Goal: Transaction & Acquisition: Purchase product/service

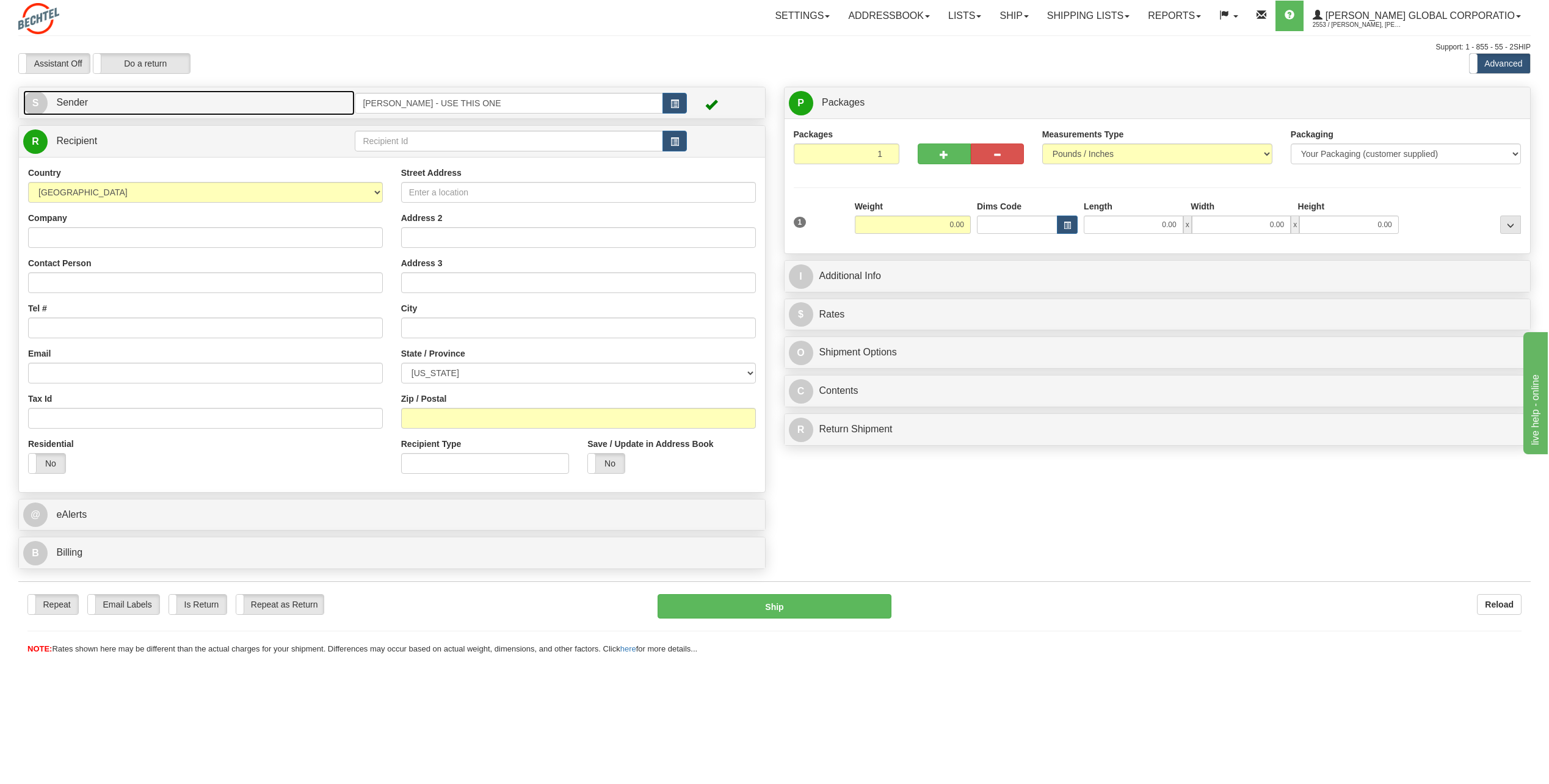
click at [32, 100] on span "S" at bounding box center [35, 103] width 25 height 25
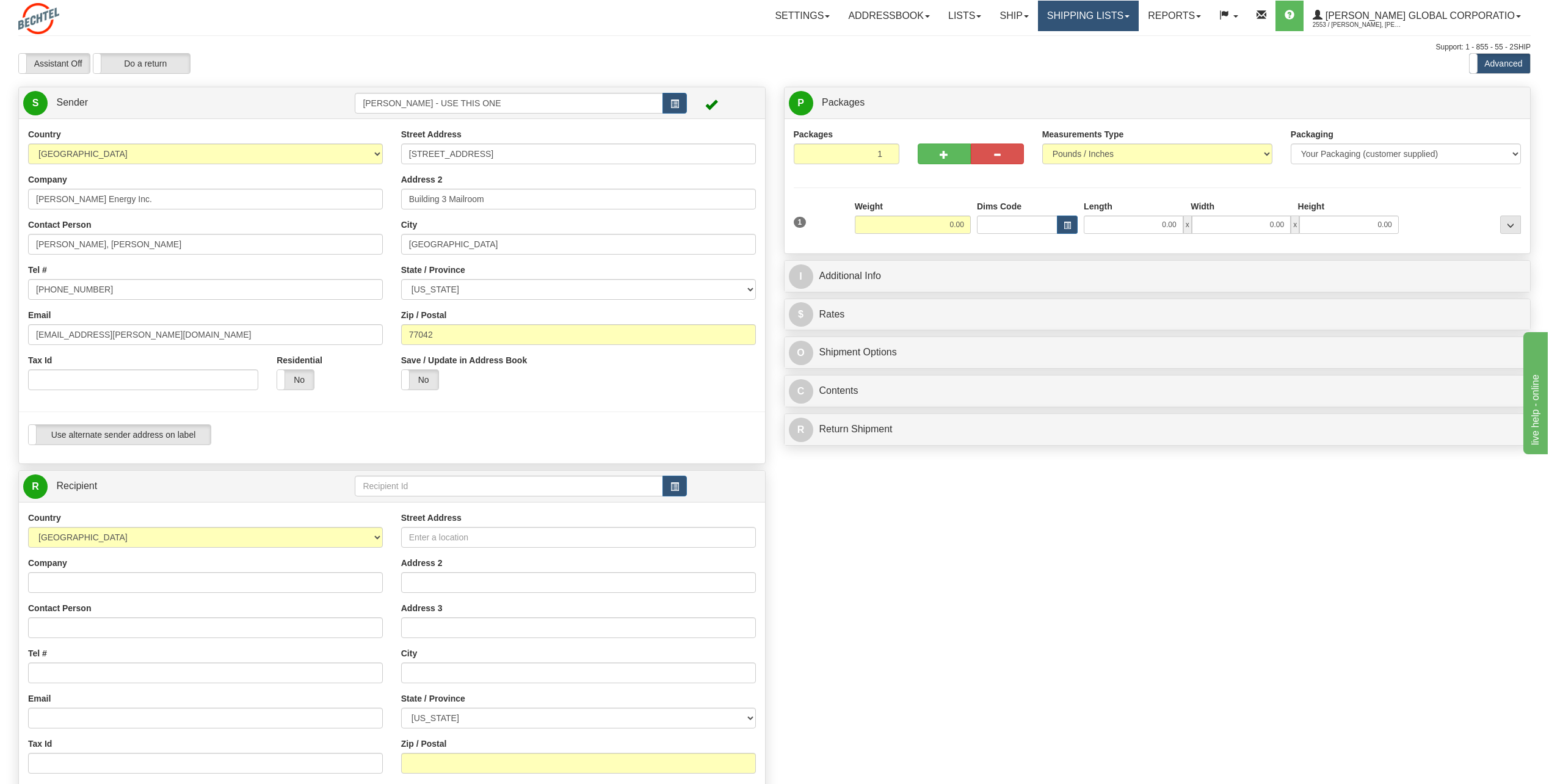
click at [1139, 18] on link "Shipping lists" at bounding box center [1088, 16] width 101 height 31
click at [1100, 56] on span "Search Shipment History" at bounding box center [1079, 58] width 95 height 10
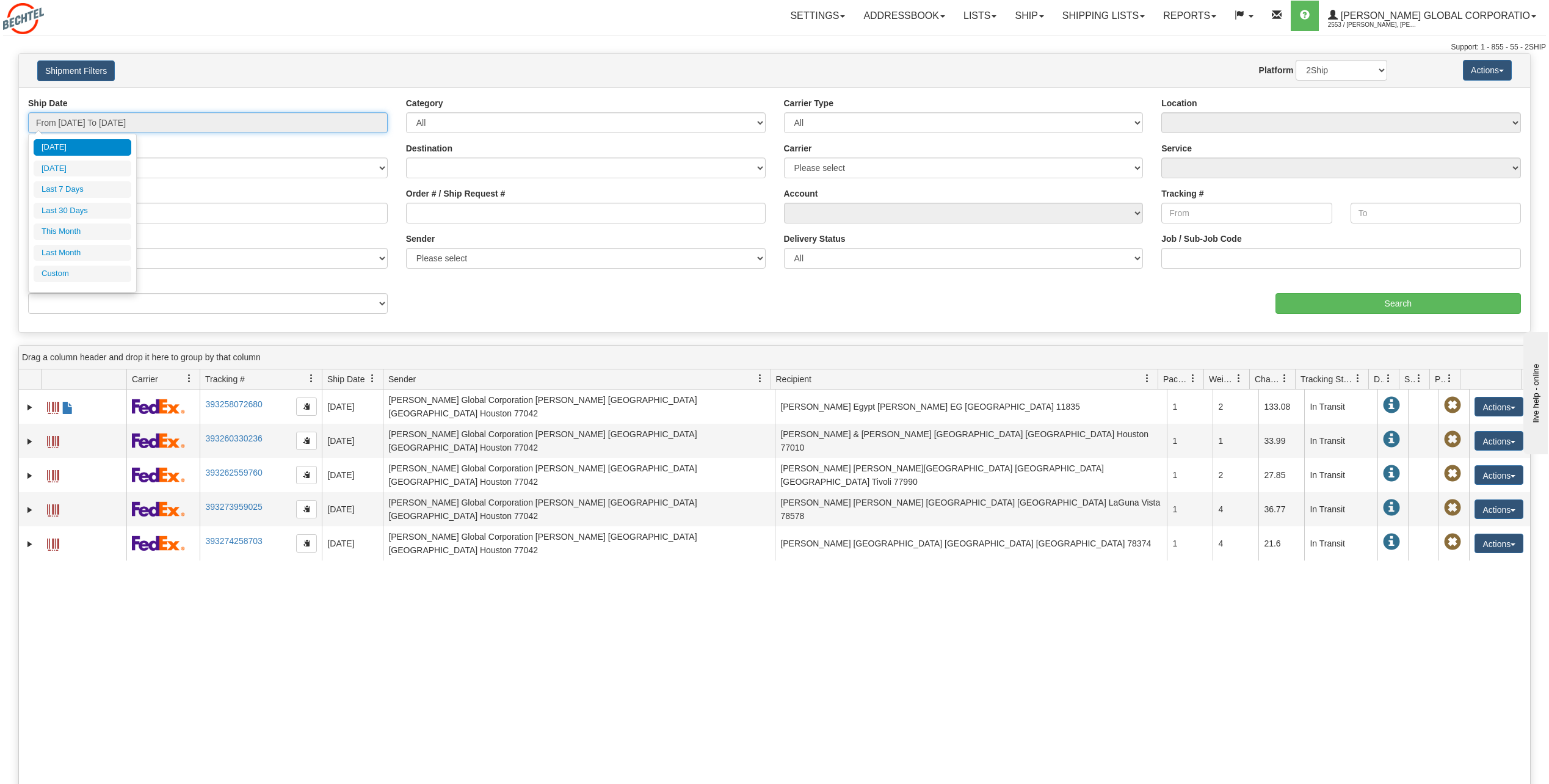
click at [176, 118] on input "From 09/16/2025 To 09/17/2025" at bounding box center [208, 123] width 359 height 21
click at [74, 169] on li "Yesterday" at bounding box center [82, 168] width 98 height 16
type input "From 09/16/2025 To 09/16/2025"
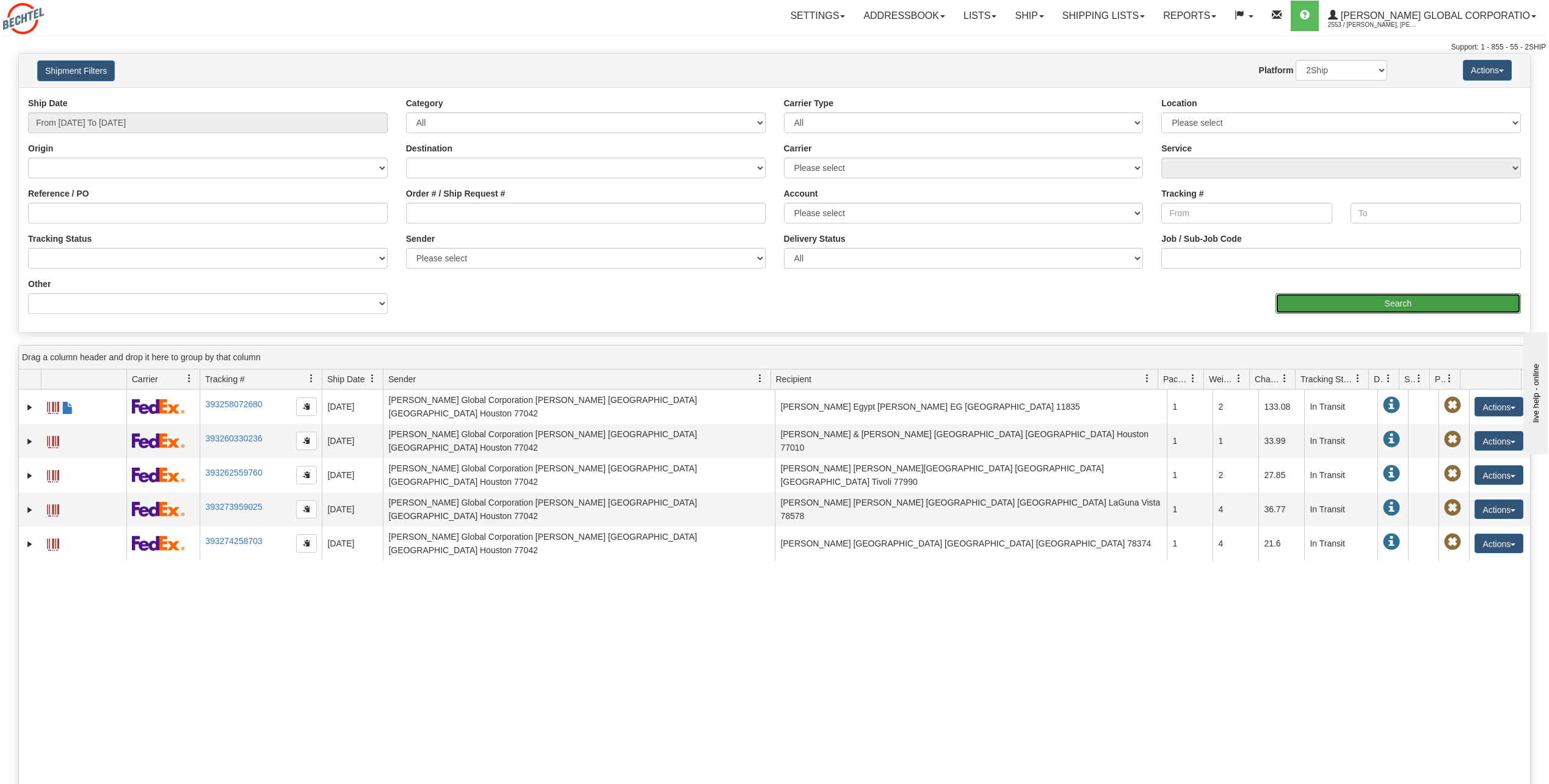
click at [1411, 305] on input "Search" at bounding box center [1398, 303] width 246 height 21
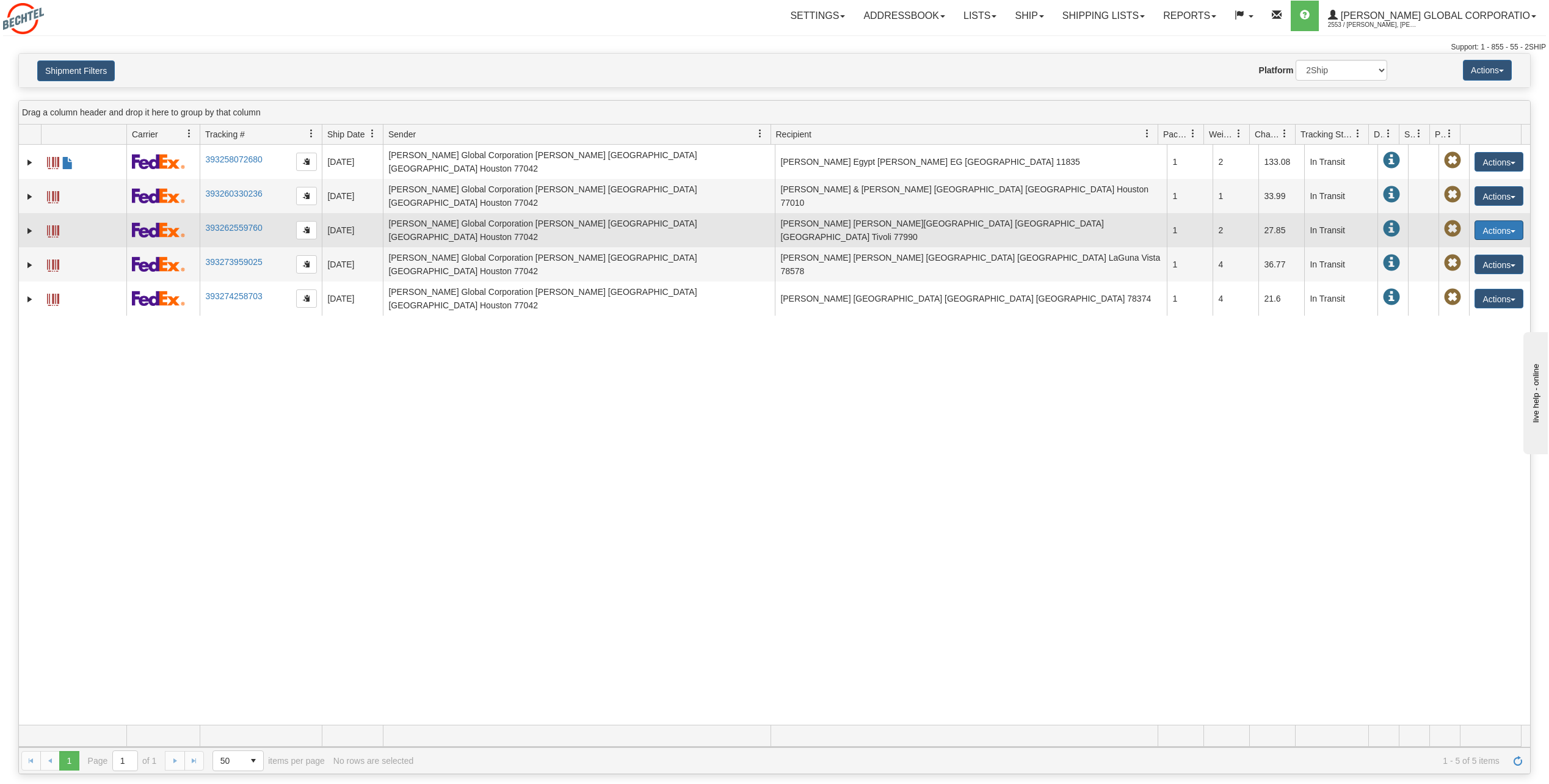
click at [1505, 221] on button "Actions" at bounding box center [1499, 230] width 49 height 19
click at [1452, 244] on link "Repeat" at bounding box center [1474, 252] width 98 height 16
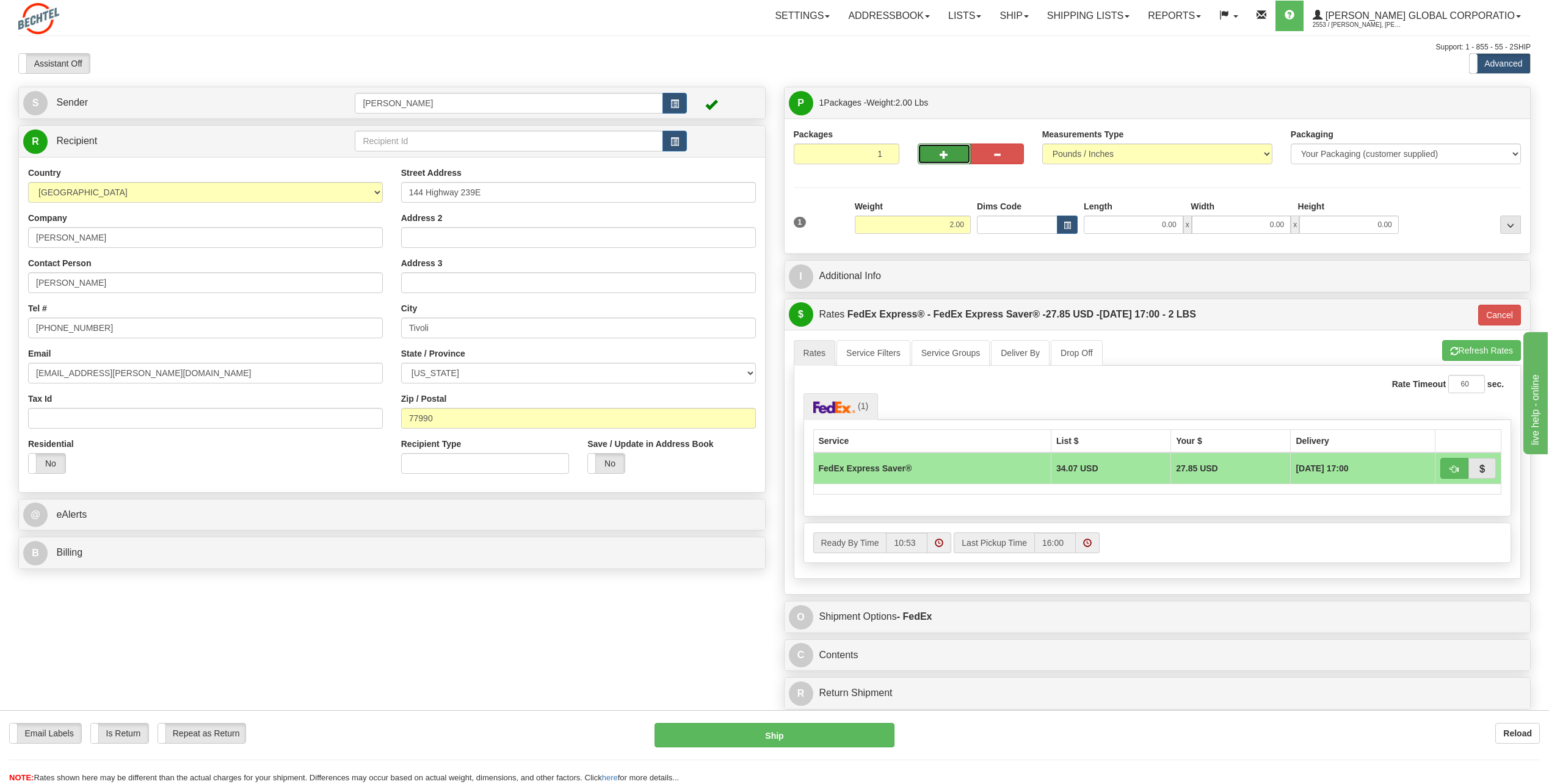
click at [938, 152] on button "button" at bounding box center [944, 154] width 53 height 21
type input "2"
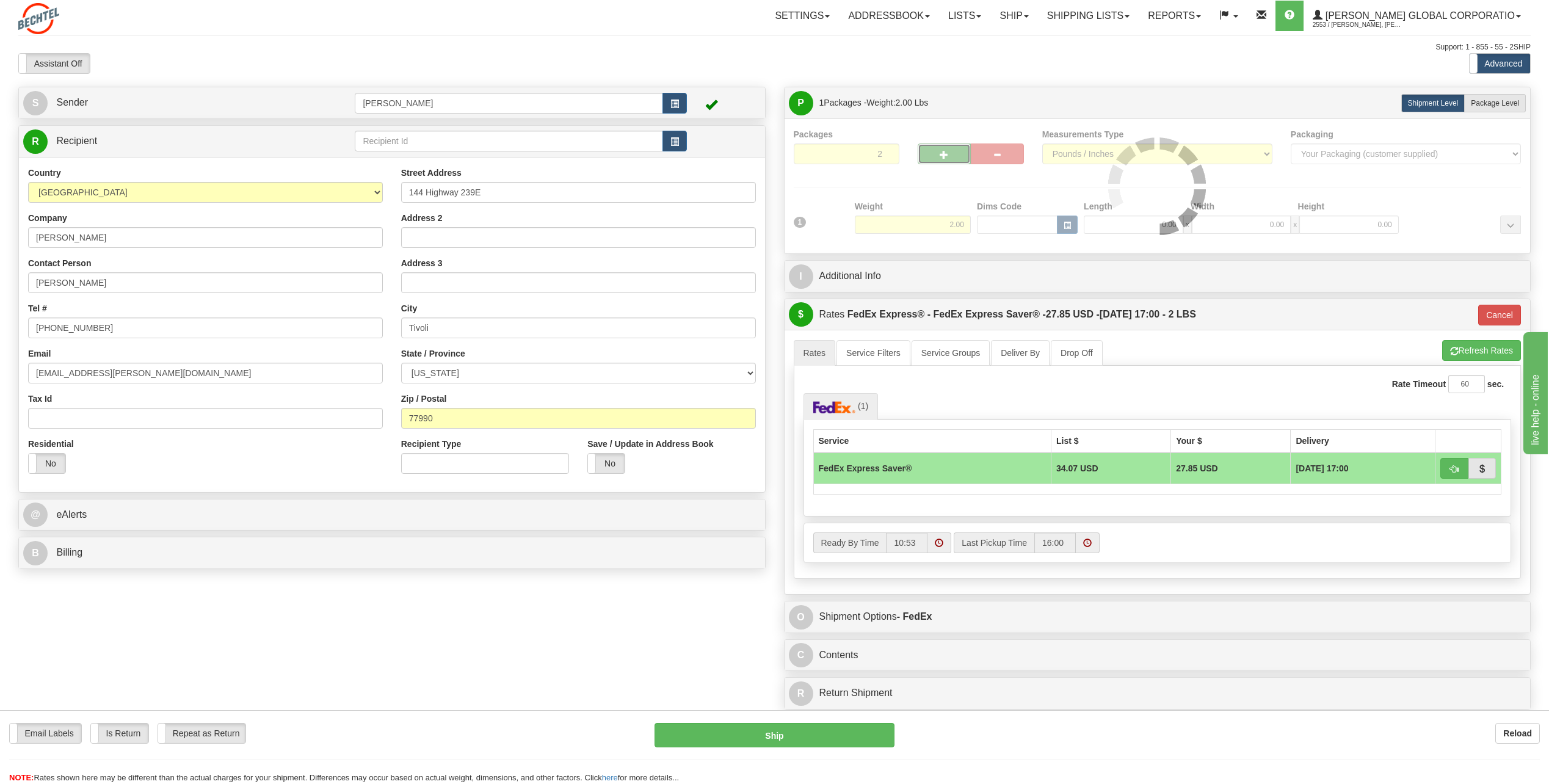
type input "20"
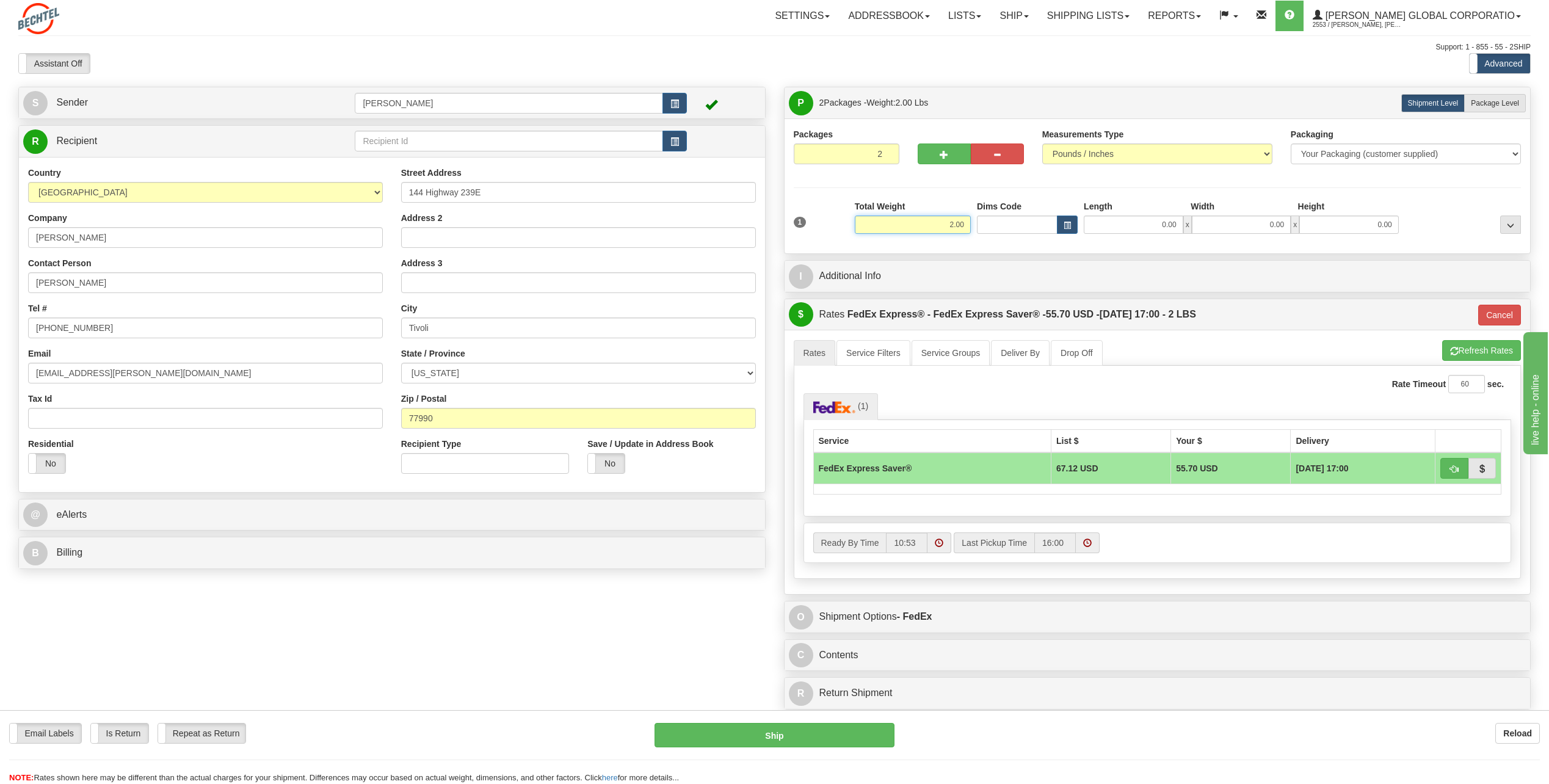
drag, startPoint x: 945, startPoint y: 221, endPoint x: 1047, endPoint y: 218, distance: 102.0
click at [1044, 217] on div "1 Total Weight 2.00 Dims Code x" at bounding box center [1158, 222] width 734 height 43
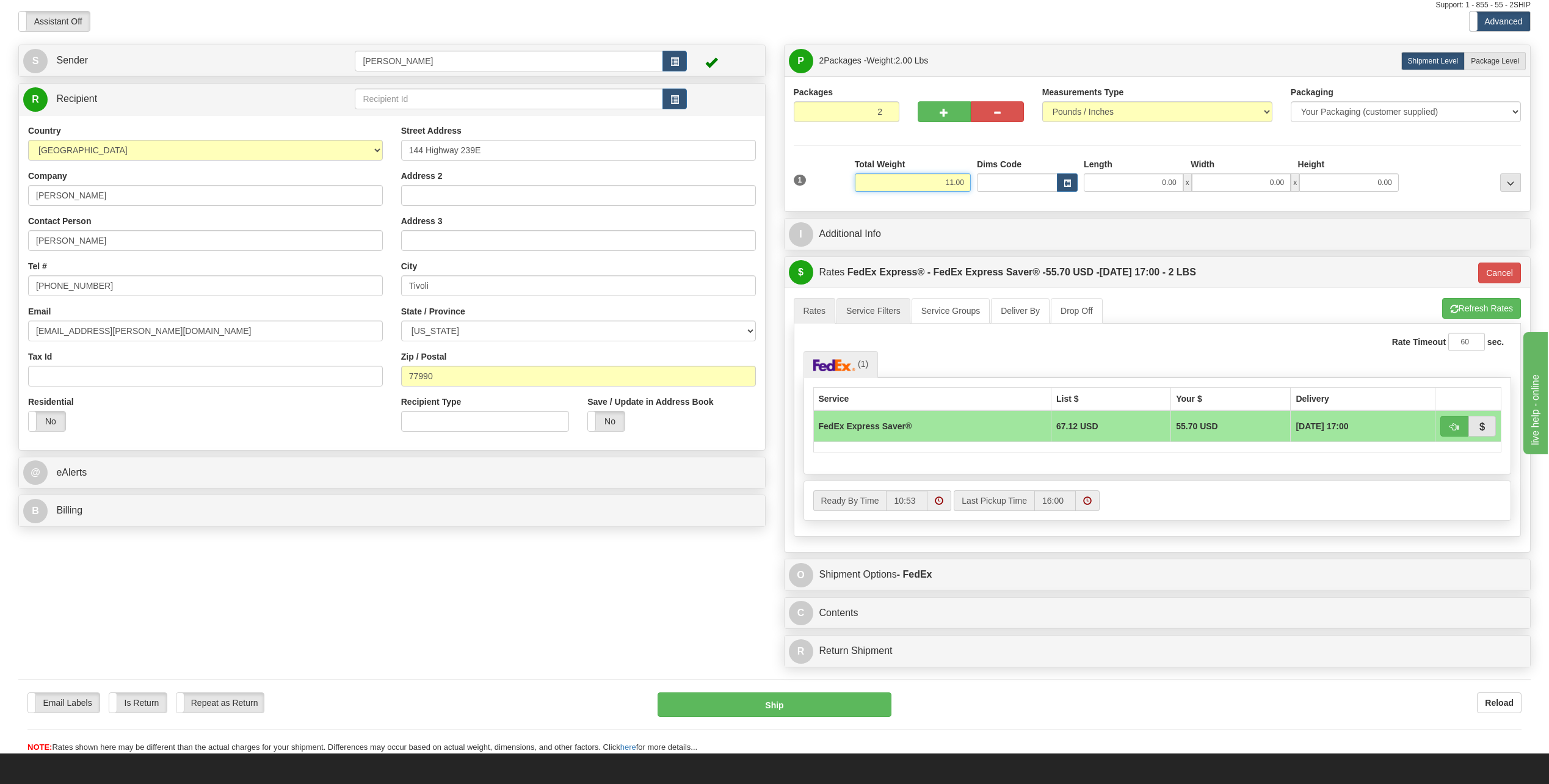
scroll to position [61, 0]
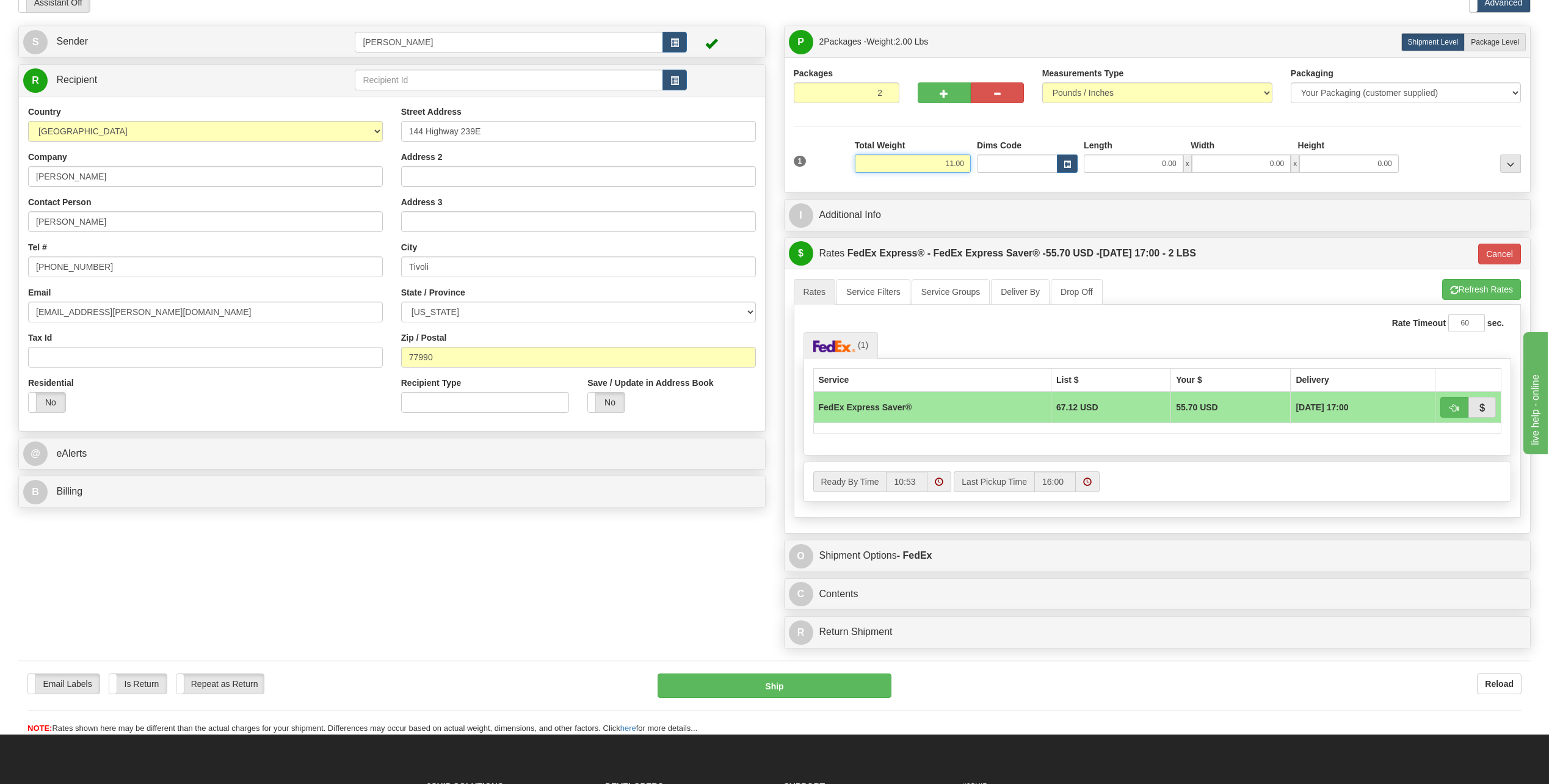
type input "11.00"
type input "20"
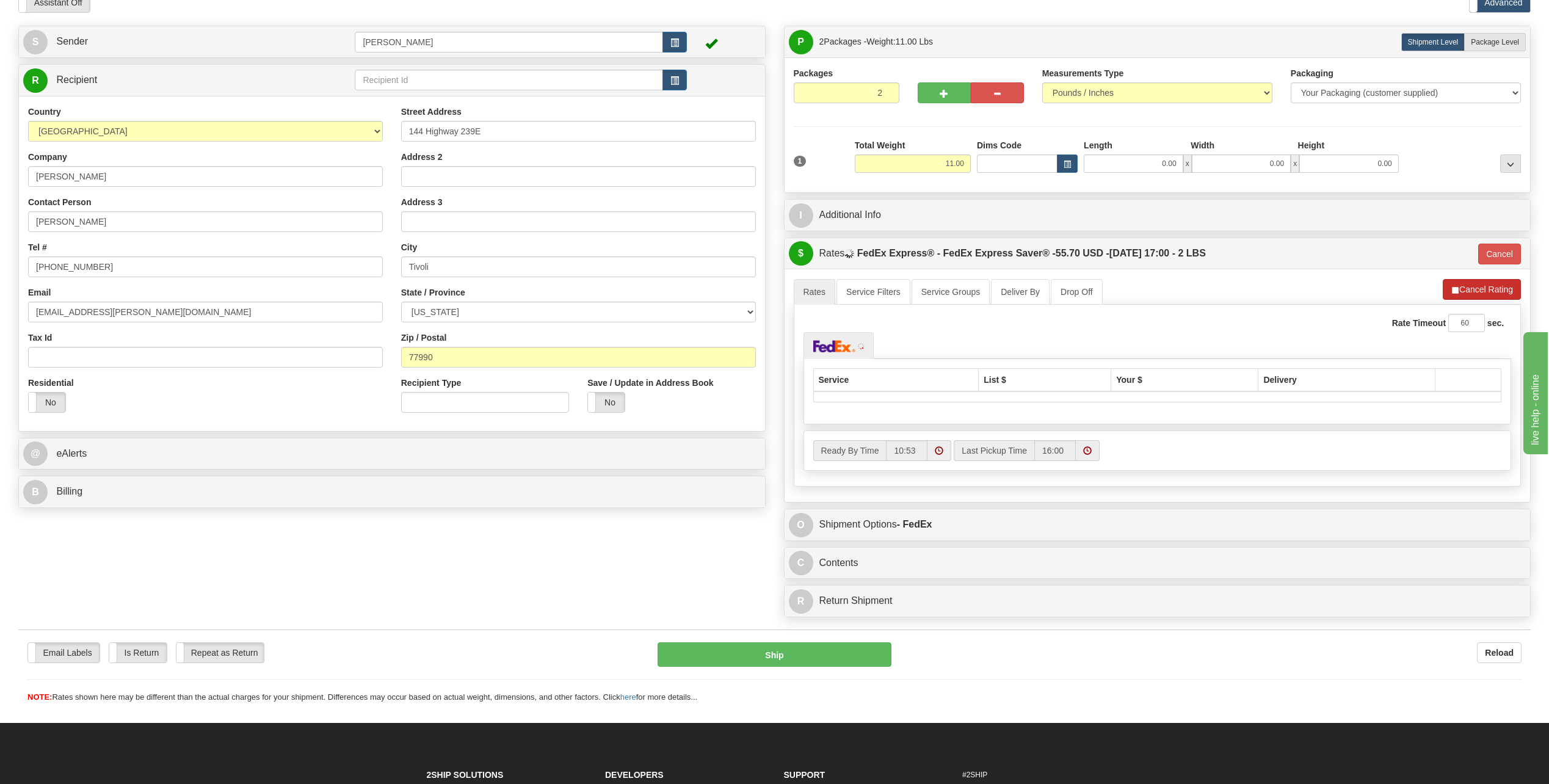
click at [1482, 288] on li "Refresh Rates Cancel Rating" at bounding box center [1482, 289] width 78 height 21
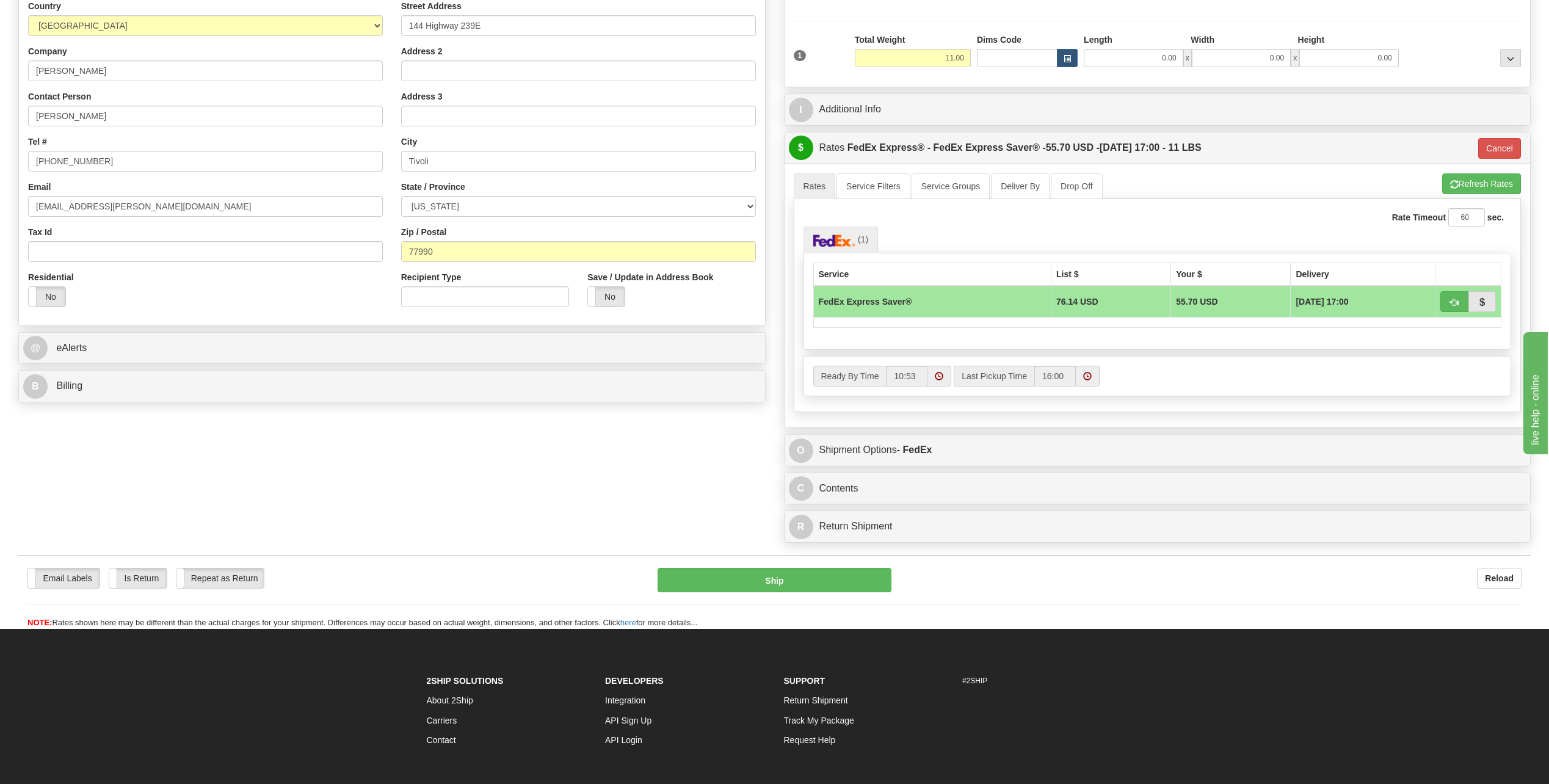
scroll to position [183, 0]
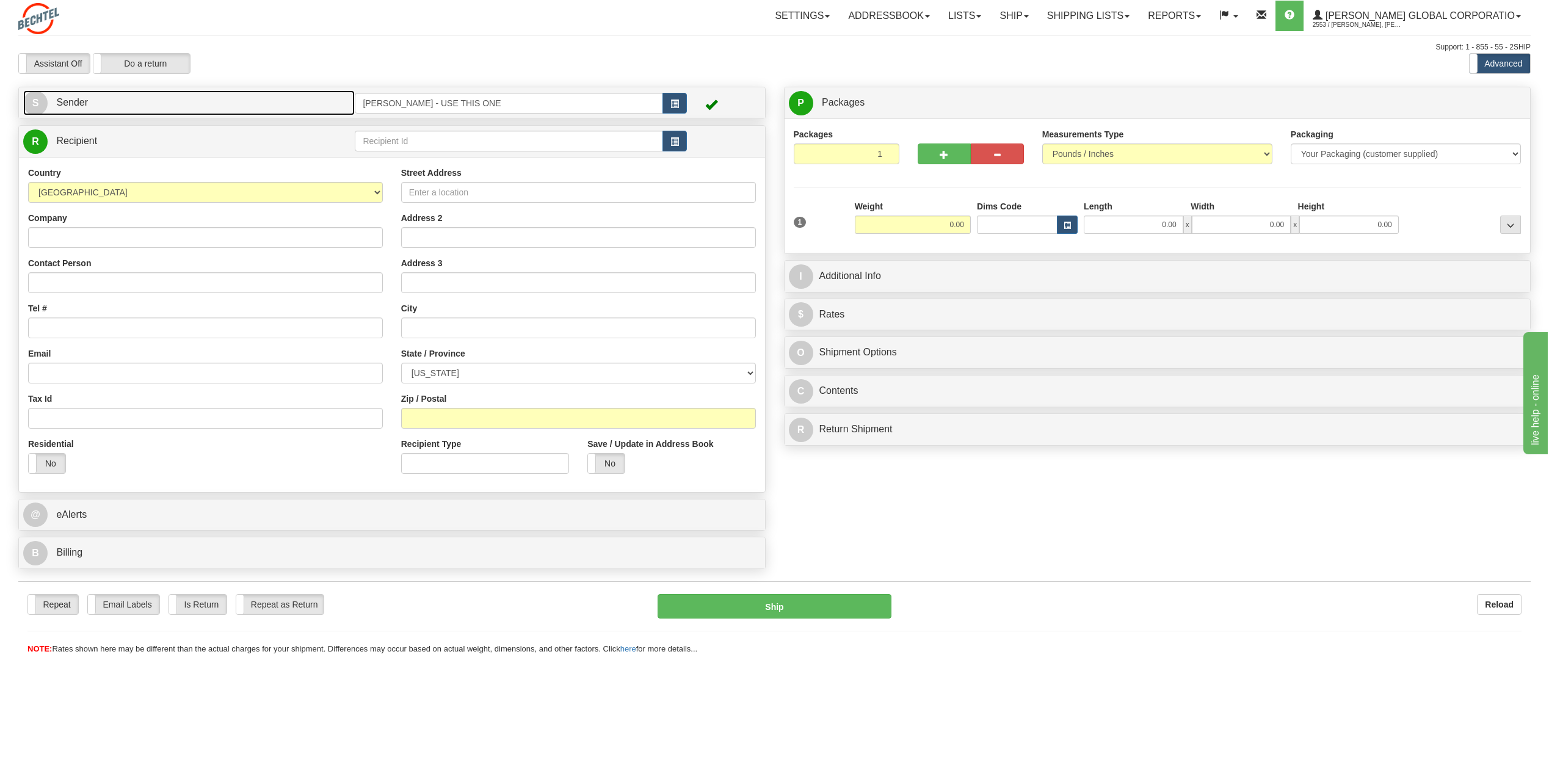
click at [36, 107] on span "S" at bounding box center [35, 103] width 25 height 25
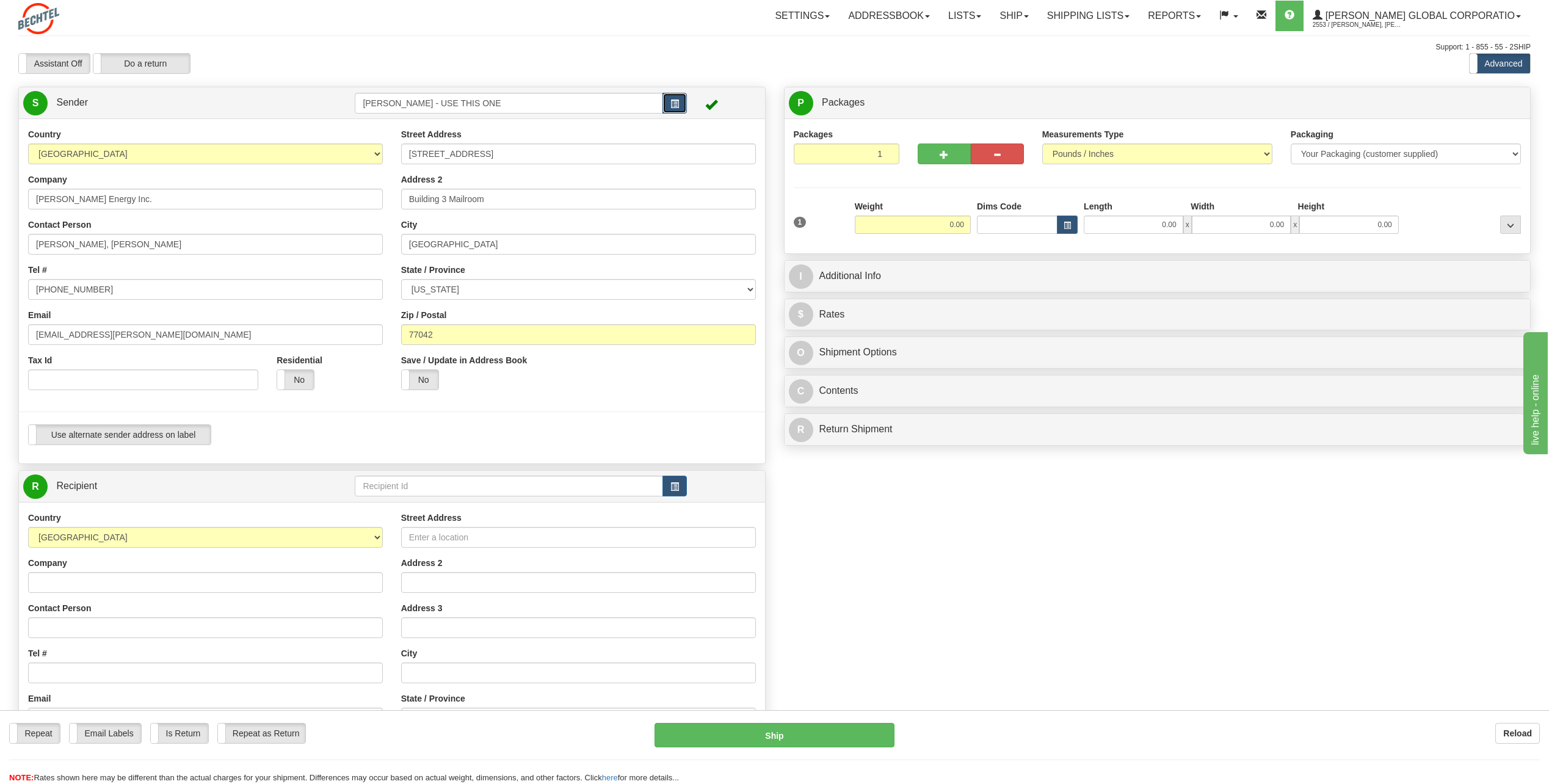
click at [679, 101] on button "button" at bounding box center [675, 104] width 25 height 21
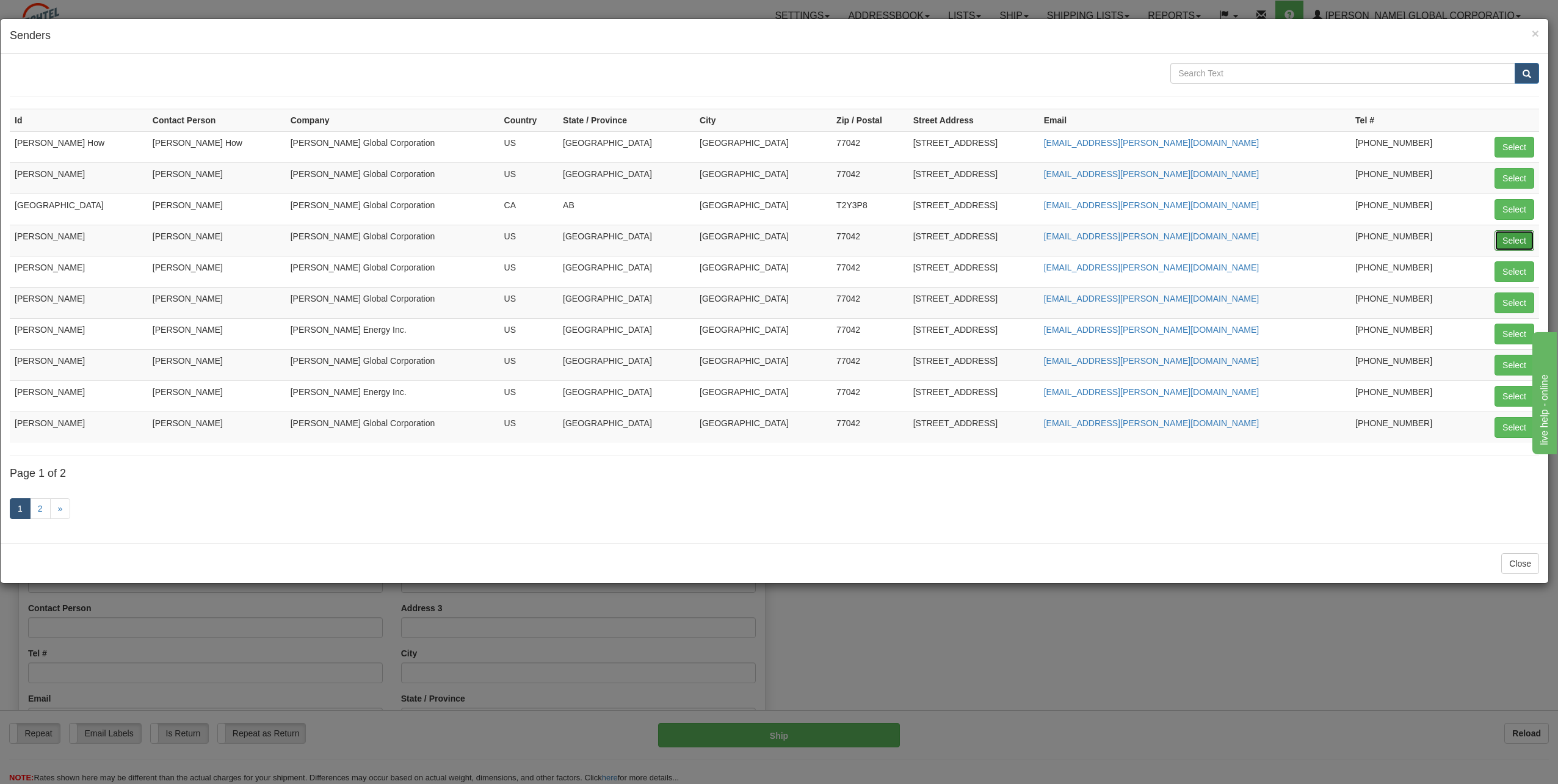
click at [1508, 238] on button "Select" at bounding box center [1514, 241] width 40 height 21
type input "[PERSON_NAME]"
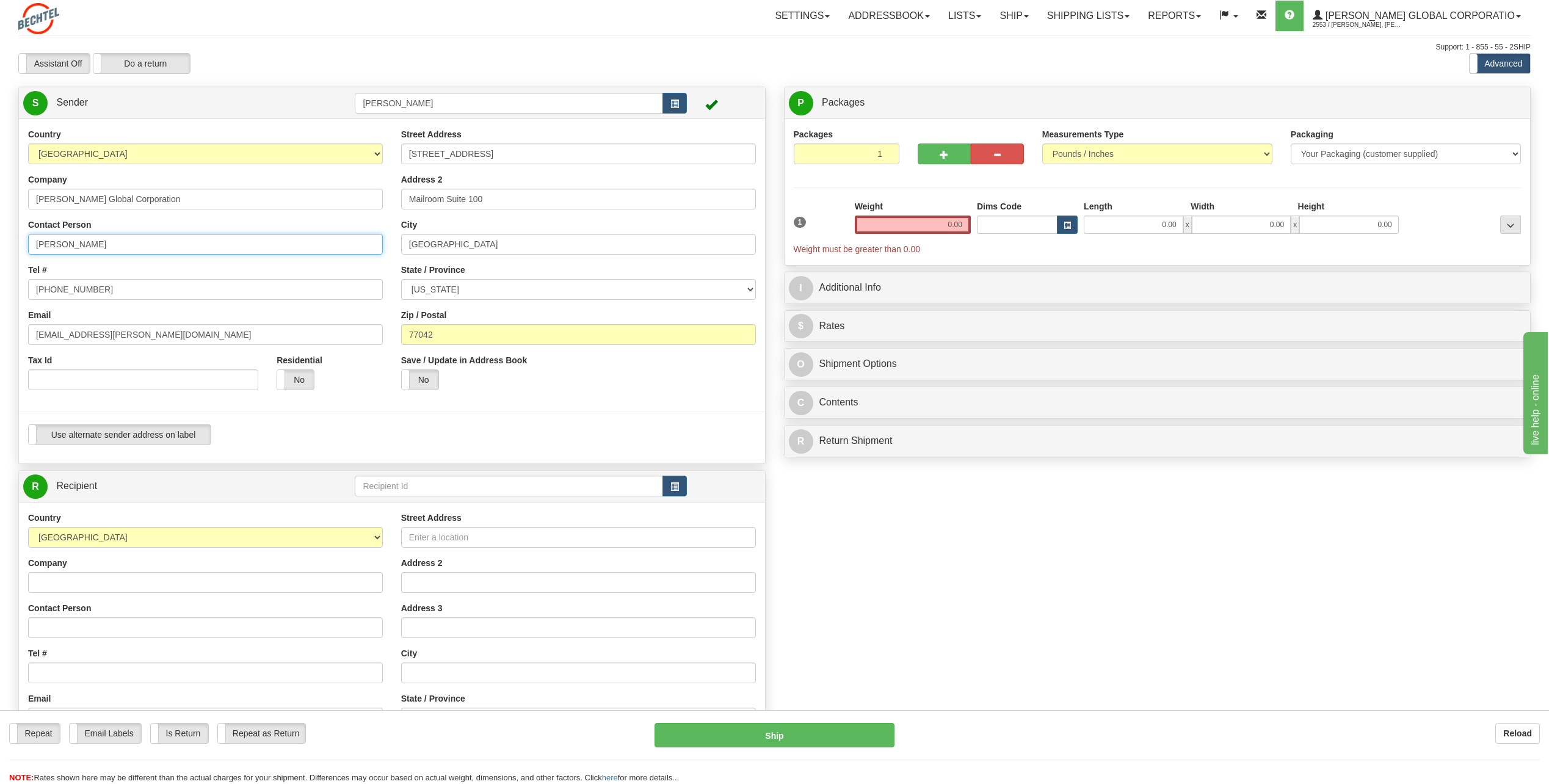
click at [116, 246] on input "[PERSON_NAME]" at bounding box center [206, 244] width 355 height 21
type input "L"
type input "Rick Skovan"
click at [315, 265] on div "Tel # 713 235-5372" at bounding box center [206, 282] width 355 height 36
click at [139, 295] on input "[PHONE_NUMBER]" at bounding box center [206, 289] width 355 height 21
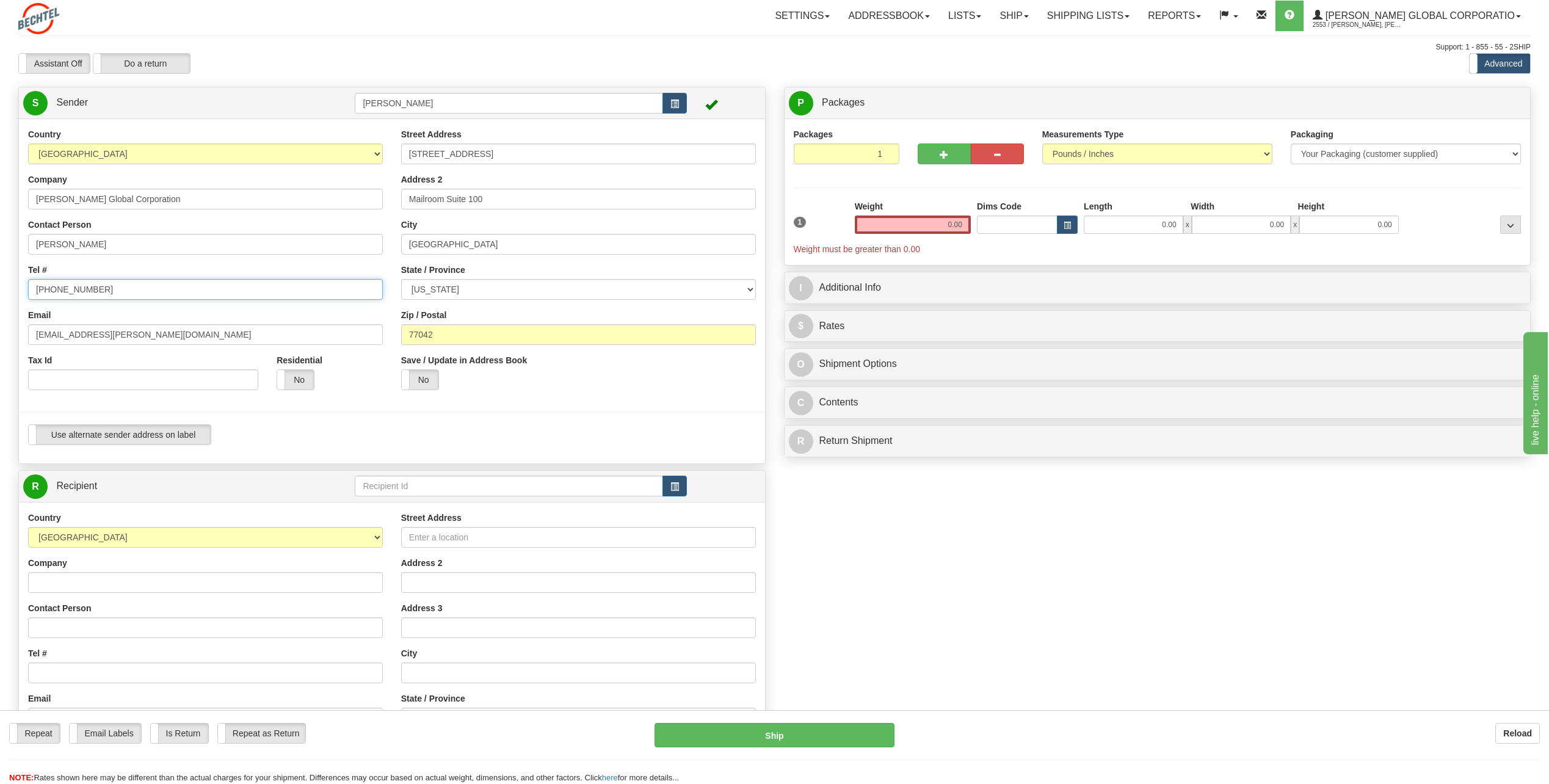
type input "[PHONE_NUMBER]"
drag, startPoint x: 305, startPoint y: 268, endPoint x: 241, endPoint y: 252, distance: 66.0
click at [305, 268] on div "Tel # 713 235-1672" at bounding box center [206, 282] width 355 height 36
drag, startPoint x: 68, startPoint y: 334, endPoint x: -2, endPoint y: 351, distance: 72.0
click at [0, 351] on html "Training Course Close Toggle navigation Settings Shipping Preferences New Sende…" at bounding box center [774, 392] width 1549 height 784
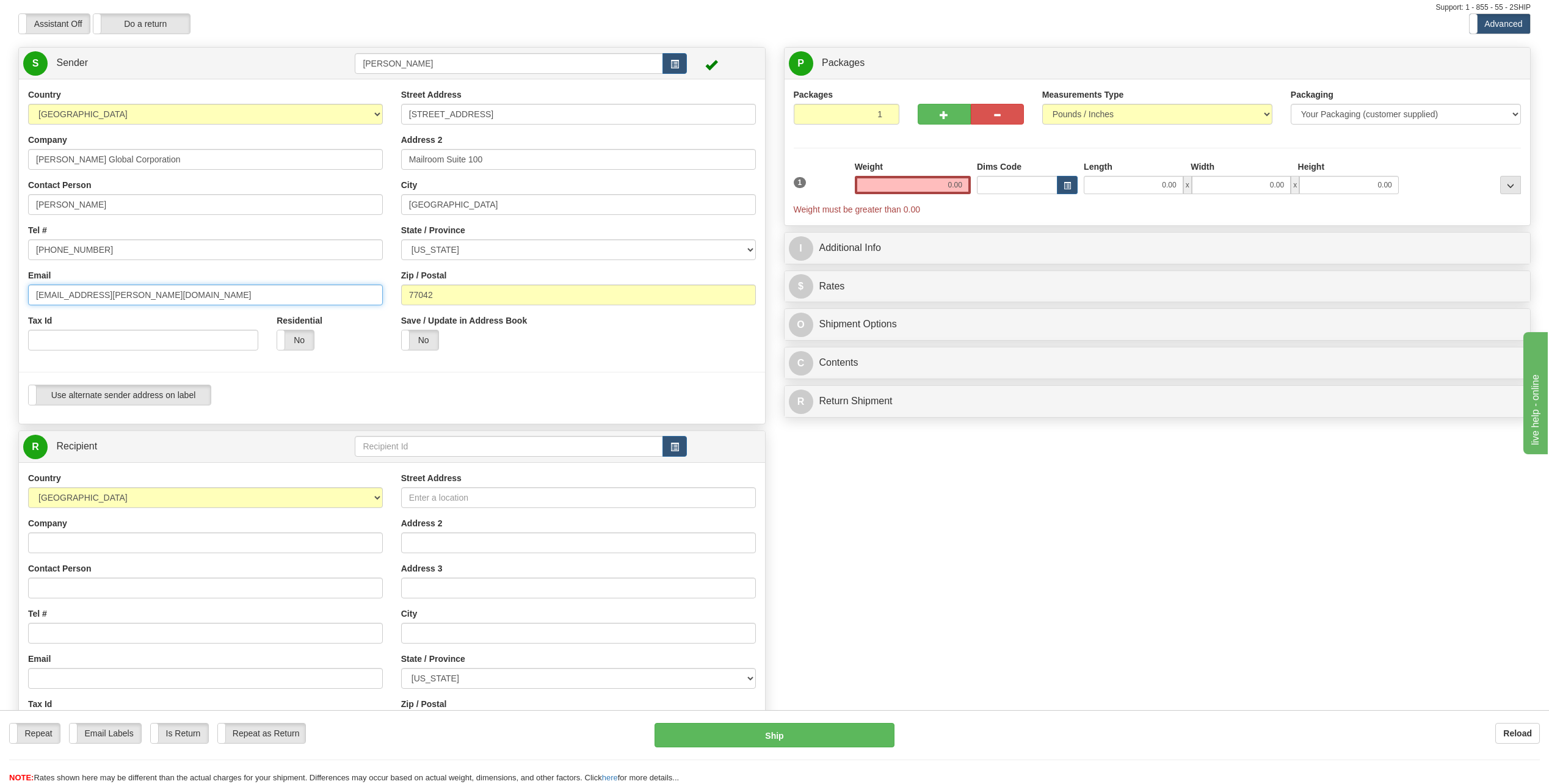
scroll to position [61, 0]
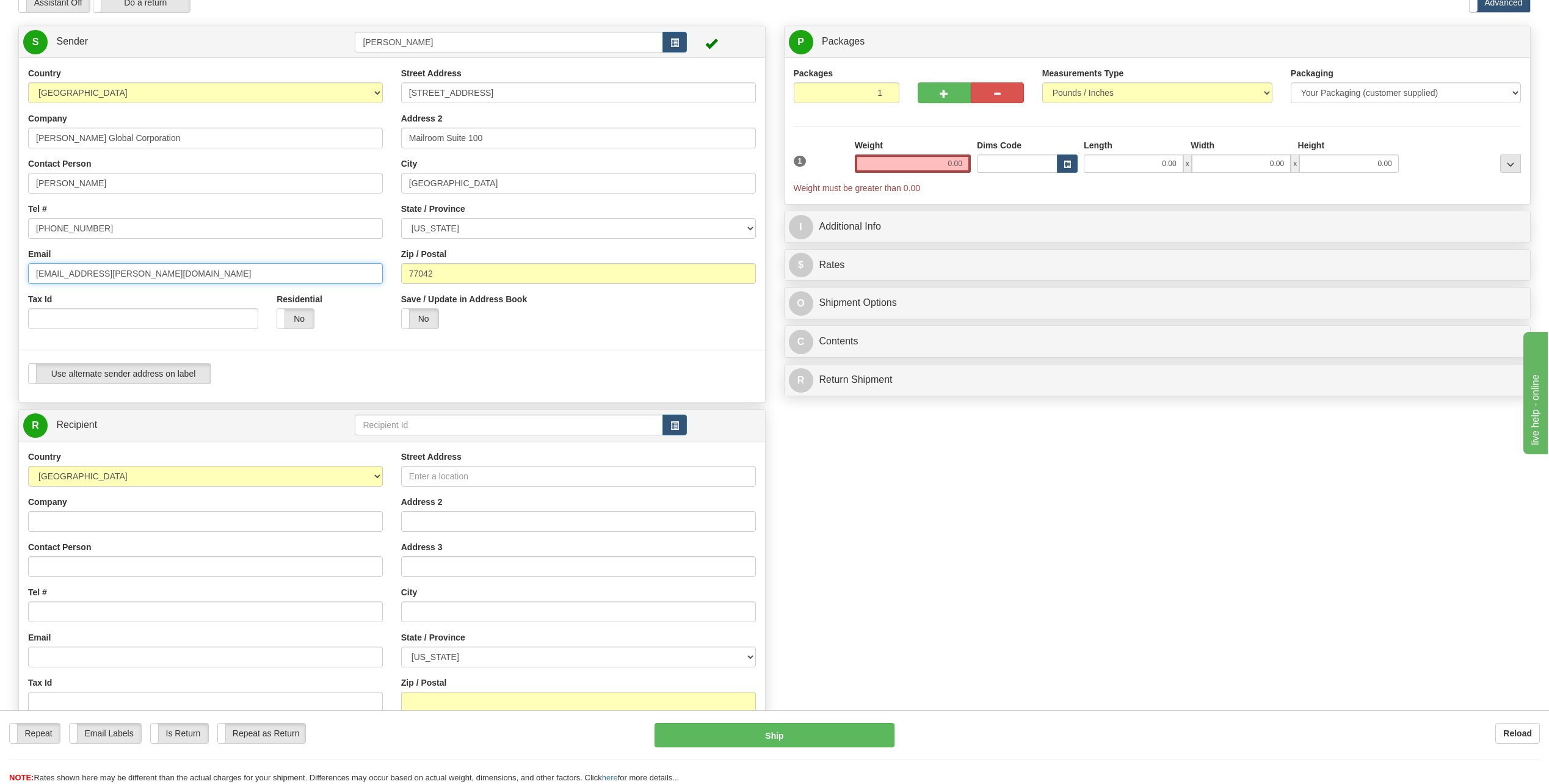
type input "[EMAIL_ADDRESS][PERSON_NAME][DOMAIN_NAME]"
click at [82, 519] on input "Company" at bounding box center [206, 522] width 355 height 21
type input "[PERSON_NAME]"
click at [420, 478] on input "Street Address" at bounding box center [578, 476] width 355 height 21
type input "144 Highway 239E"
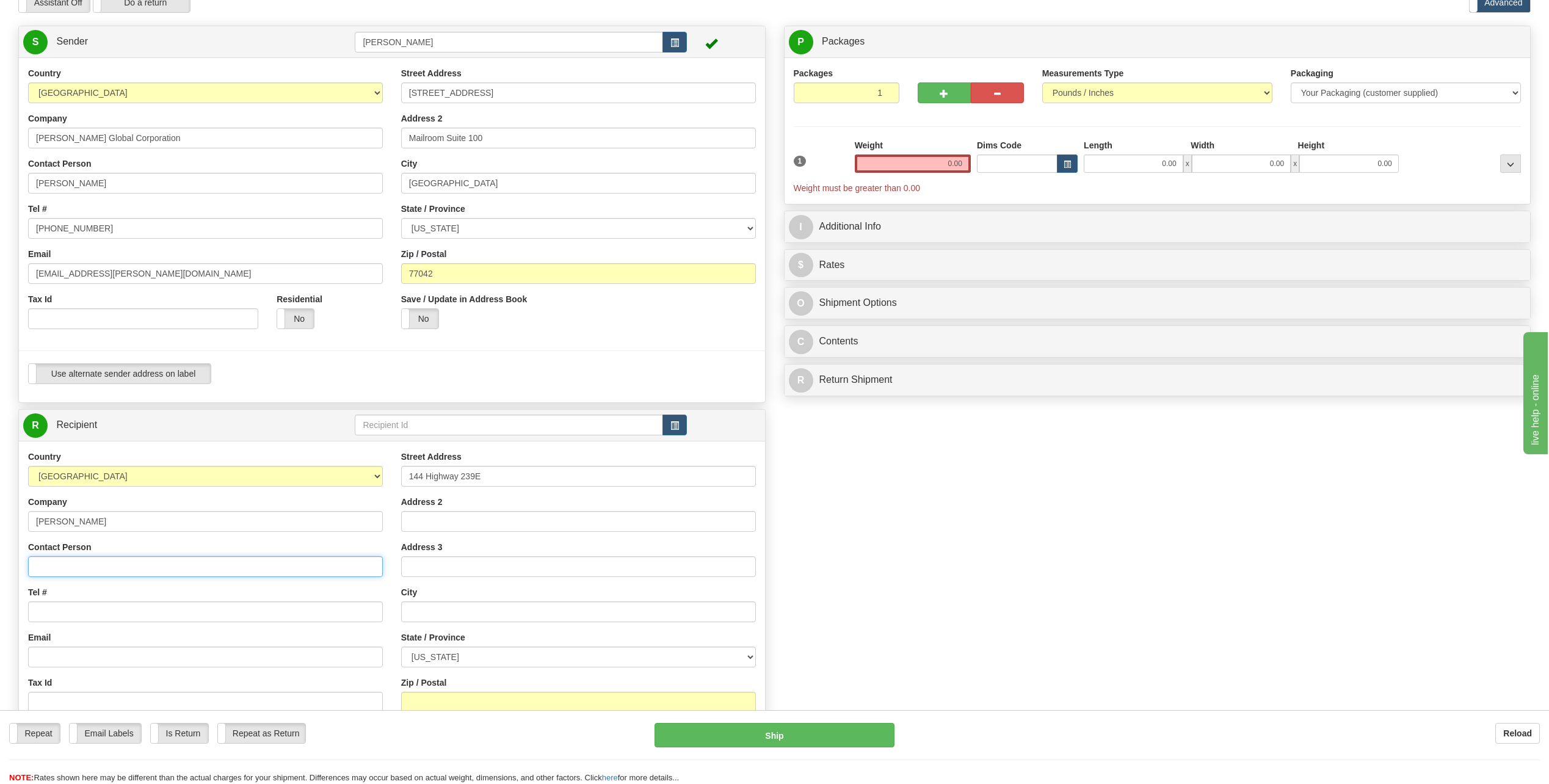
type input "Aisha Salinas"
type input "[EMAIL_ADDRESS][PERSON_NAME][DOMAIN_NAME]"
type input "Tivoli"
select select "[GEOGRAPHIC_DATA]"
type input "77990"
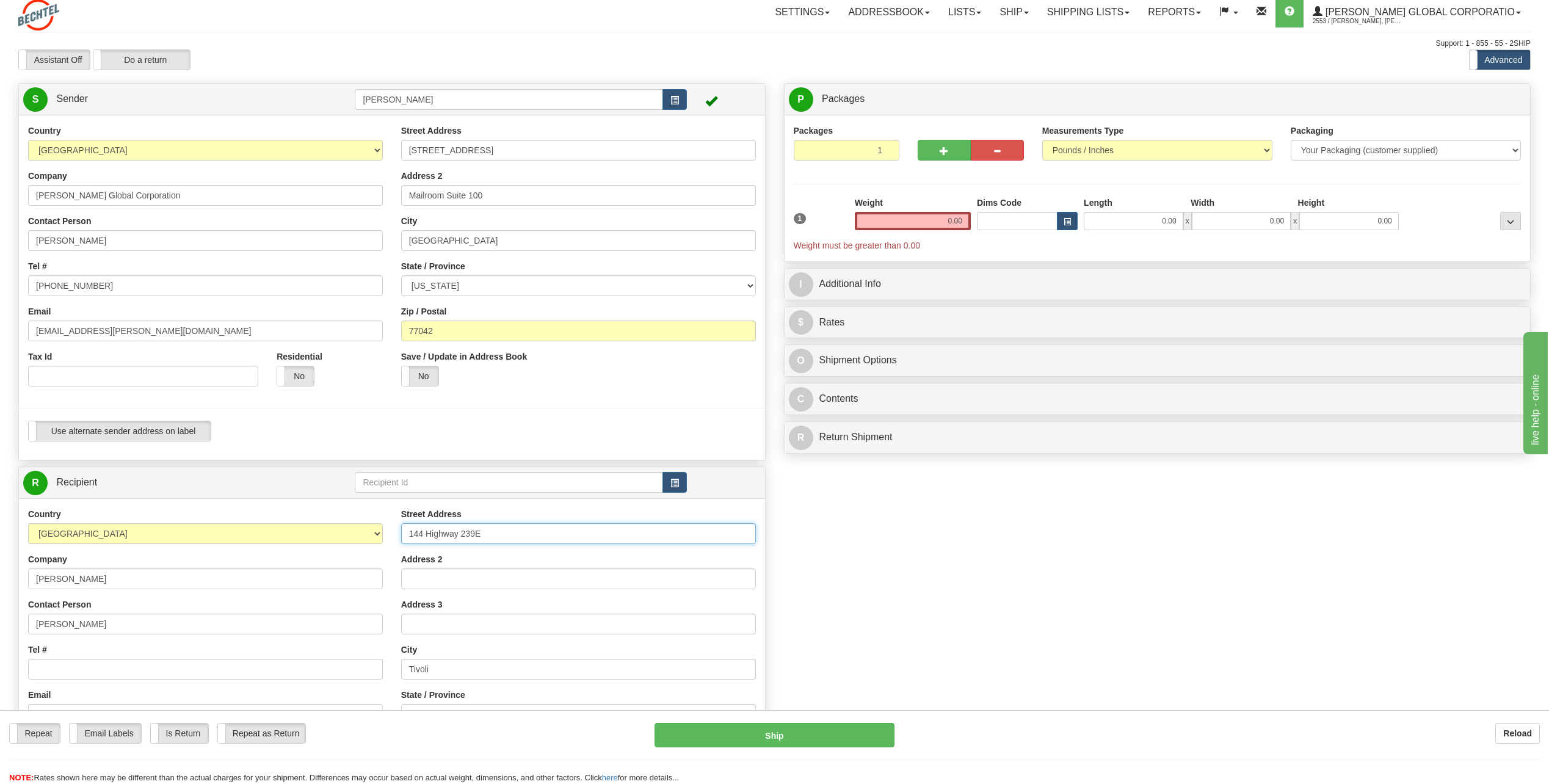
scroll to position [0, 0]
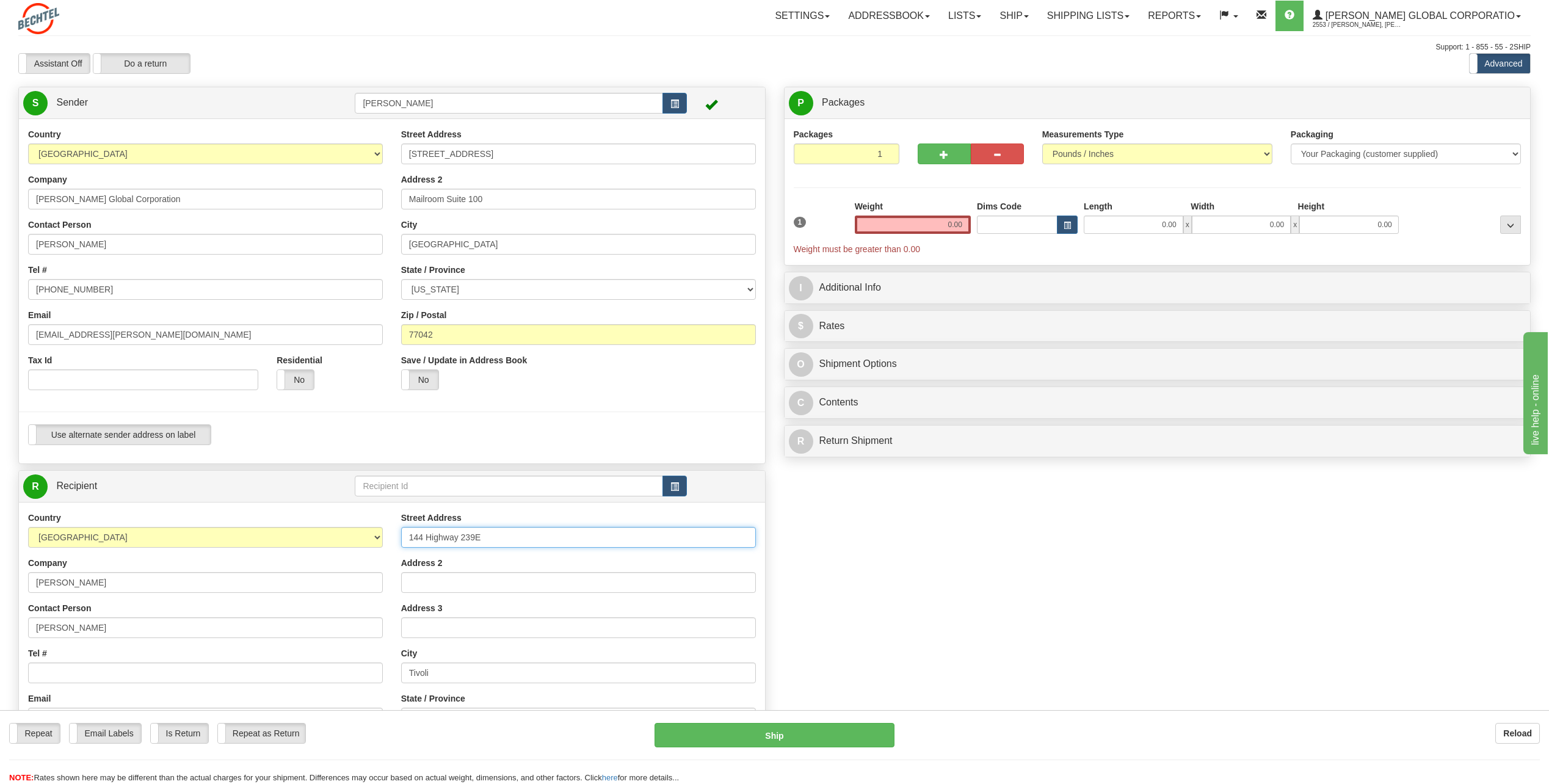
type input "144 Highway 239E"
drag, startPoint x: 934, startPoint y: 222, endPoint x: 1065, endPoint y: 215, distance: 131.2
click at [1065, 215] on div "1 Weight 0.00 Dims Code 0.00" at bounding box center [1158, 228] width 734 height 55
type input "11.00"
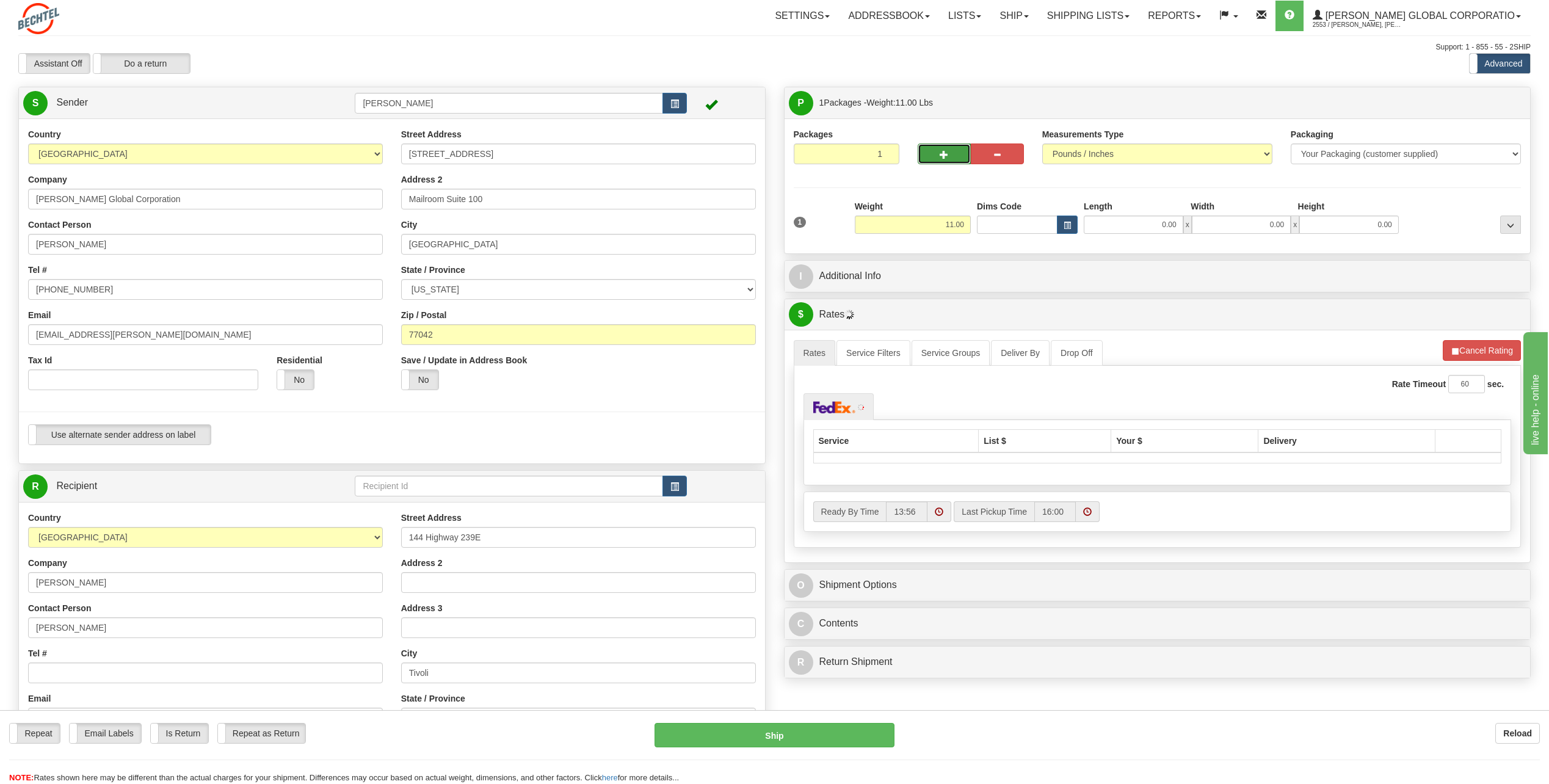
click at [947, 155] on span "button" at bounding box center [944, 154] width 8 height 8
type input "2"
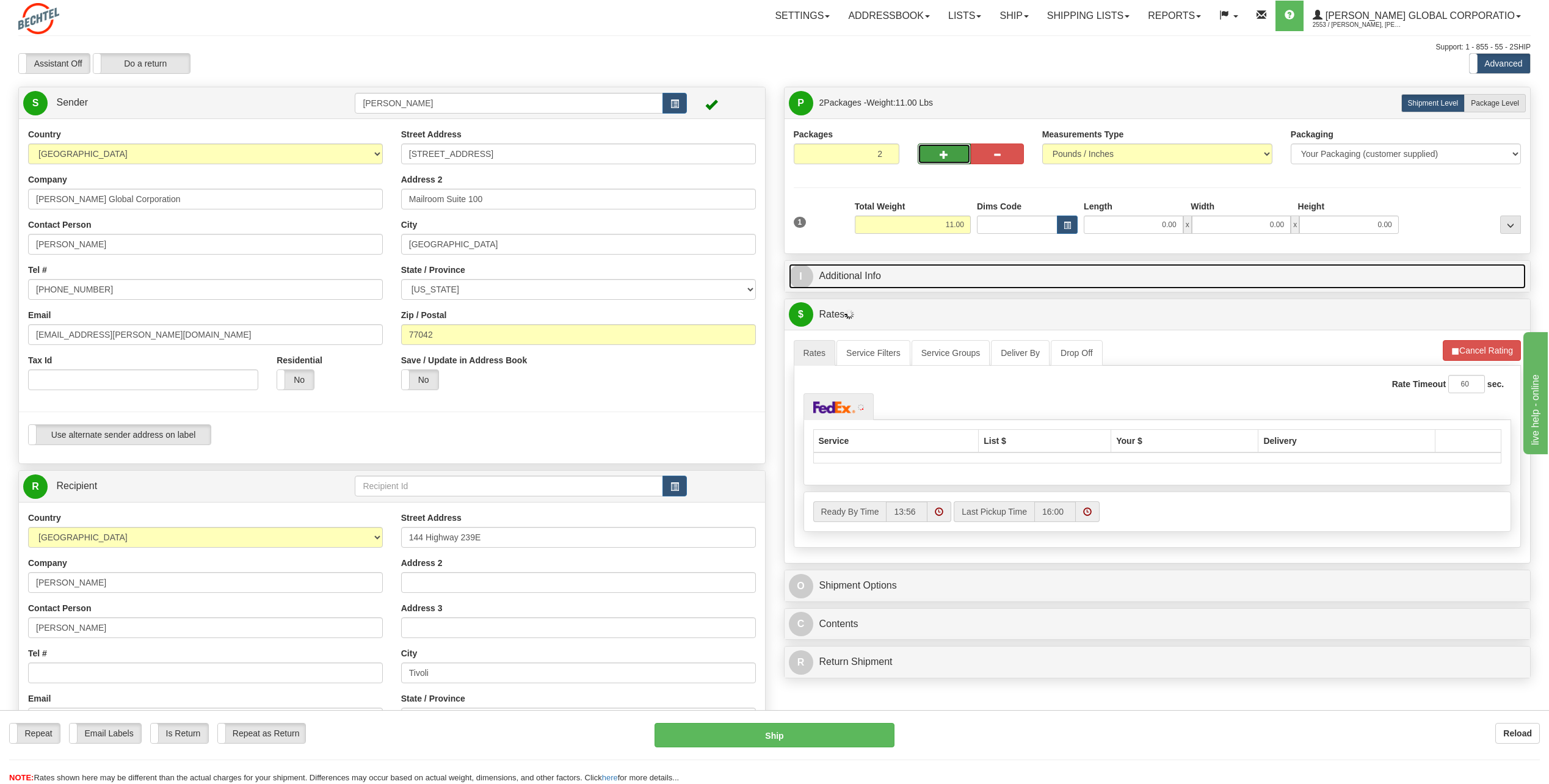
click at [810, 275] on span "I" at bounding box center [801, 276] width 25 height 25
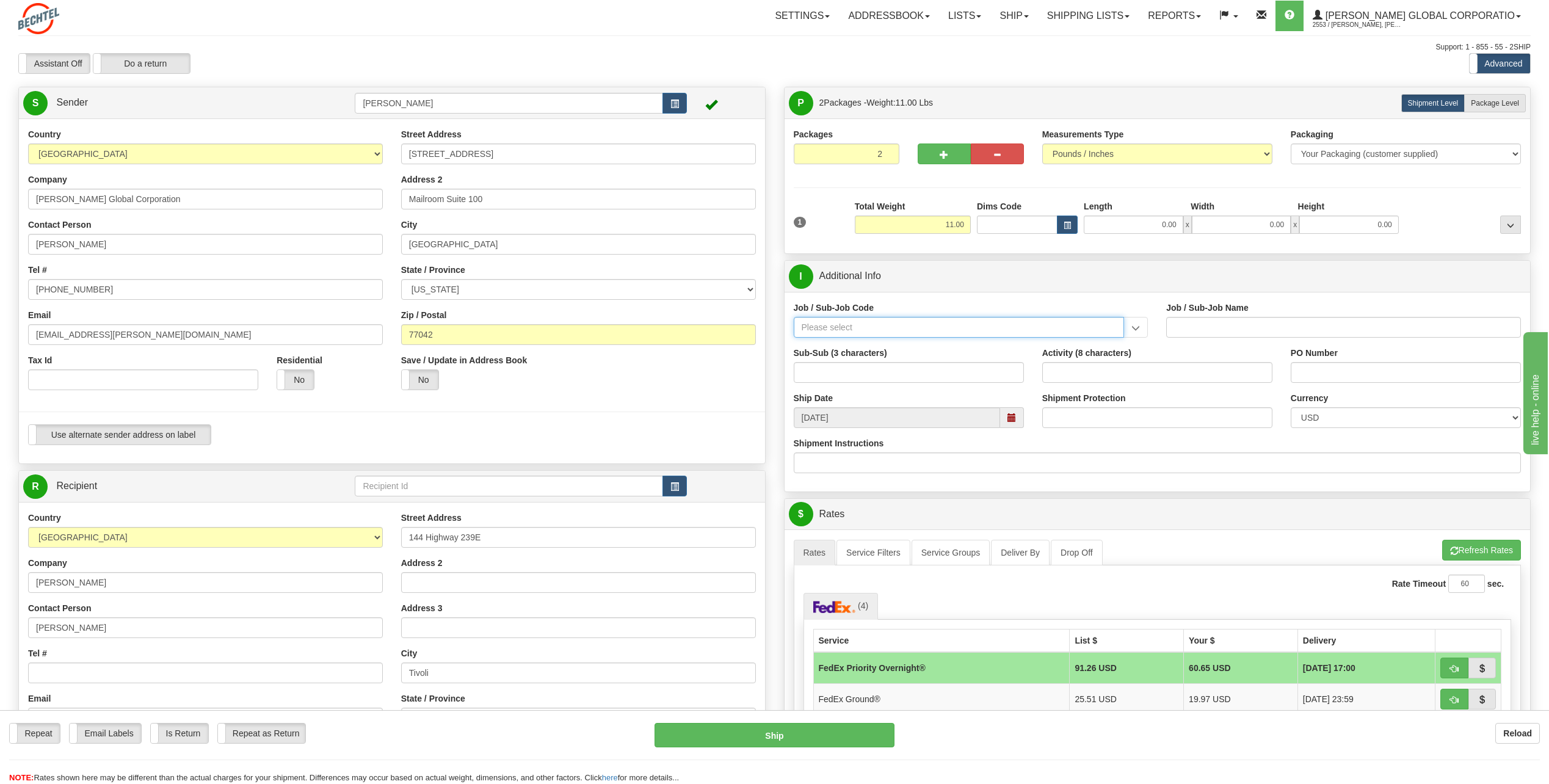
click at [838, 323] on input "Job / Sub-Job Code" at bounding box center [959, 327] width 331 height 21
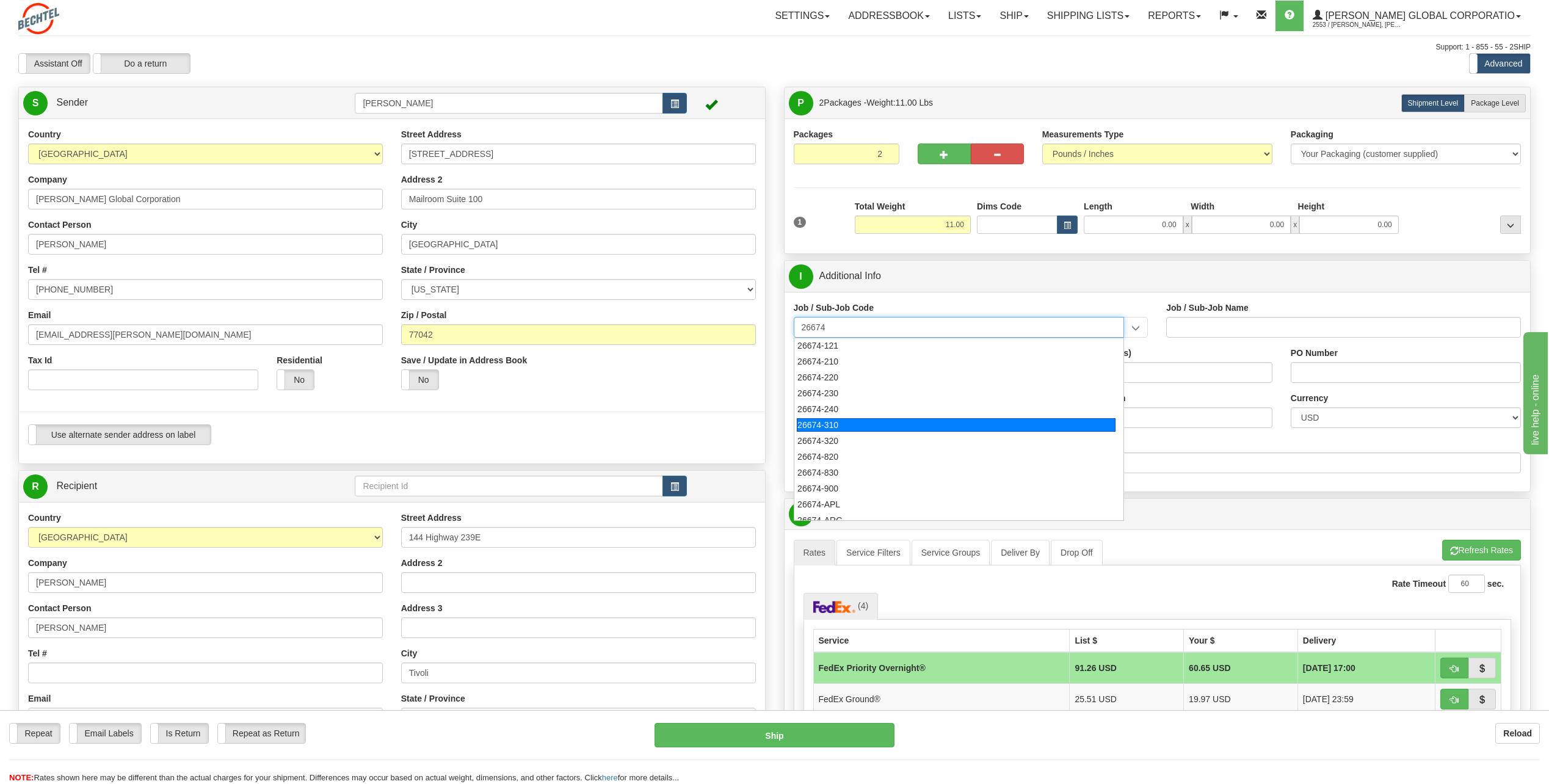
scroll to position [138, 0]
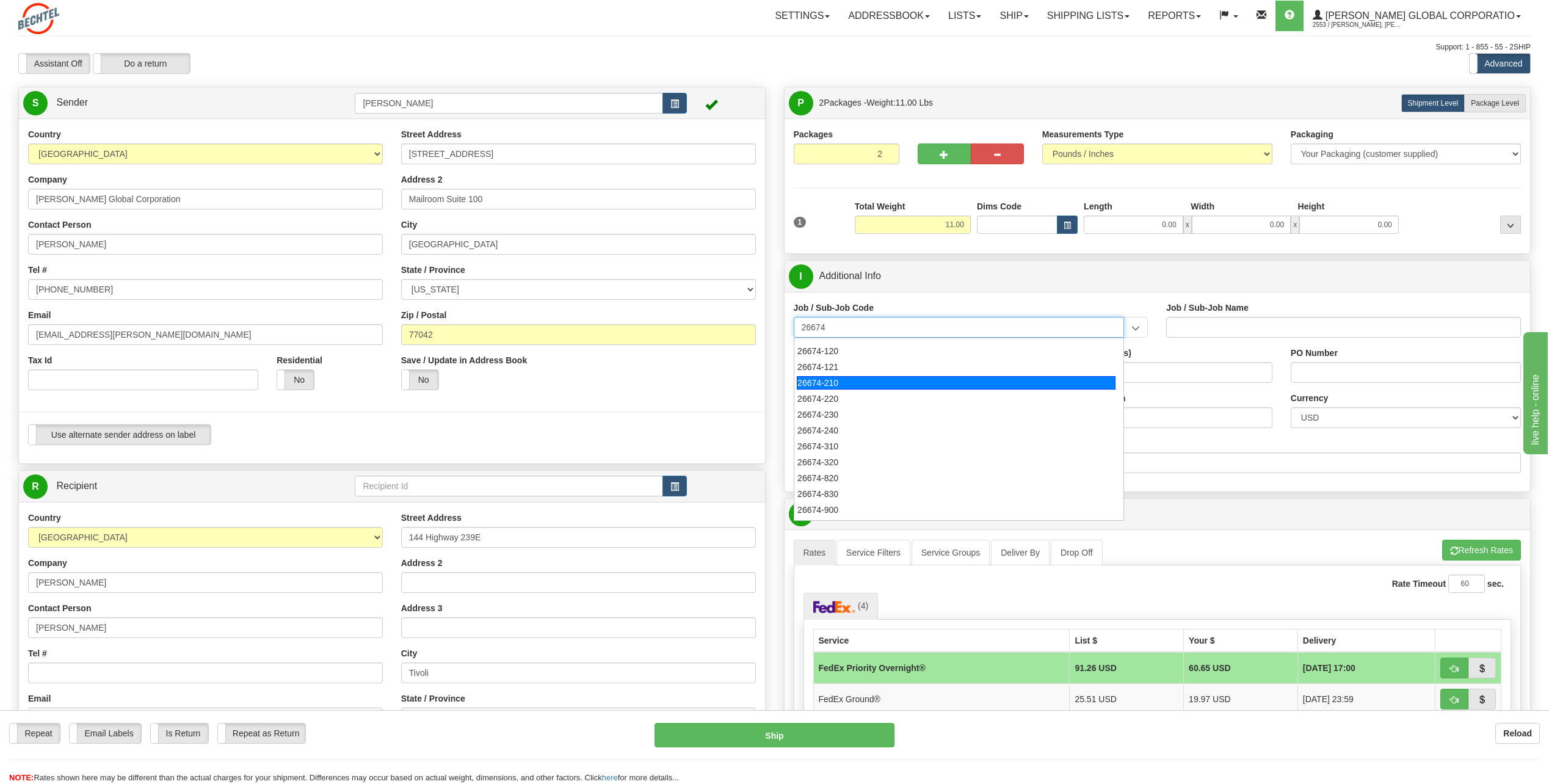
click at [833, 382] on div "26674-210" at bounding box center [956, 383] width 319 height 13
type input "26674-210"
type input "CHARGER SOLAR PROJECT EPC - FIELD NON-MANUAL"
type input "26674-210"
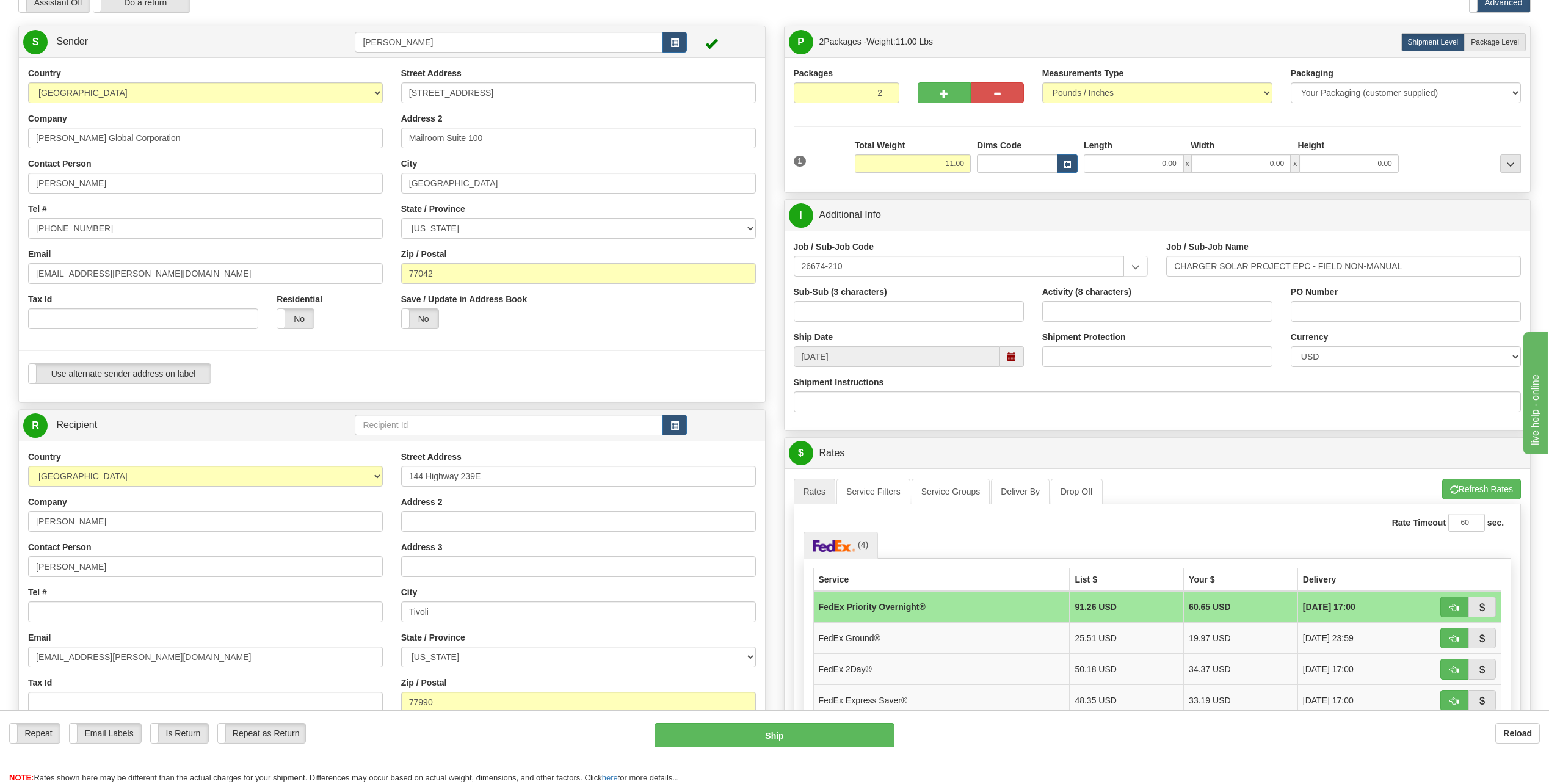
scroll to position [122, 0]
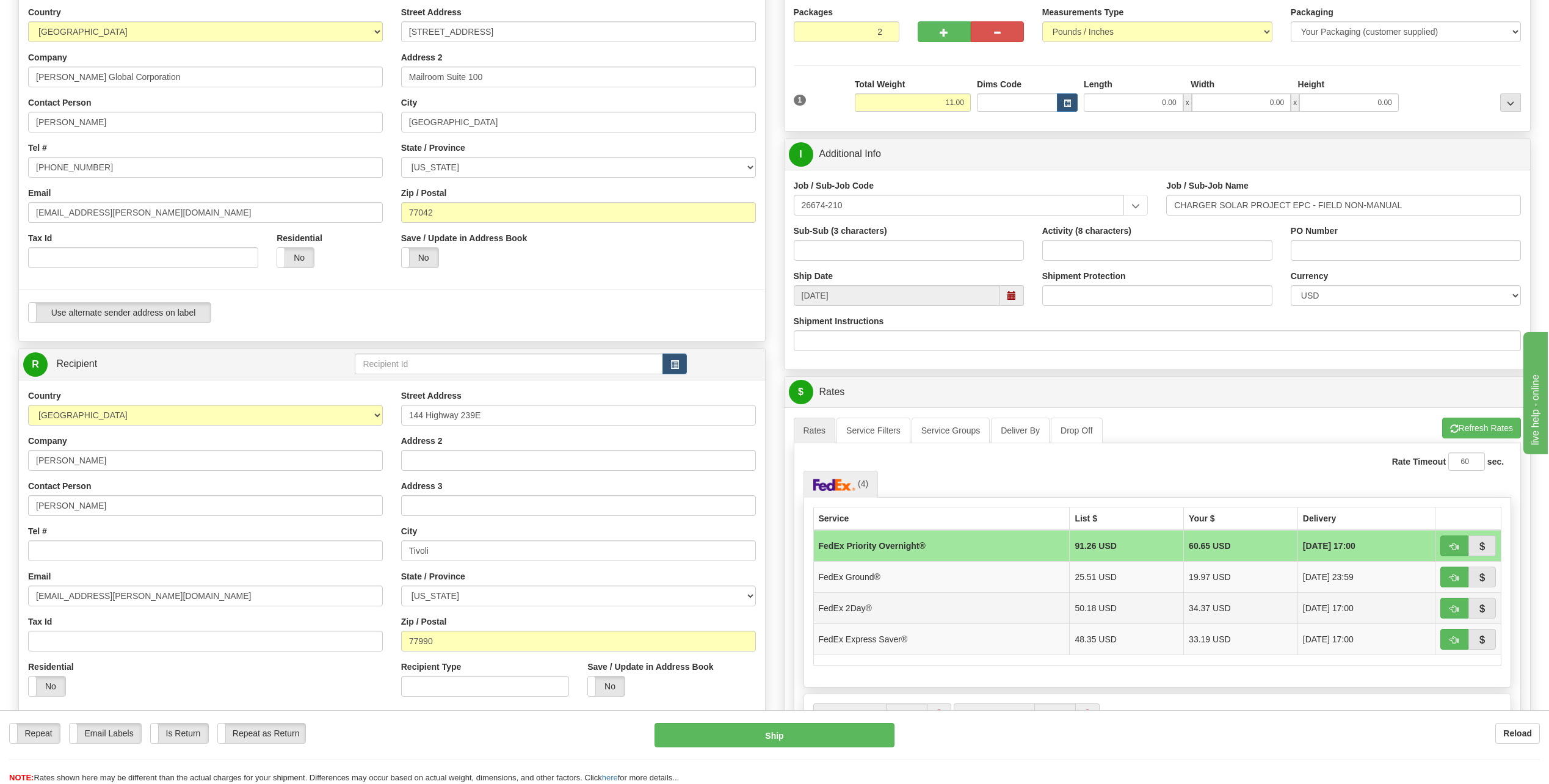
click at [864, 606] on td "FedEx 2Day®" at bounding box center [941, 608] width 256 height 31
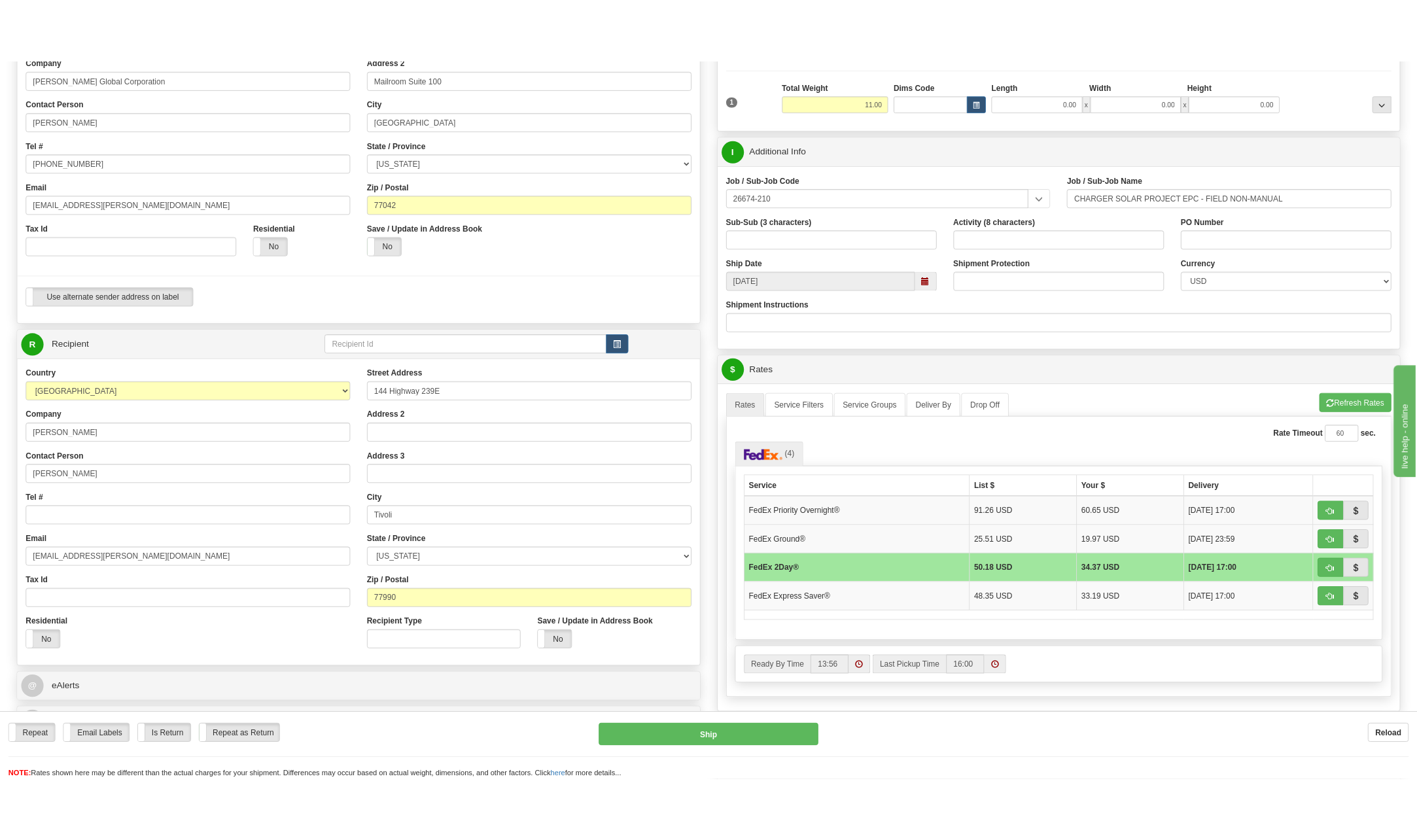
scroll to position [196, 0]
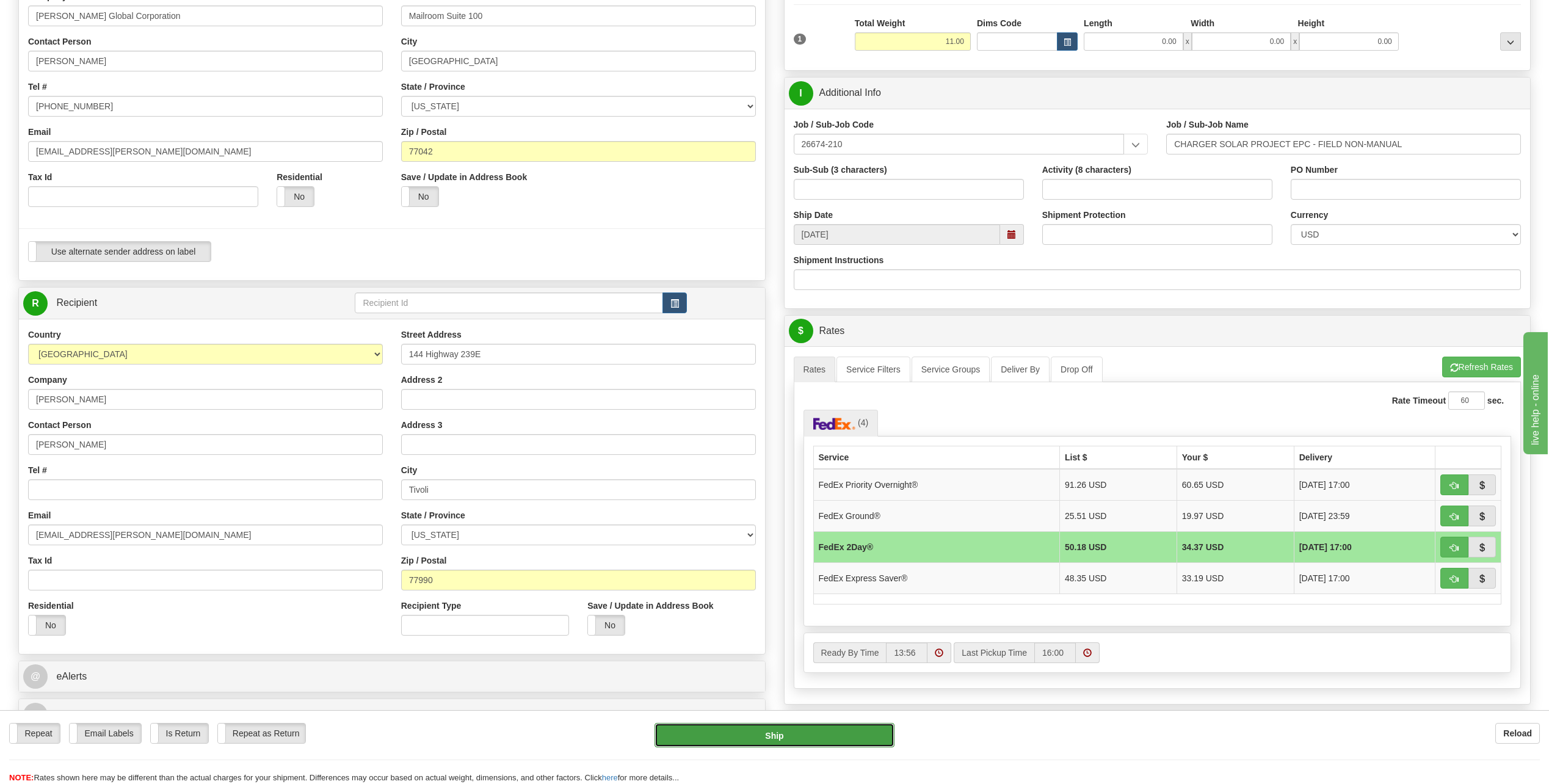
click at [800, 729] on button "Ship" at bounding box center [774, 735] width 240 height 25
type input "03"
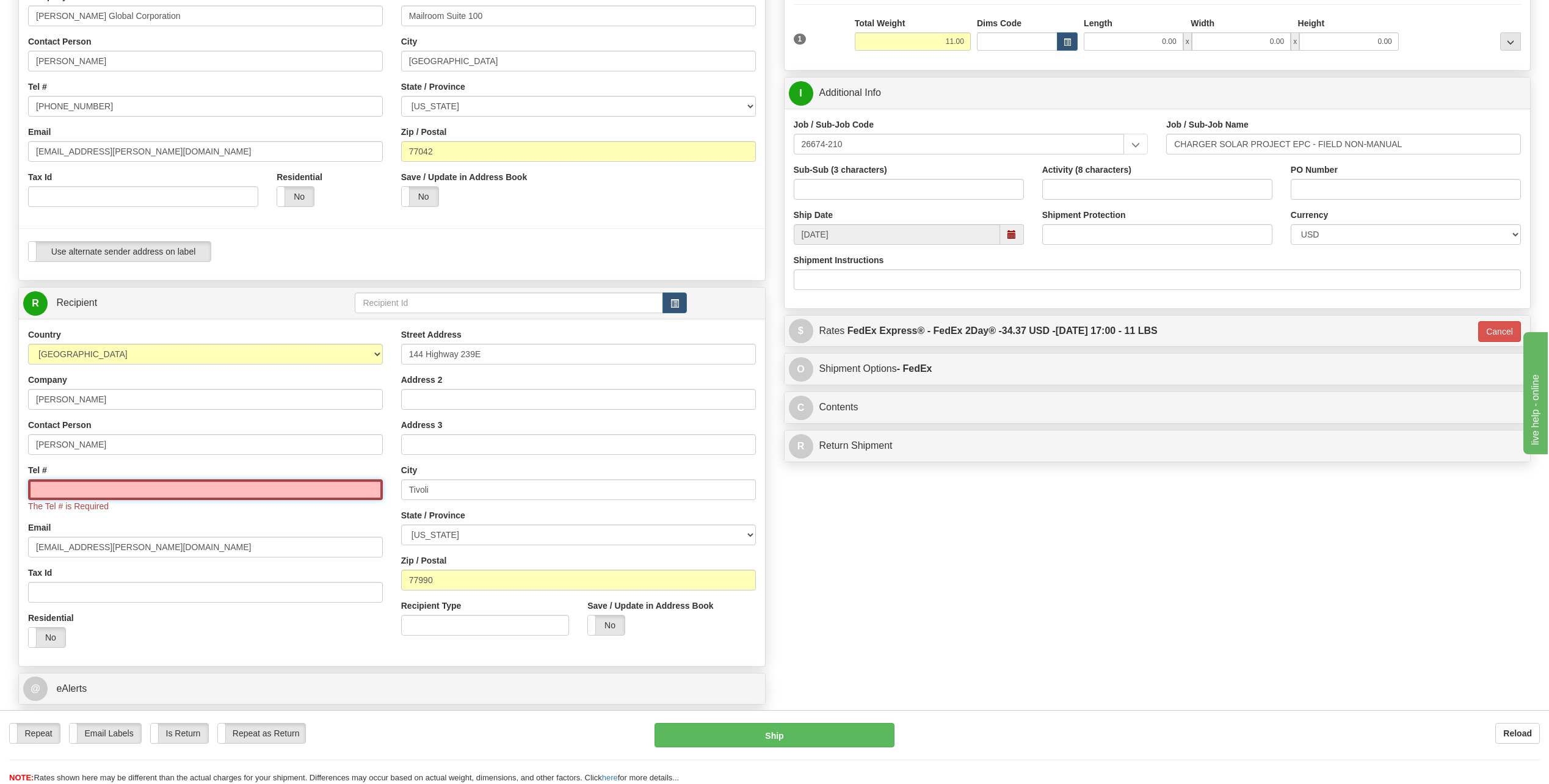
click at [123, 487] on input "Tel #" at bounding box center [206, 490] width 355 height 21
type input "[PHONE_NUMBER]"
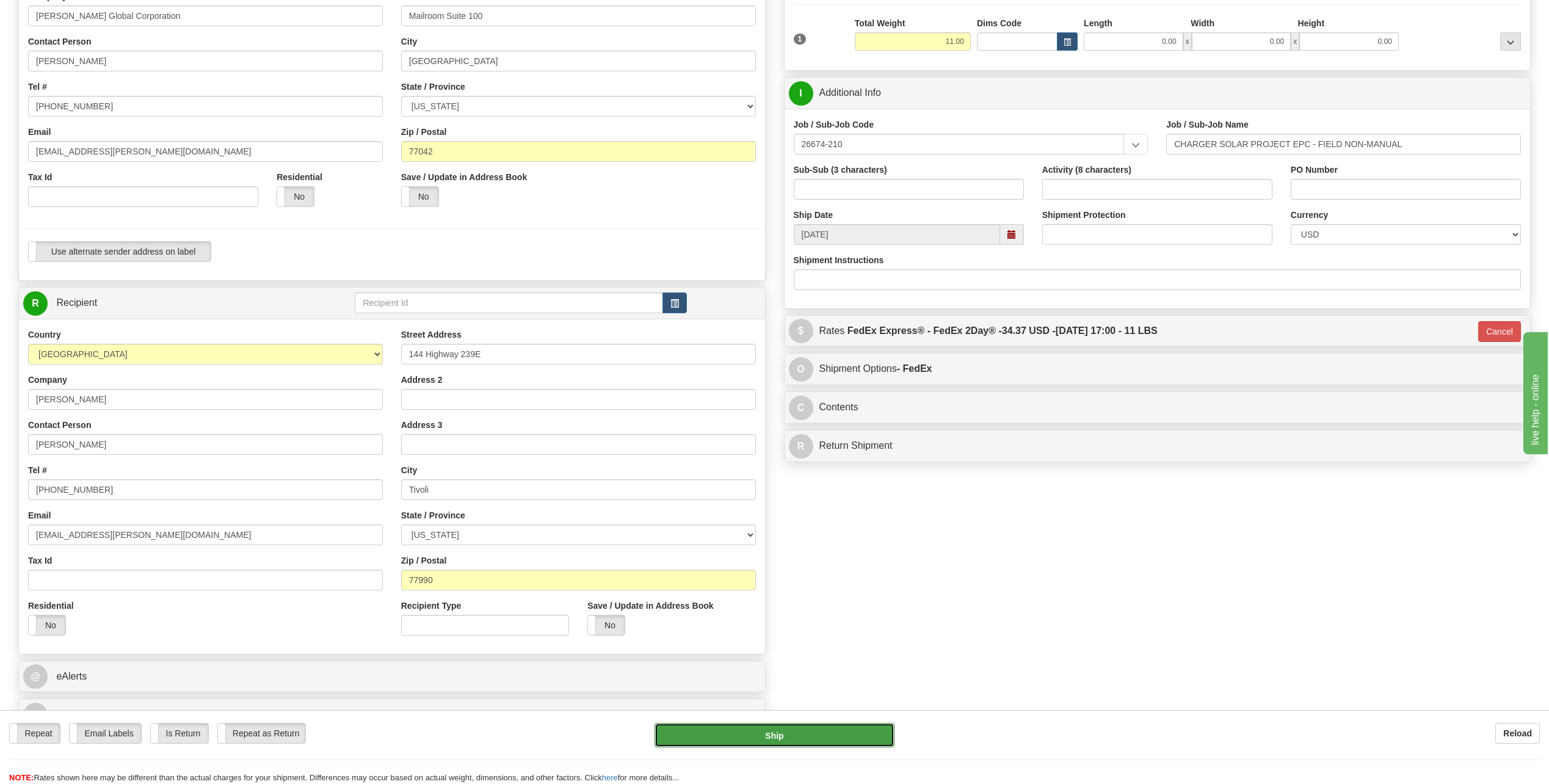
click at [839, 738] on button "Ship" at bounding box center [774, 735] width 240 height 25
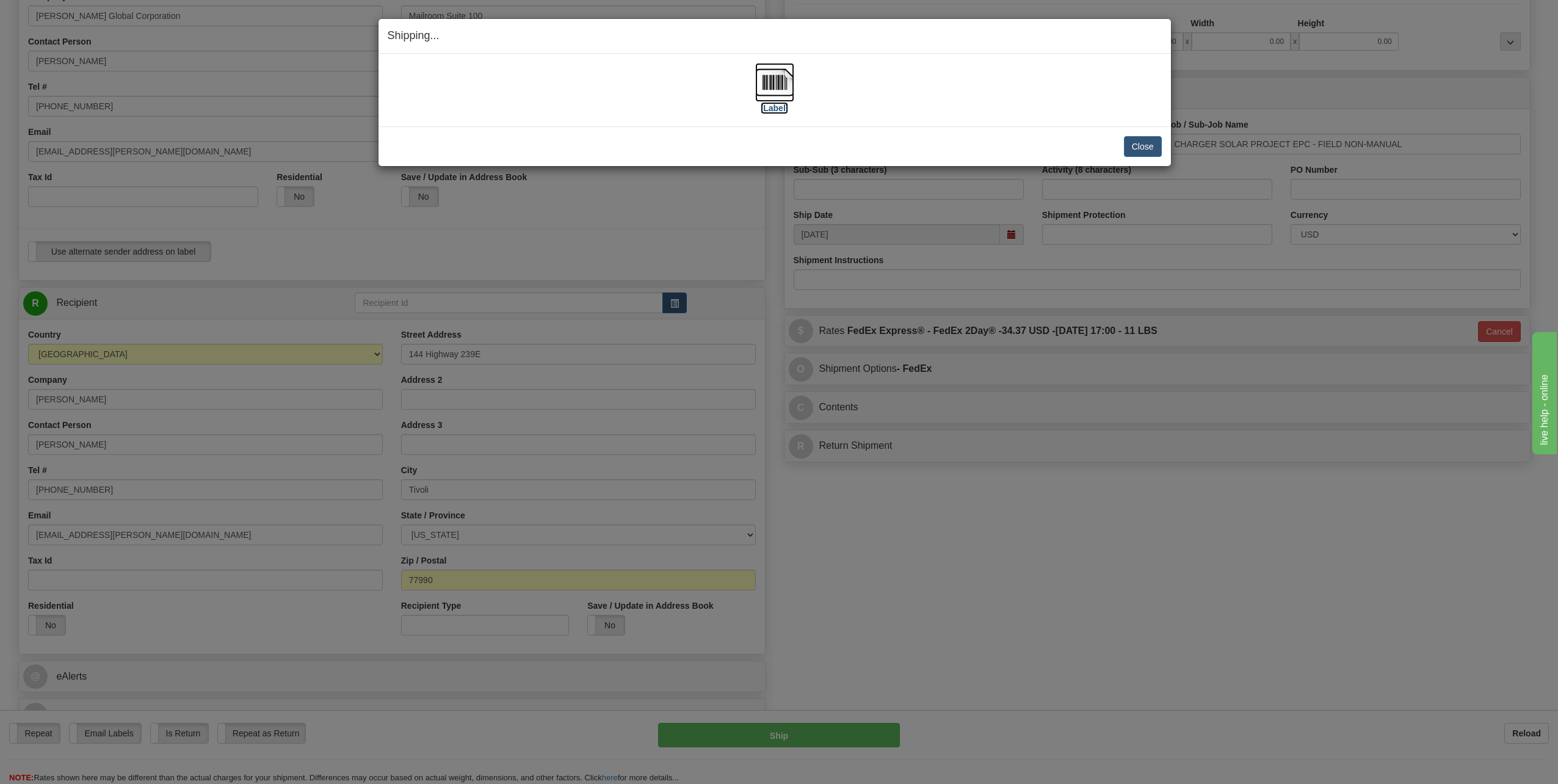
click at [778, 89] on img at bounding box center [775, 82] width 39 height 39
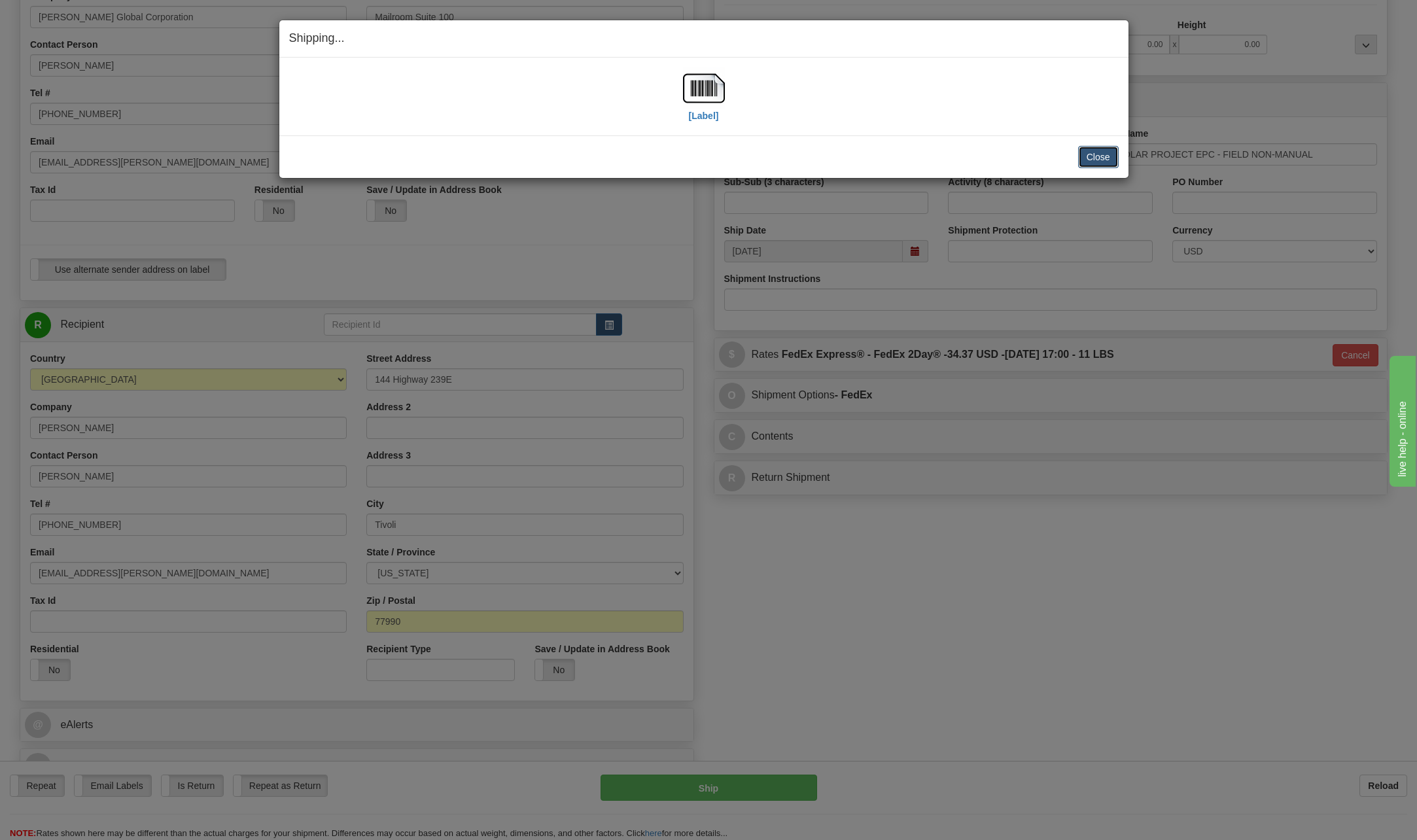
click at [1094, 157] on button "Close" at bounding box center [1098, 157] width 41 height 22
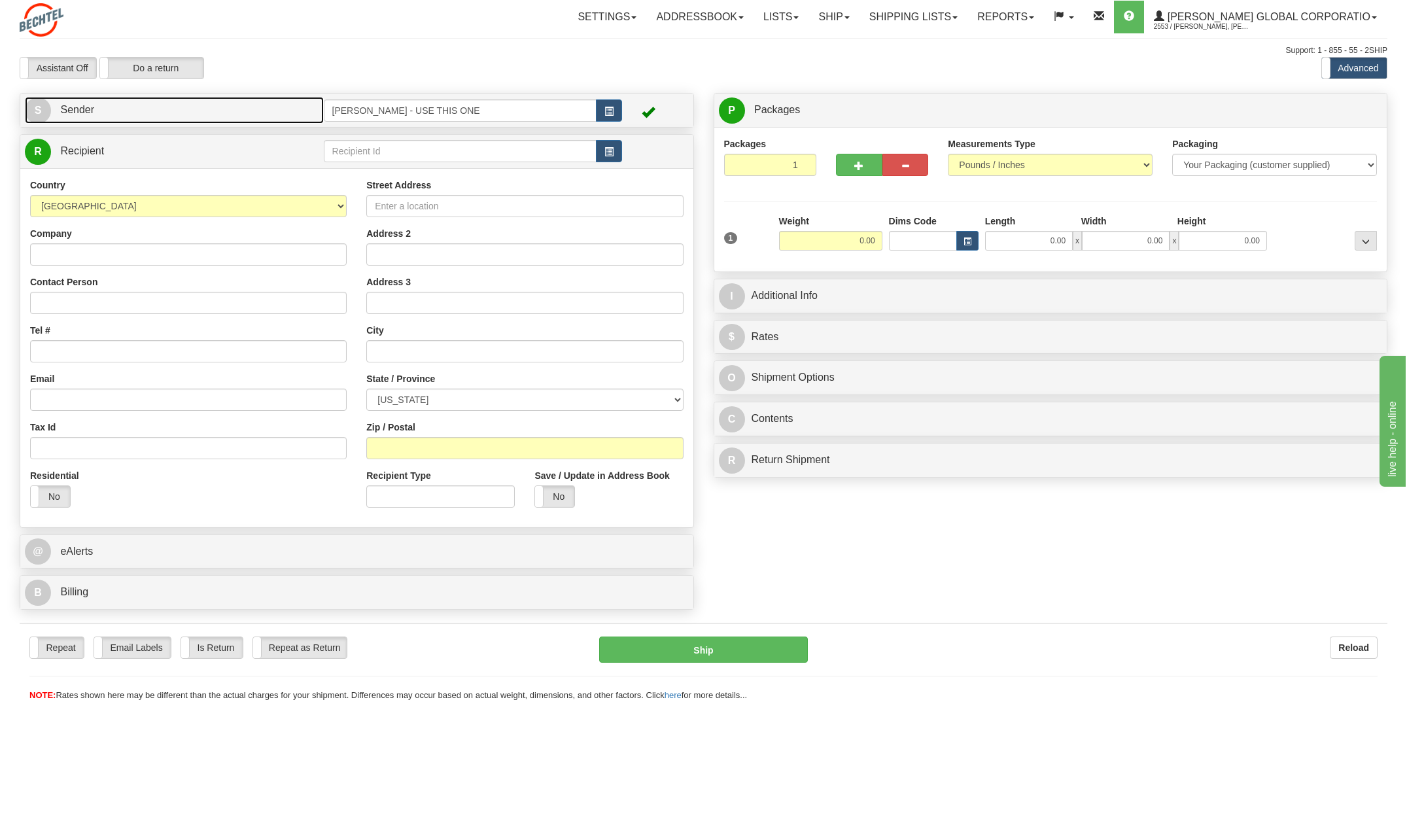
click at [34, 111] on span "S" at bounding box center [38, 110] width 26 height 26
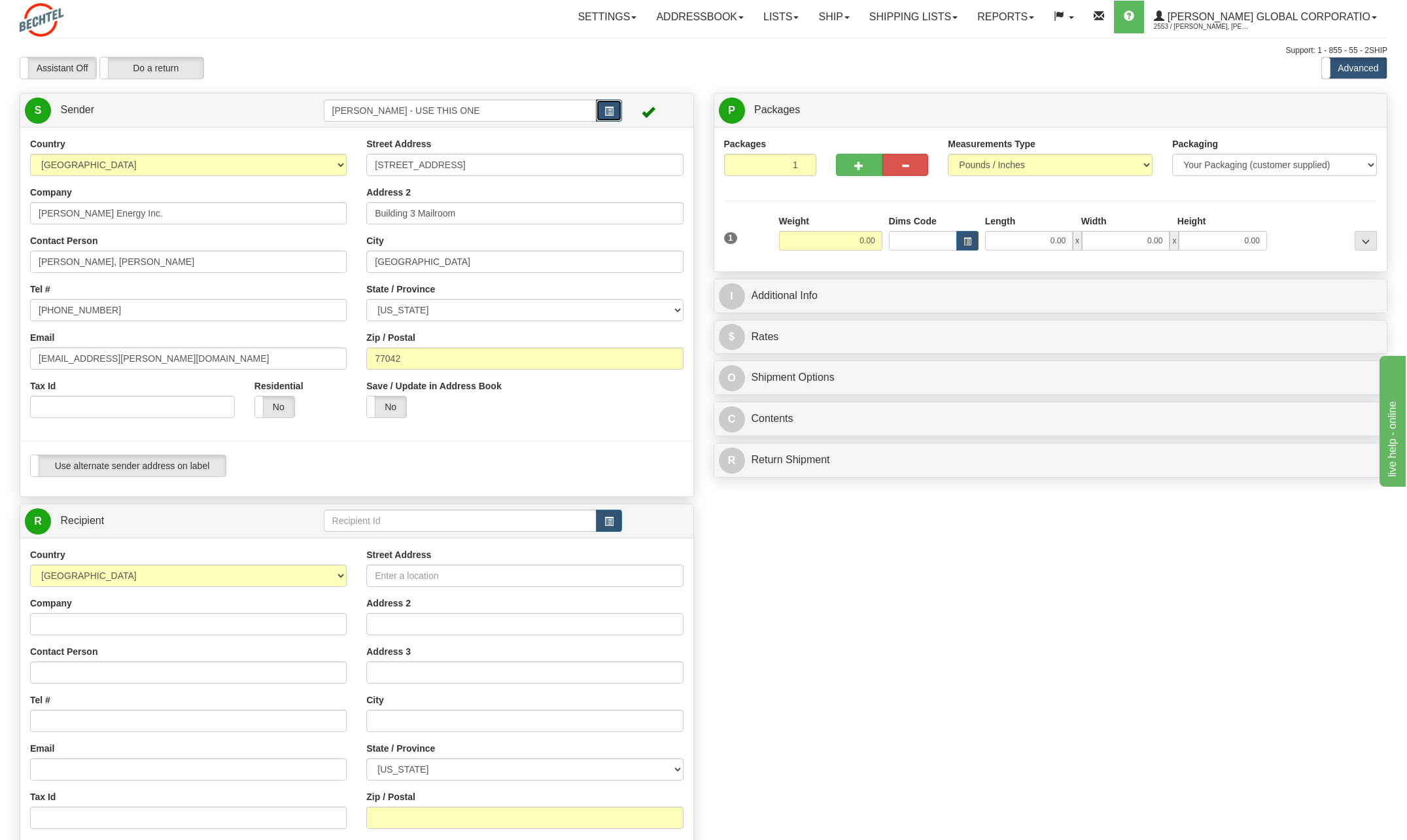
click at [615, 107] on button "button" at bounding box center [608, 111] width 26 height 22
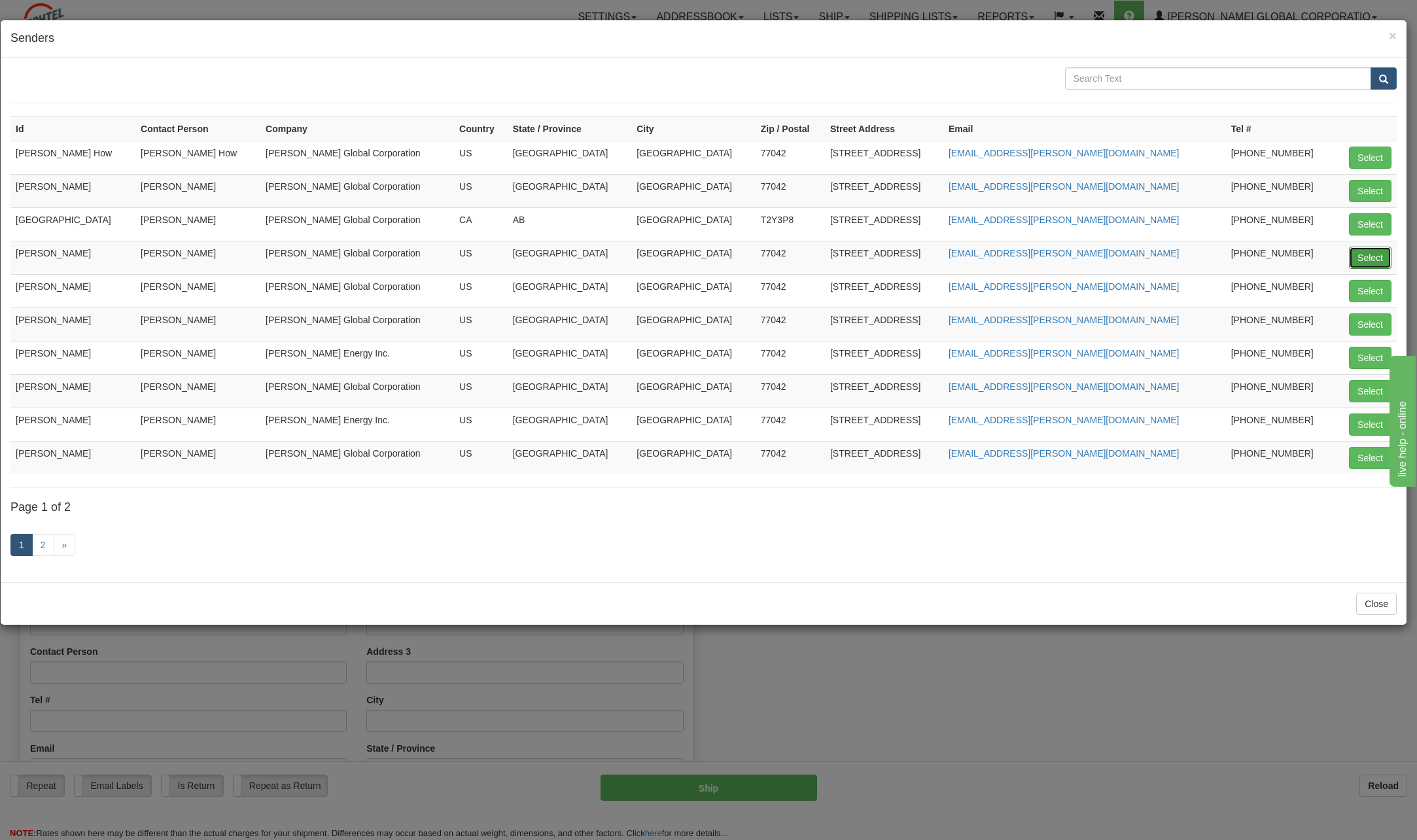
click at [1359, 254] on button "Select" at bounding box center [1370, 258] width 42 height 22
type input "[PERSON_NAME]"
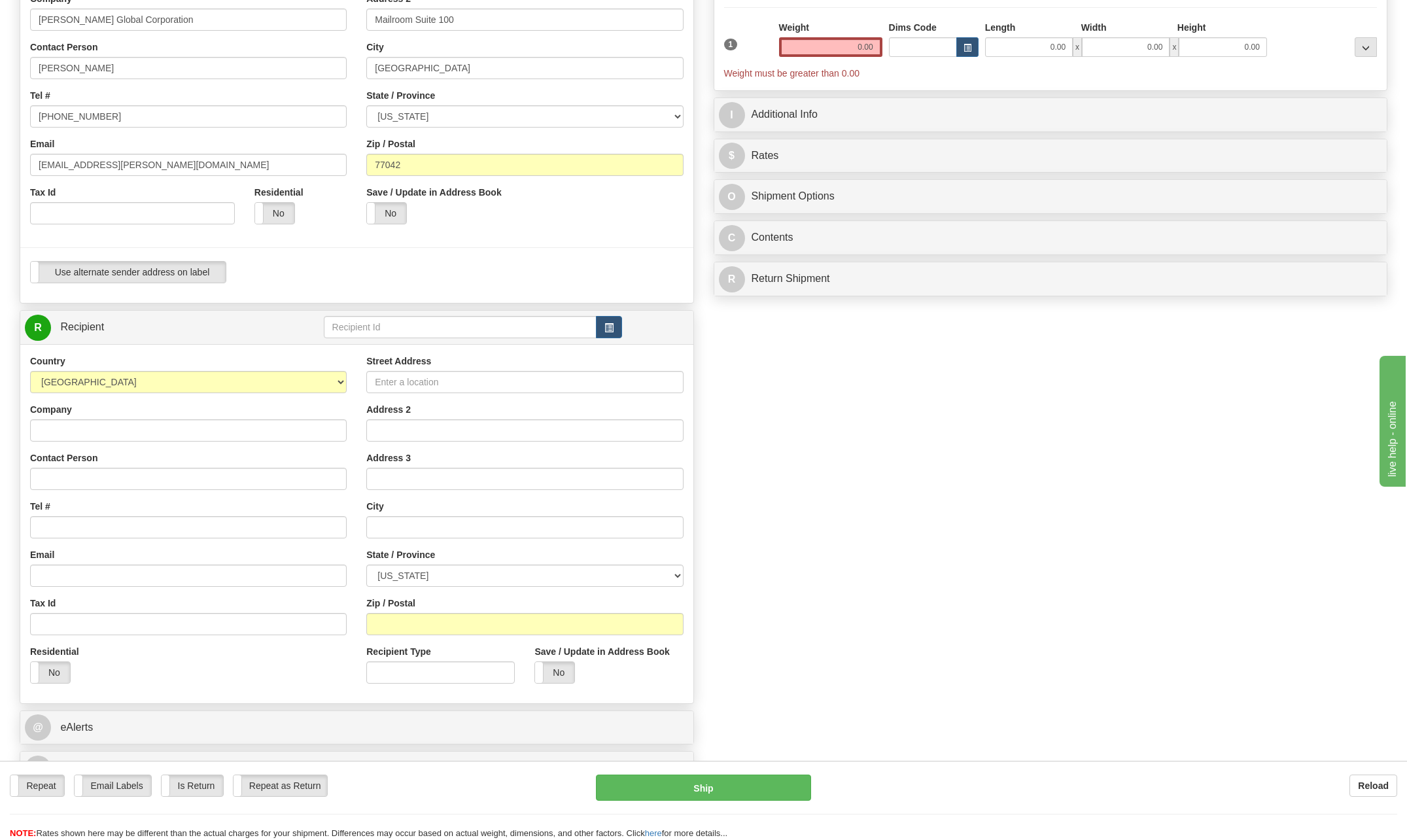
scroll to position [196, 0]
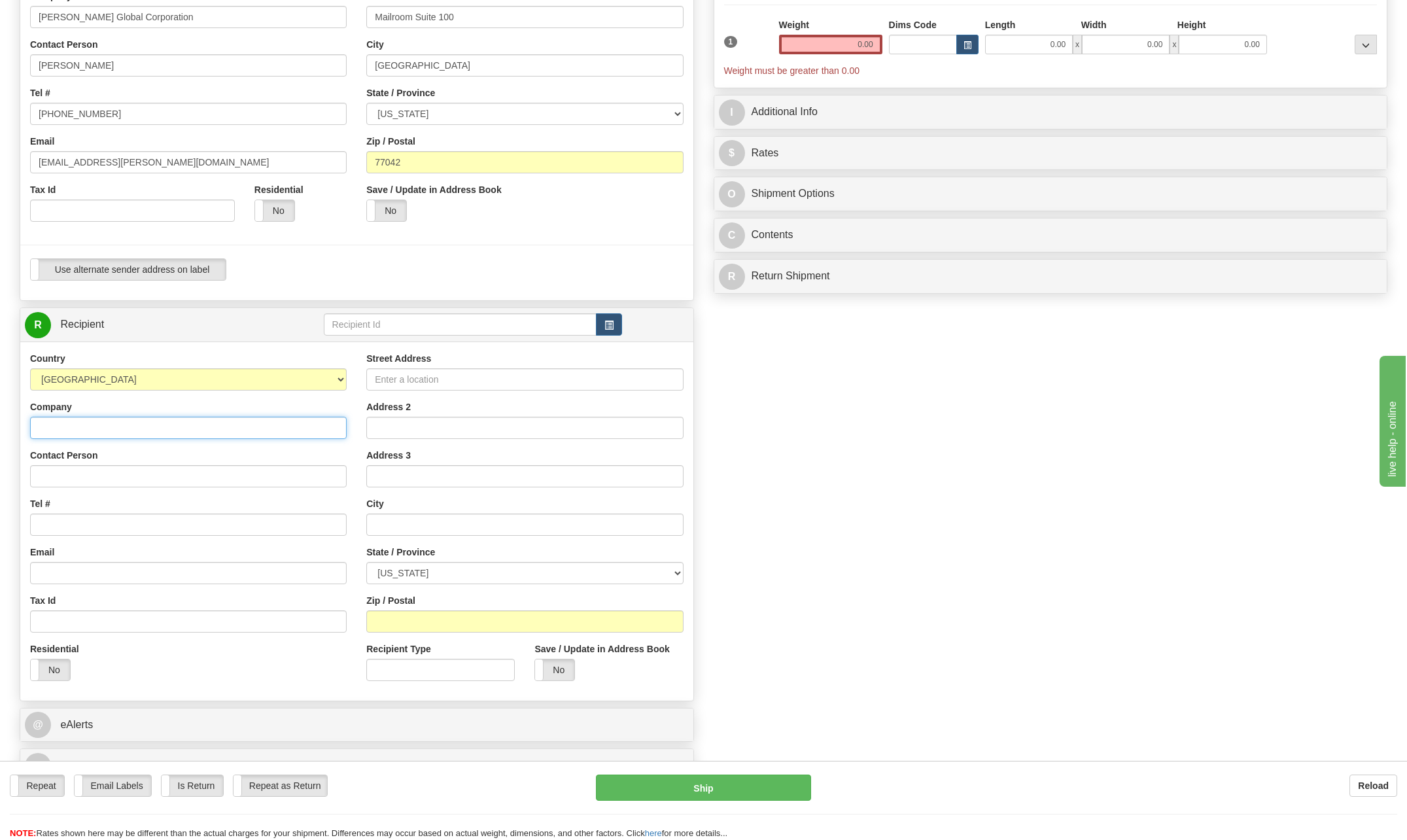
click at [82, 431] on input "Company" at bounding box center [188, 428] width 316 height 22
type input "[PERSON_NAME] Corporation"
click at [1023, 367] on div "Create a label for the return Create Pickup Without Label S" at bounding box center [703, 343] width 1387 height 893
click at [63, 478] on input "Contact Person" at bounding box center [188, 476] width 316 height 22
click at [97, 474] on input "[PERSON_NAME] Facilities Supervisor" at bounding box center [188, 476] width 316 height 22
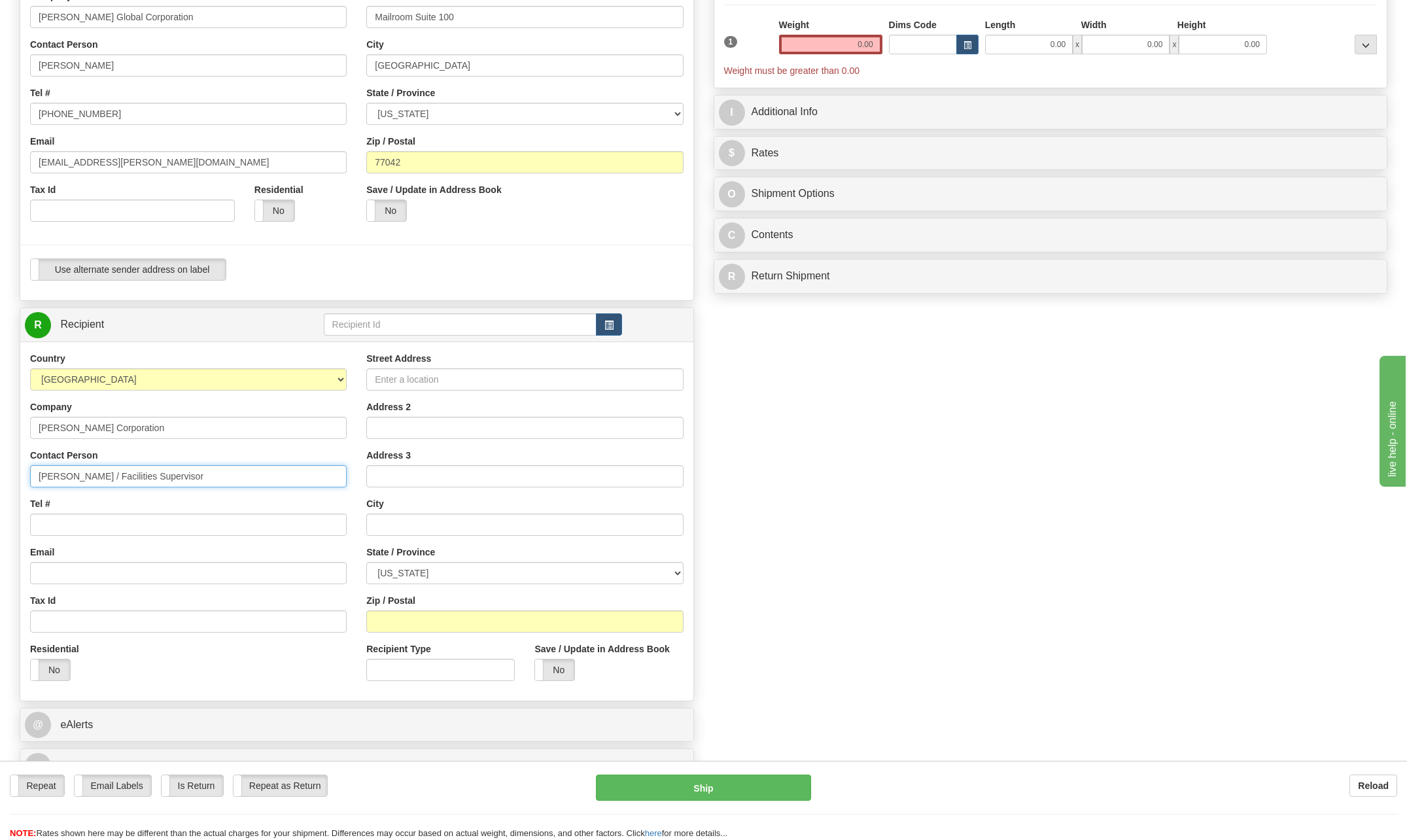
click at [96, 473] on input "[PERSON_NAME] / Facilities Supervisor" at bounding box center [188, 476] width 316 height 22
type input "[PERSON_NAME] / Facilities Supervisor"
click at [63, 516] on input "Tel #" at bounding box center [188, 525] width 316 height 22
type input "[PHONE_NUMBER]"
click at [427, 379] on input "Street Address" at bounding box center [525, 379] width 316 height 22
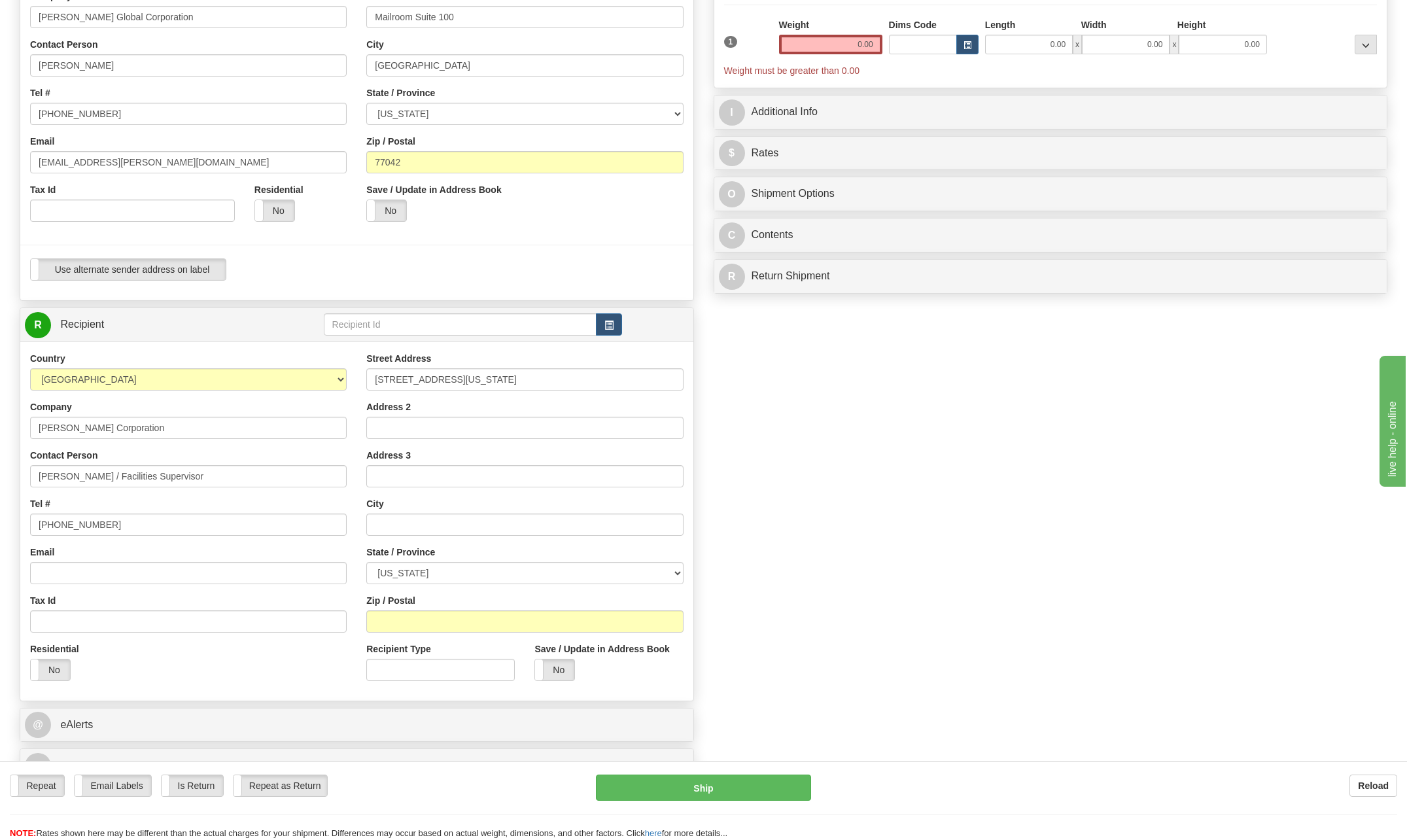
click at [376, 415] on div "Address 2" at bounding box center [525, 419] width 316 height 38
click at [519, 374] on input "[STREET_ADDRESS][US_STATE]" at bounding box center [525, 379] width 316 height 22
type input "[STREET_ADDRESS][US_STATE]"
click at [410, 519] on input "text" at bounding box center [525, 525] width 316 height 22
type input "[US_STATE]"
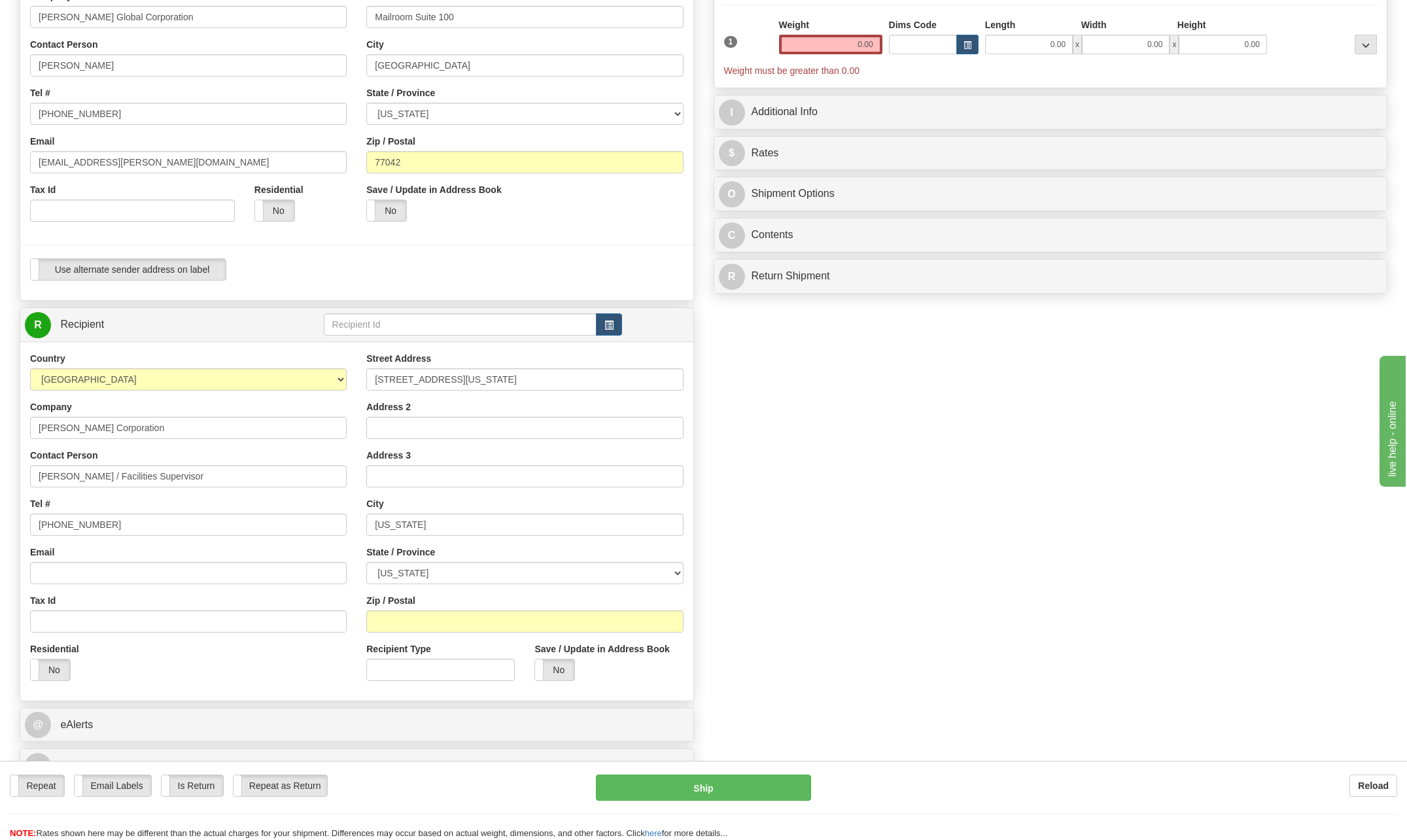
click at [971, 577] on div "Create a label for the return Create Pickup Without Label S" at bounding box center [703, 343] width 1387 height 893
click at [678, 573] on select "[US_STATE] [US_STATE] [US_STATE] [US_STATE] Armed Forces America Armed Forces E…" at bounding box center [525, 573] width 316 height 22
select select "DC"
click at [367, 562] on select "[US_STATE] [US_STATE] [US_STATE] [US_STATE] Armed Forces America Armed Forces E…" at bounding box center [525, 573] width 316 height 22
click at [424, 616] on input "Zip / Postal" at bounding box center [525, 621] width 316 height 22
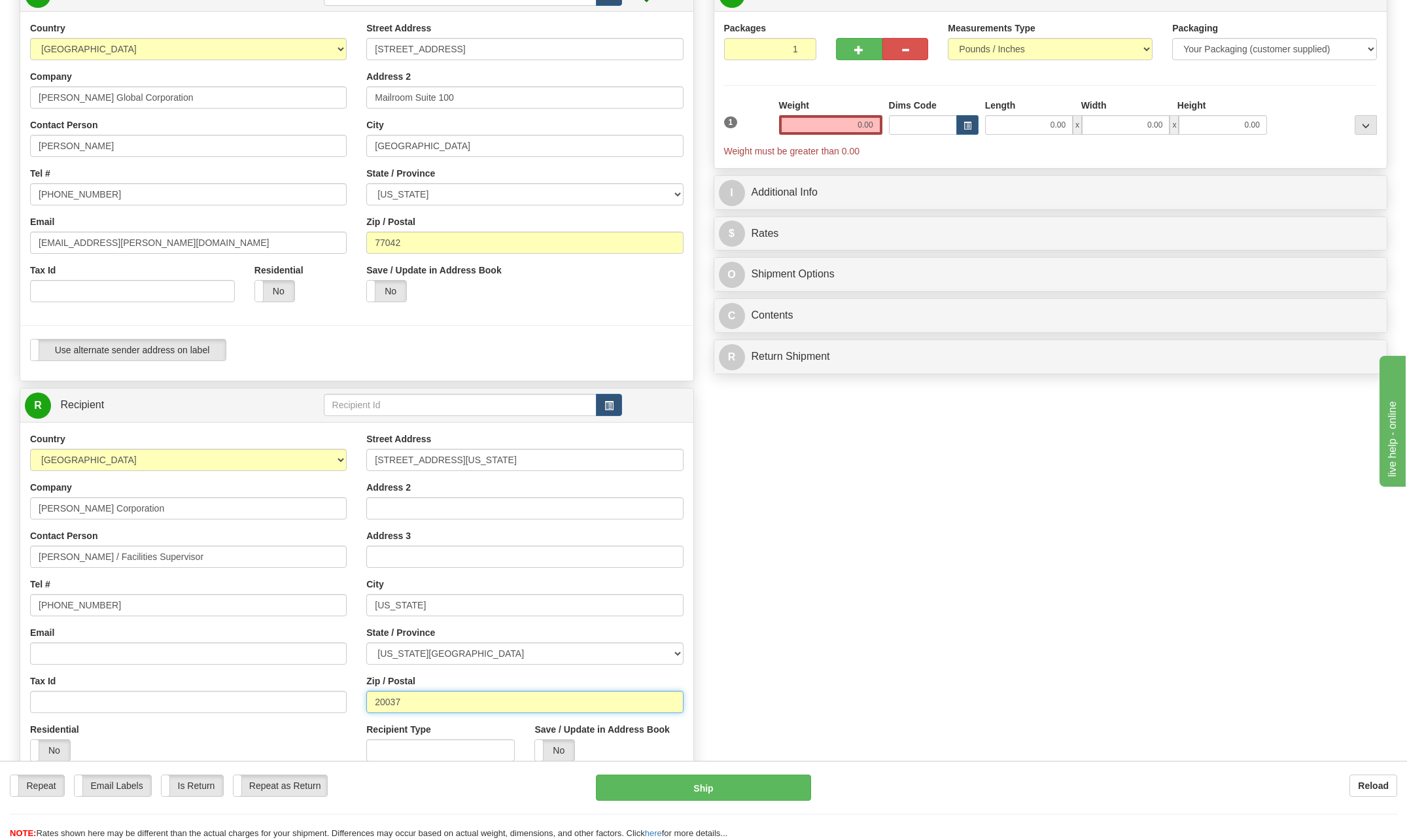
scroll to position [0, 0]
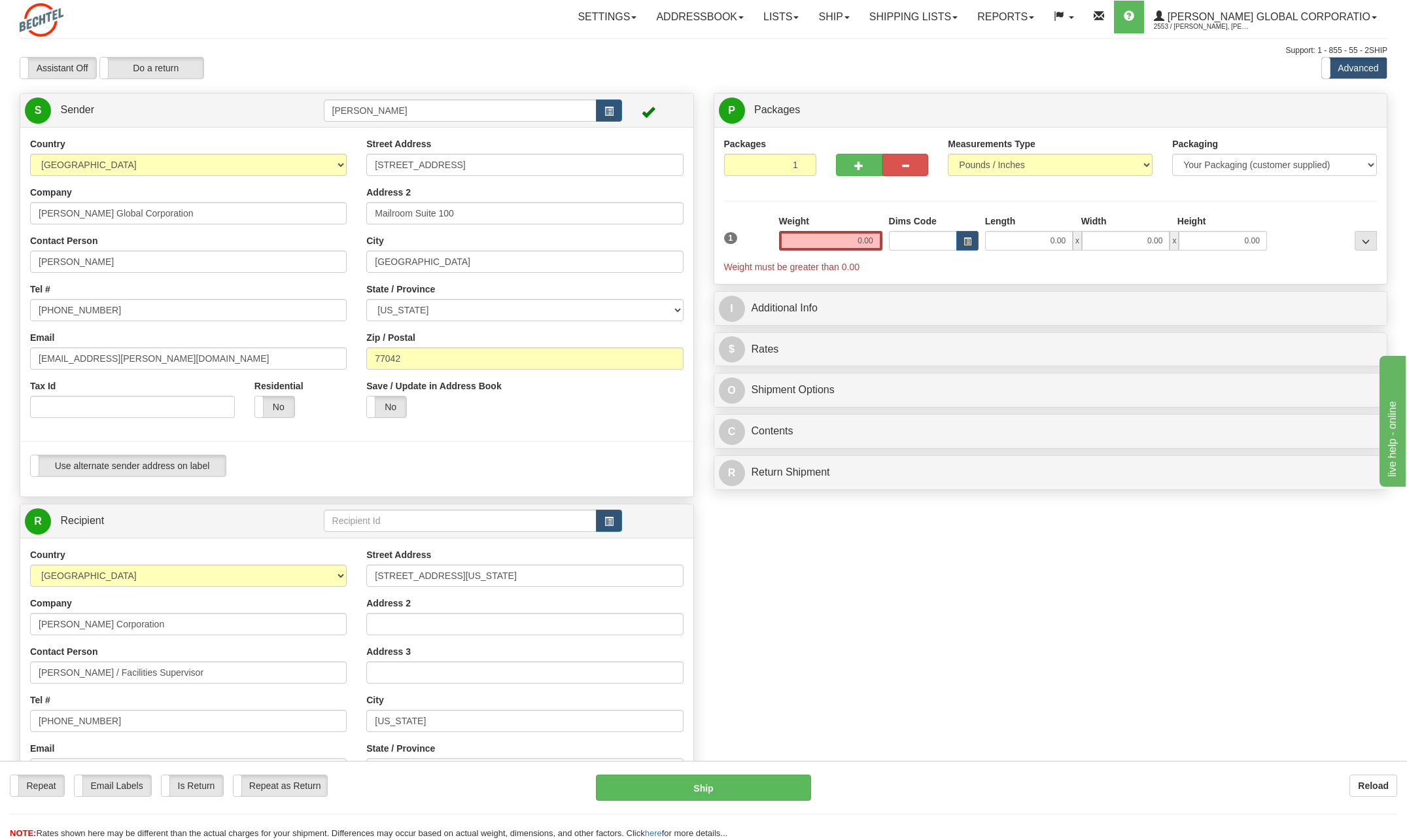
type input "20037"
drag, startPoint x: 846, startPoint y: 243, endPoint x: 1328, endPoint y: 255, distance: 482.1
click at [1288, 228] on div "1 Weight 0.00 Dims Code 0.00" at bounding box center [1051, 244] width 660 height 59
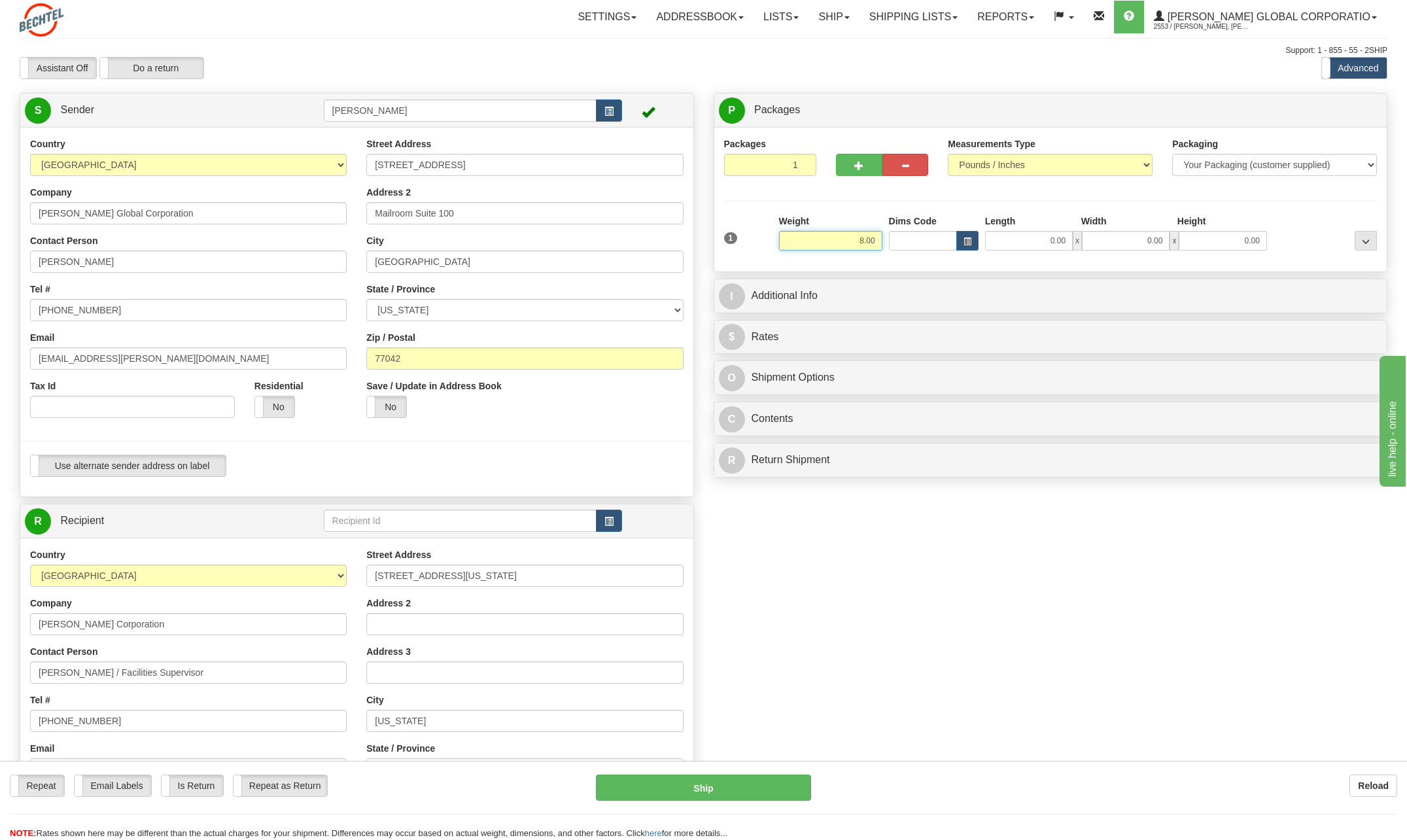
type input "8.00"
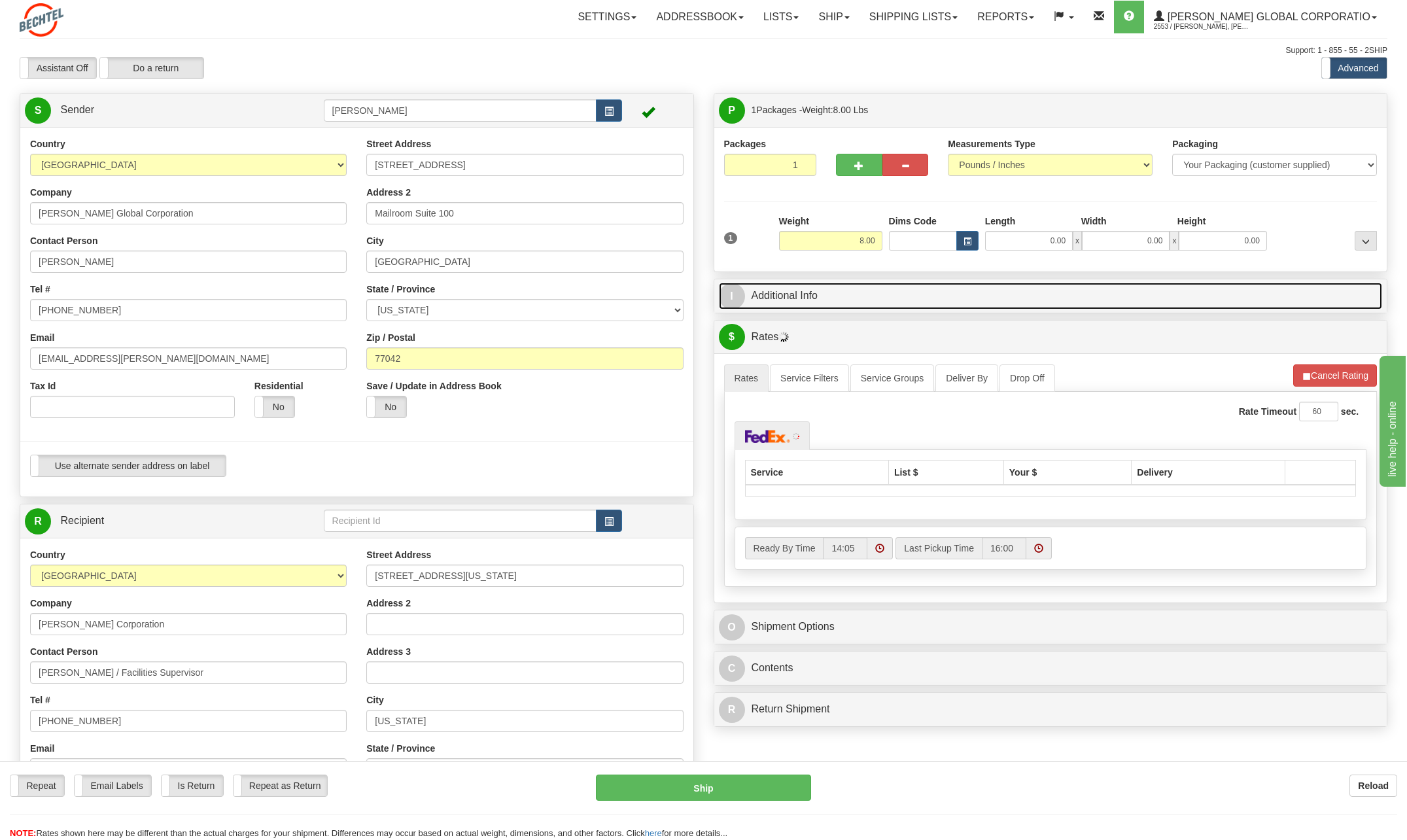
click at [731, 294] on span "I" at bounding box center [731, 296] width 26 height 26
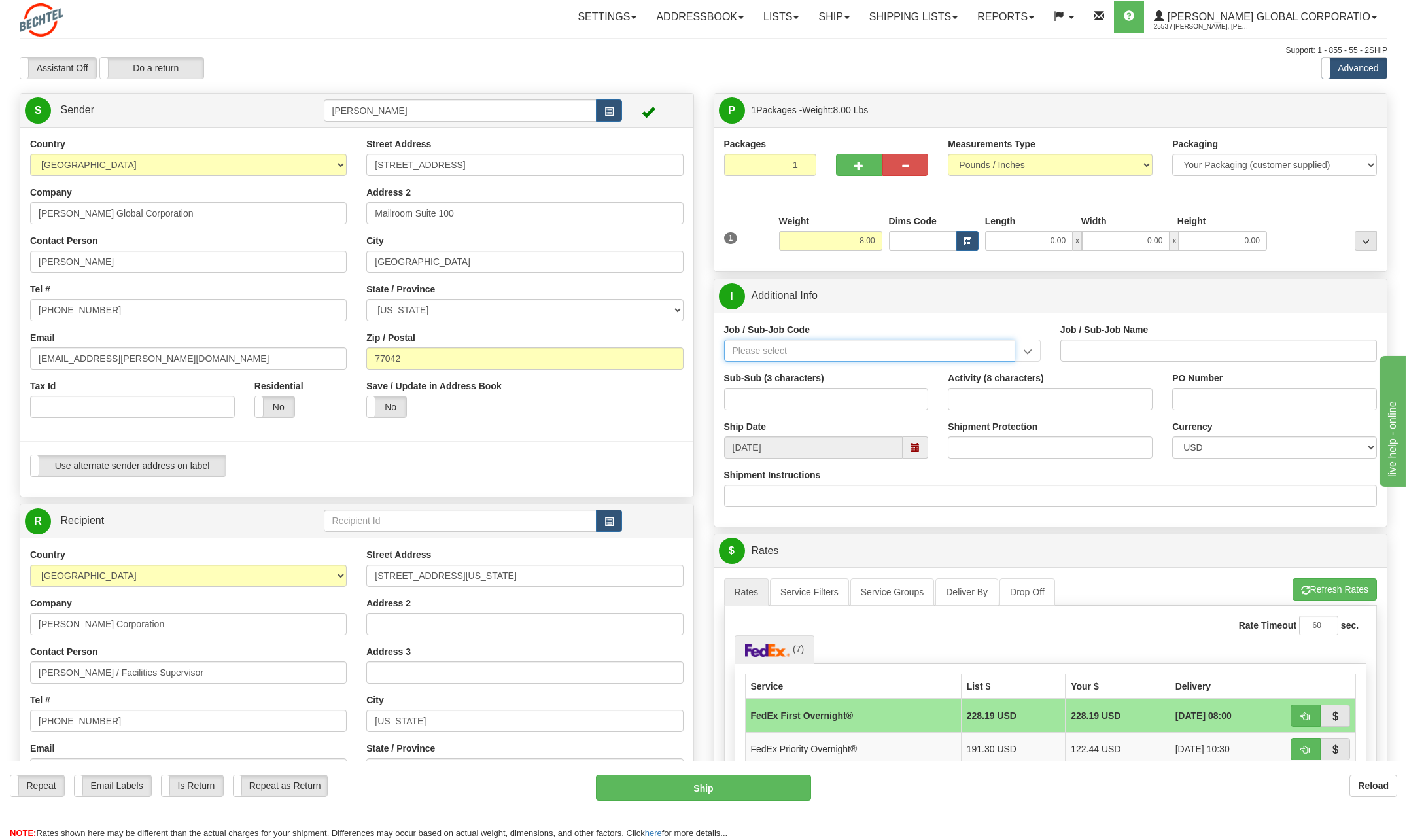
click at [873, 353] on input "Job / Sub-Job Code" at bounding box center [870, 351] width 291 height 22
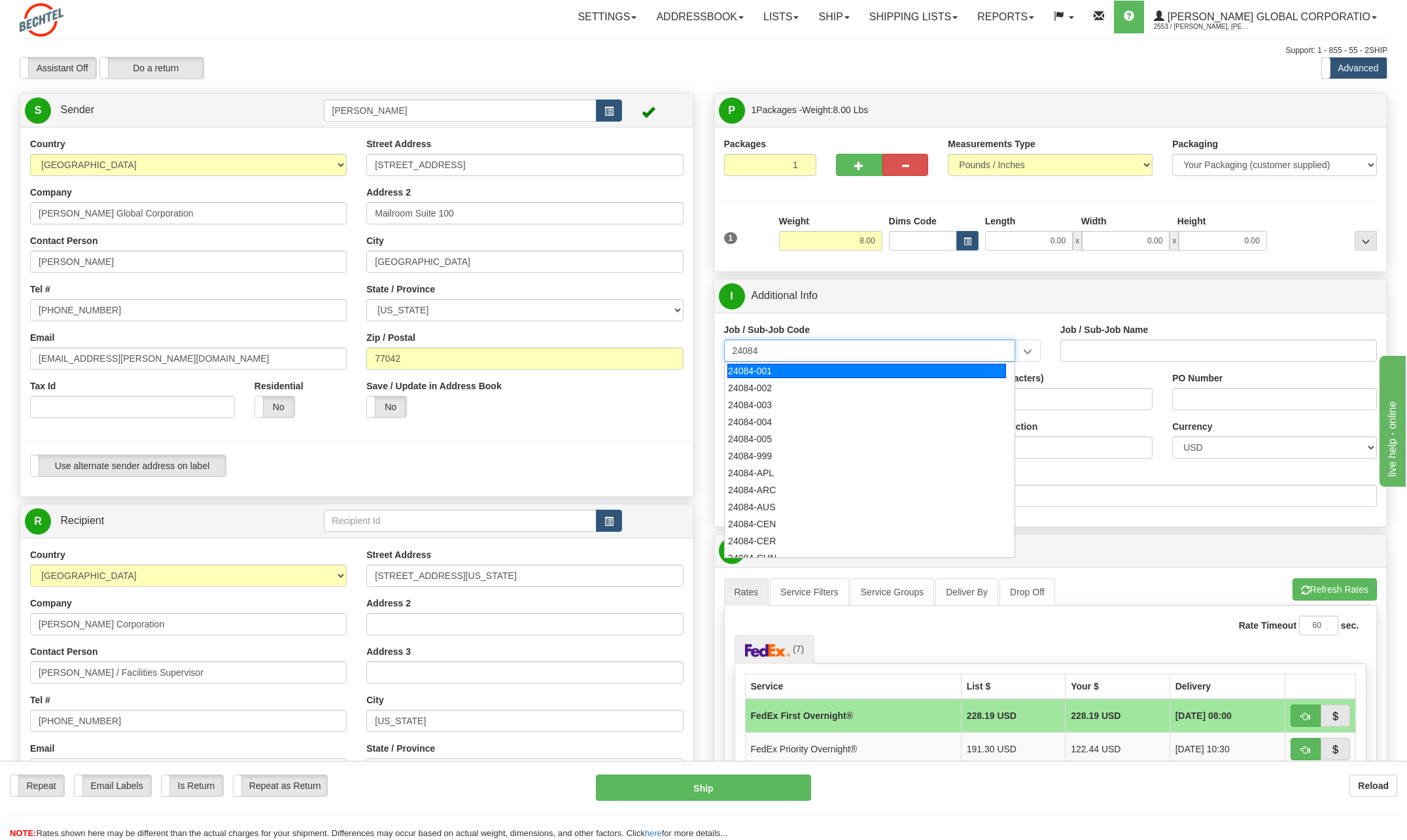
click at [775, 377] on div "24084-001" at bounding box center [866, 370] width 279 height 14
type input "24084-001"
type input "BSQE OPERATING RESULTS - NUCL. - MANAGEMENT"
type input "24084-001"
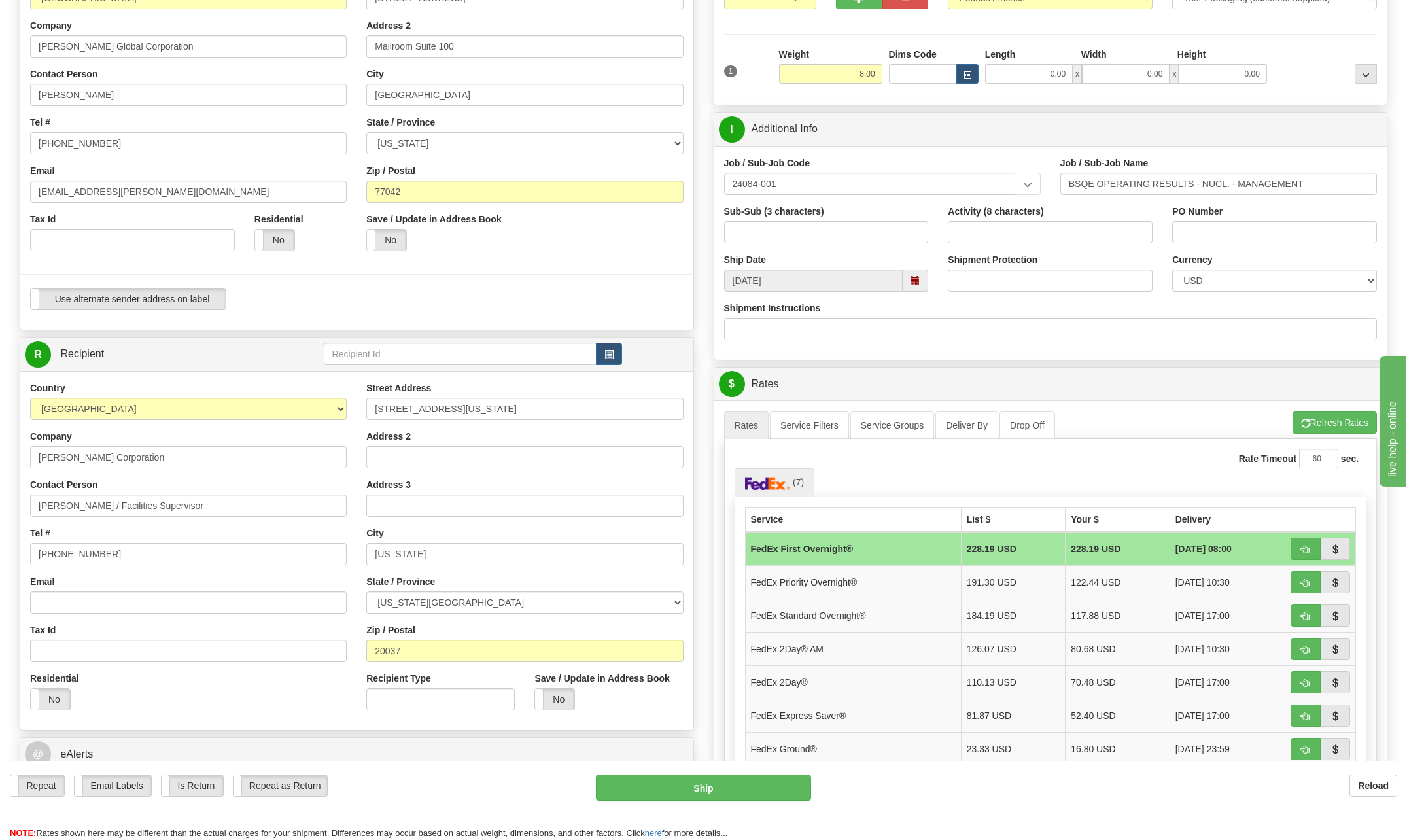
scroll to position [196, 0]
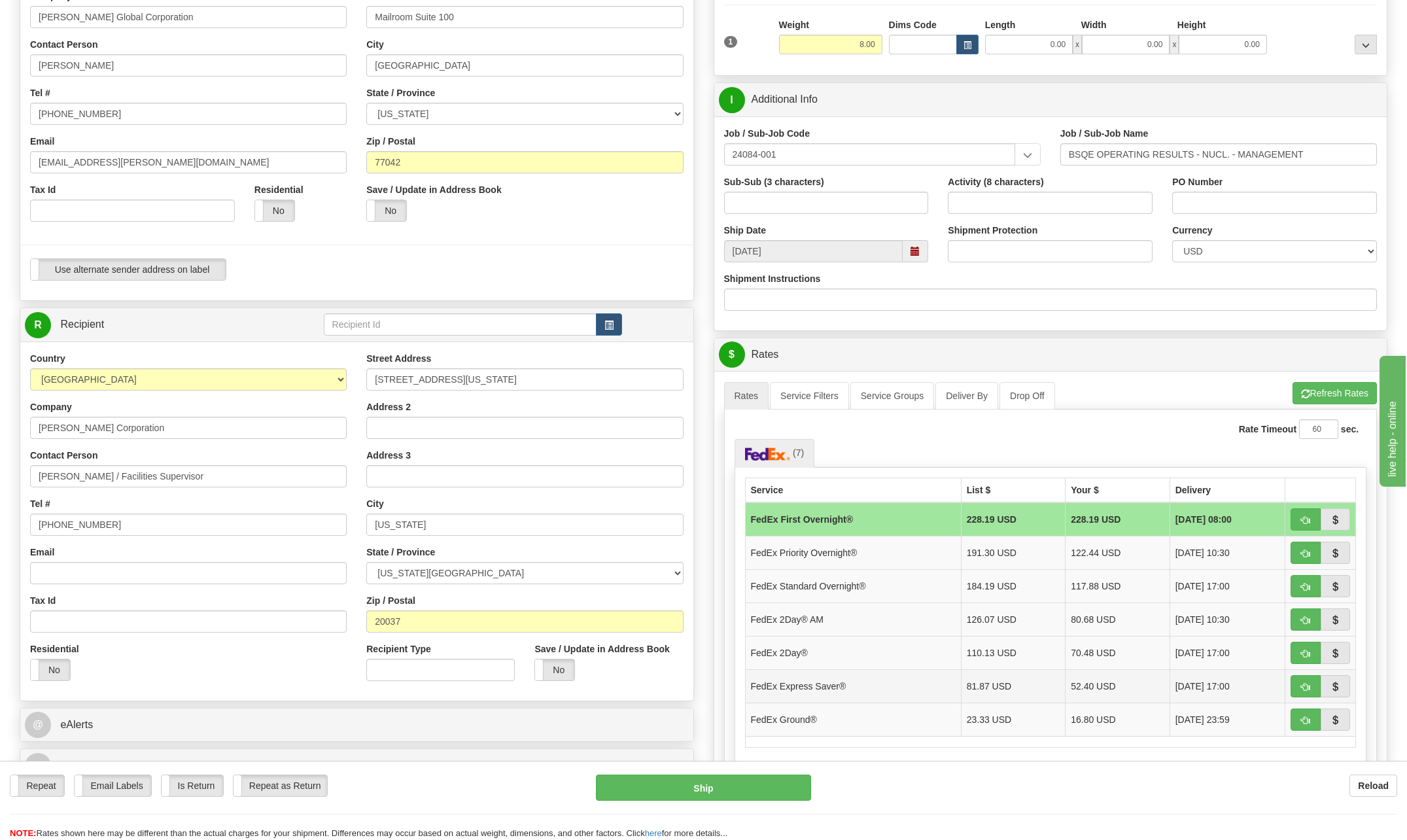
click at [855, 687] on td "FedEx Express Saver®" at bounding box center [853, 686] width 216 height 34
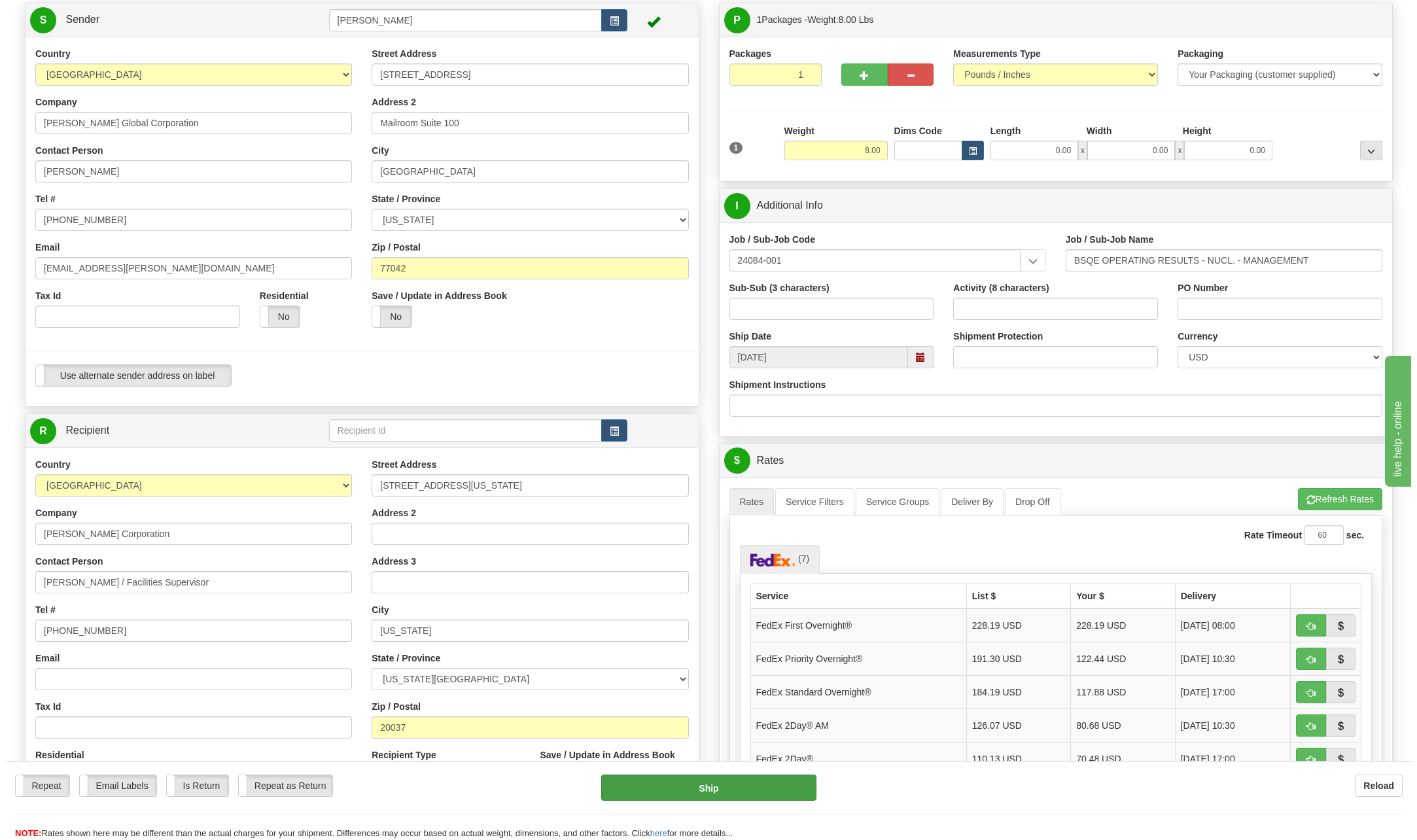
scroll to position [131, 0]
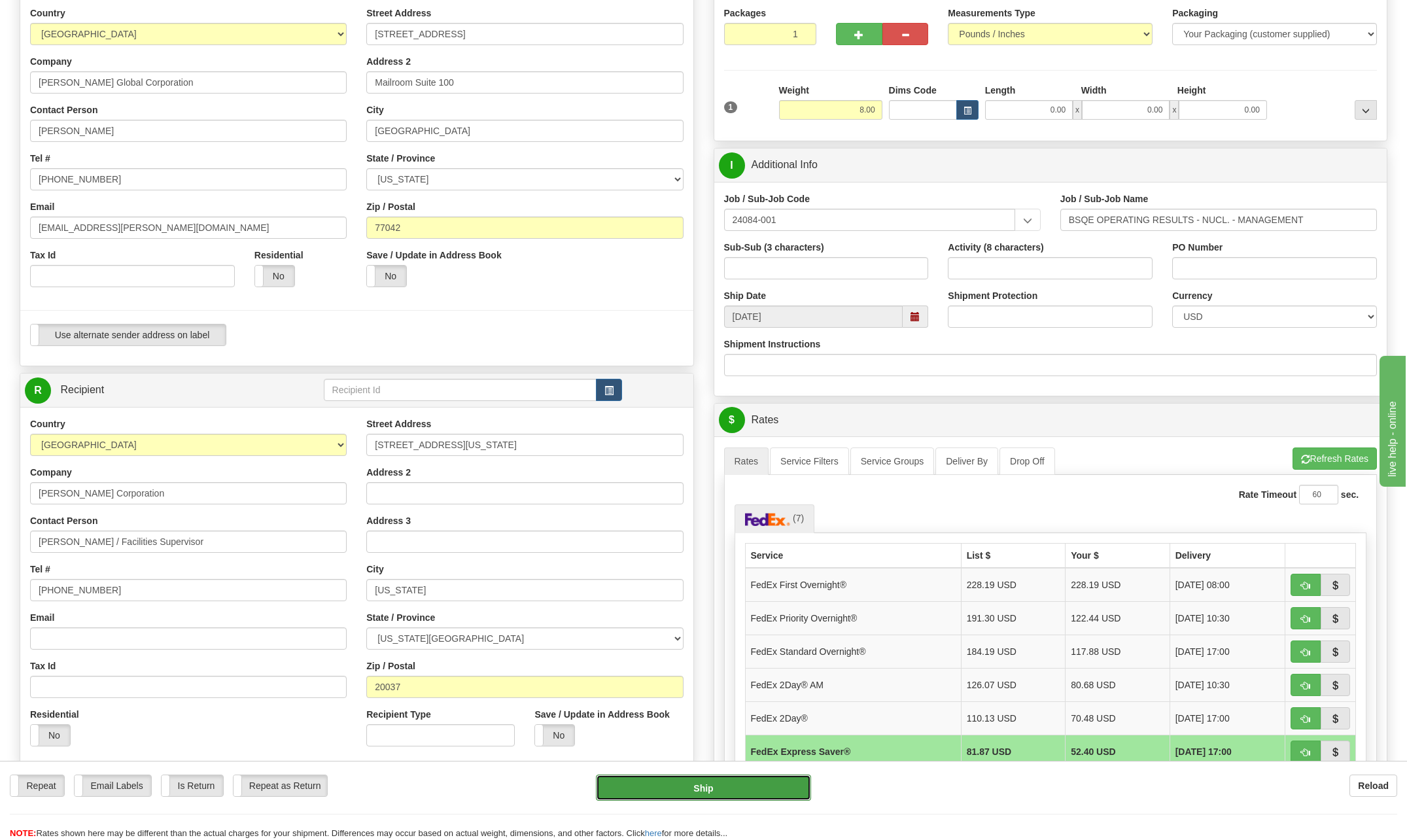
click at [702, 787] on button "Ship" at bounding box center [704, 787] width 216 height 26
type input "20"
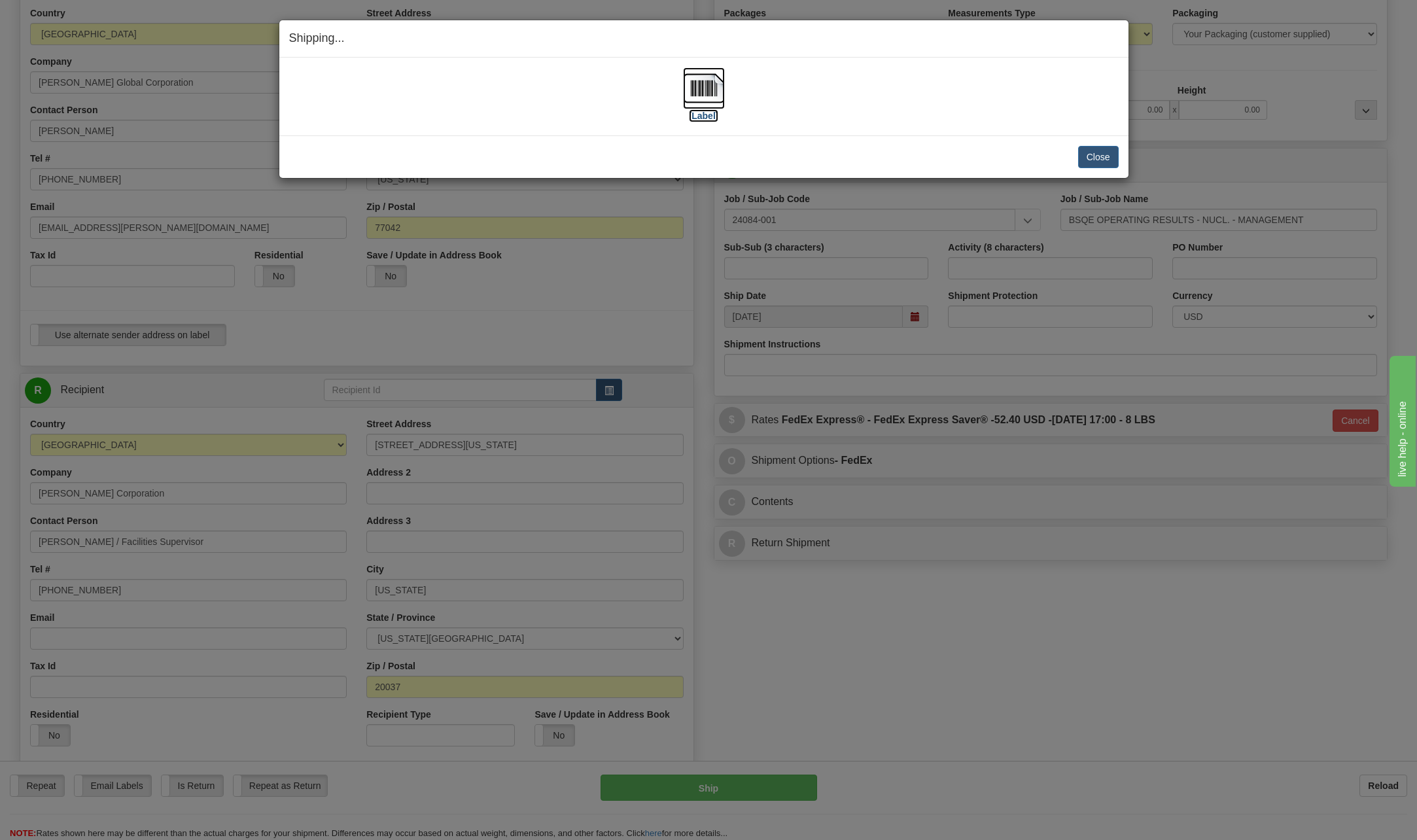
click at [701, 87] on img at bounding box center [704, 88] width 42 height 42
click at [1102, 163] on button "Close" at bounding box center [1098, 157] width 41 height 22
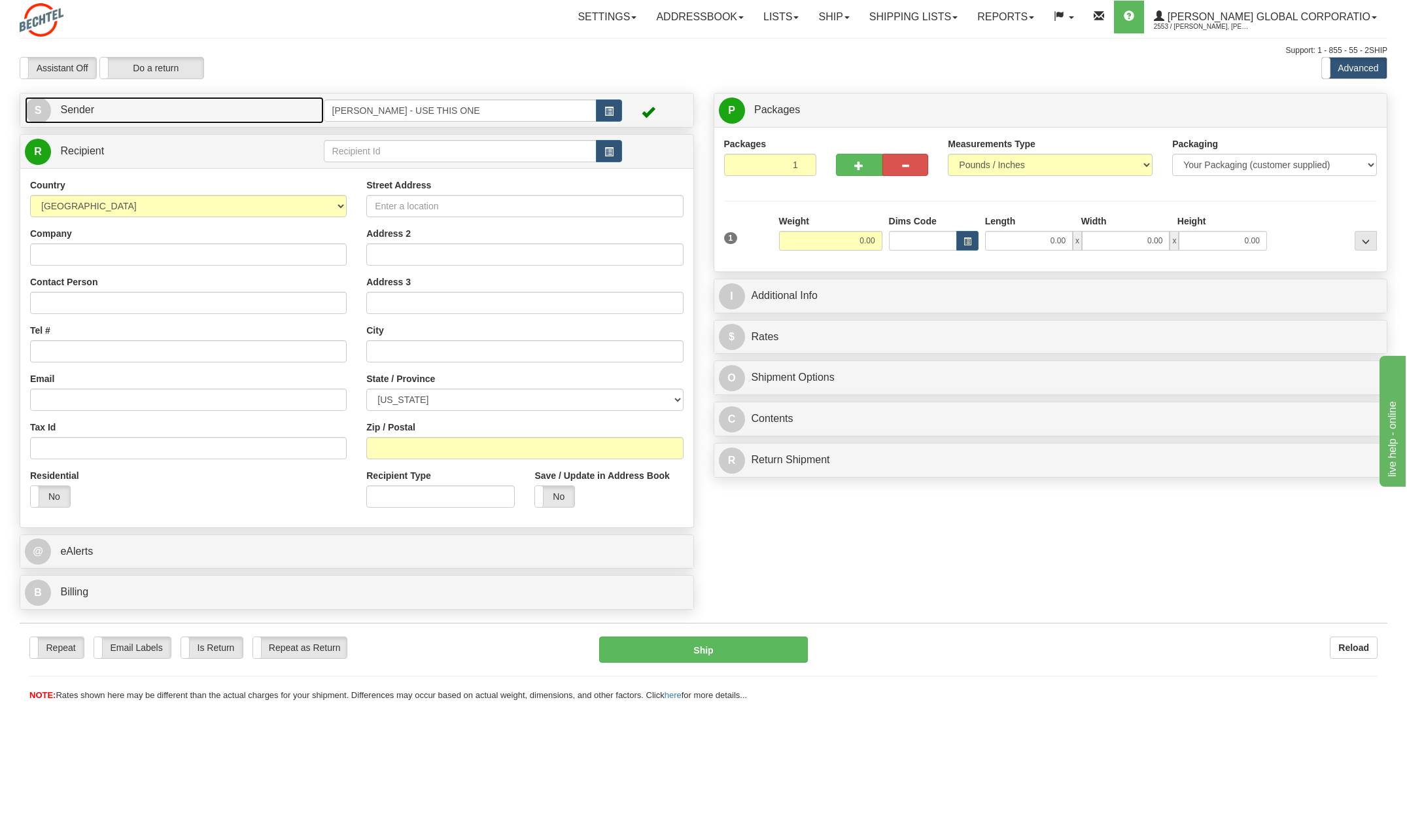
click at [57, 103] on link "S Sender" at bounding box center [174, 110] width 299 height 27
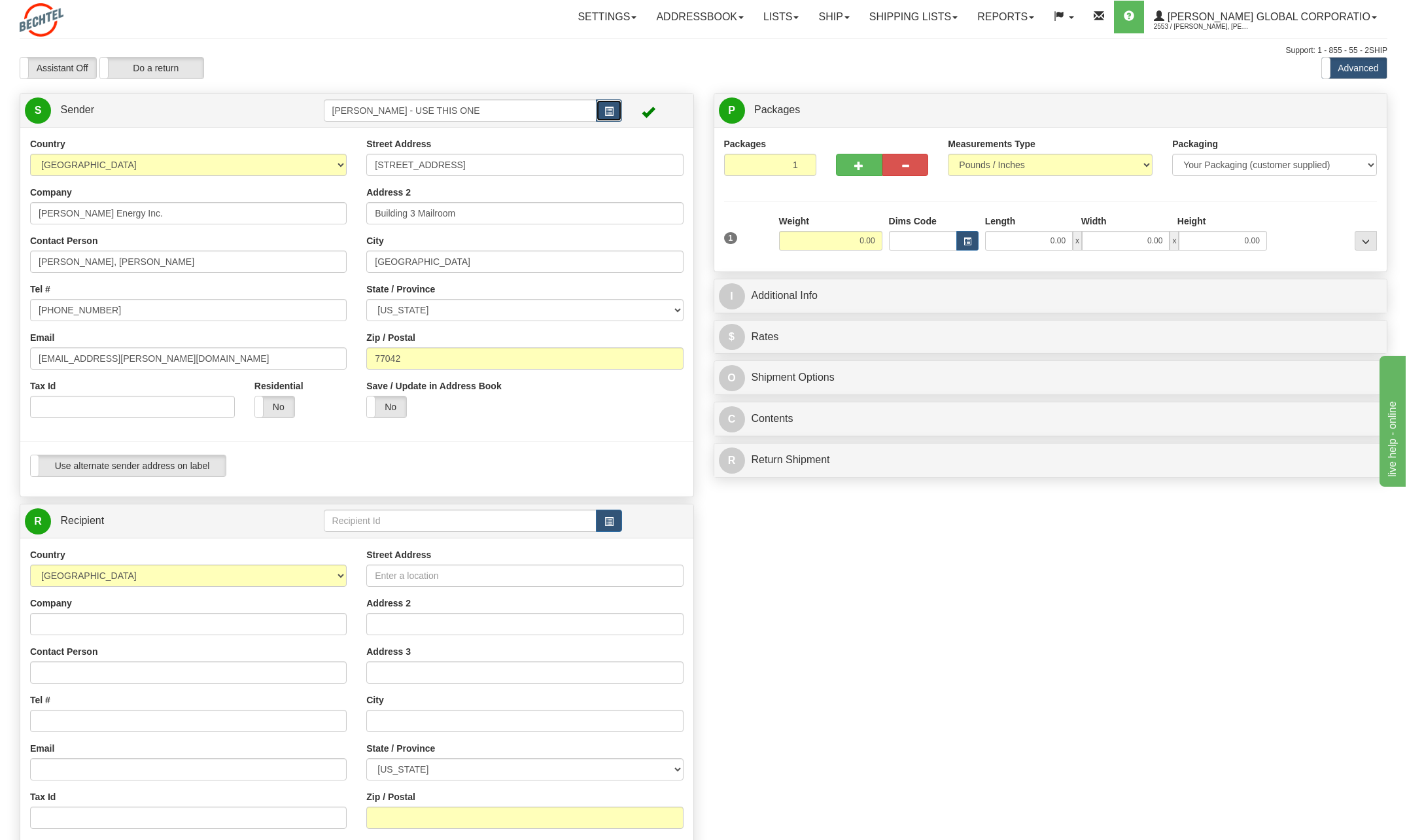
click at [609, 113] on span "button" at bounding box center [608, 111] width 9 height 9
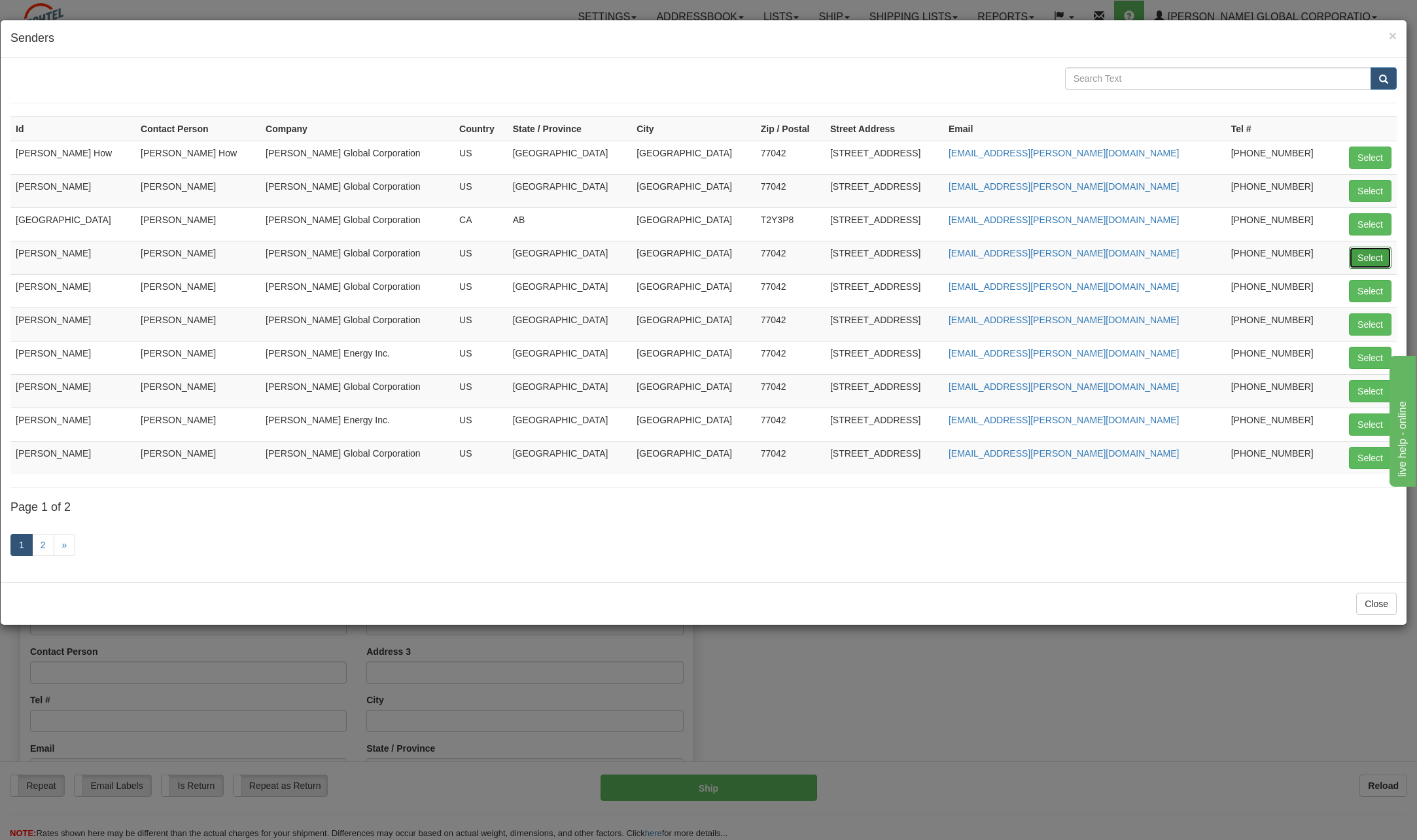
click at [1365, 258] on button "Select" at bounding box center [1370, 258] width 42 height 22
type input "[PERSON_NAME]"
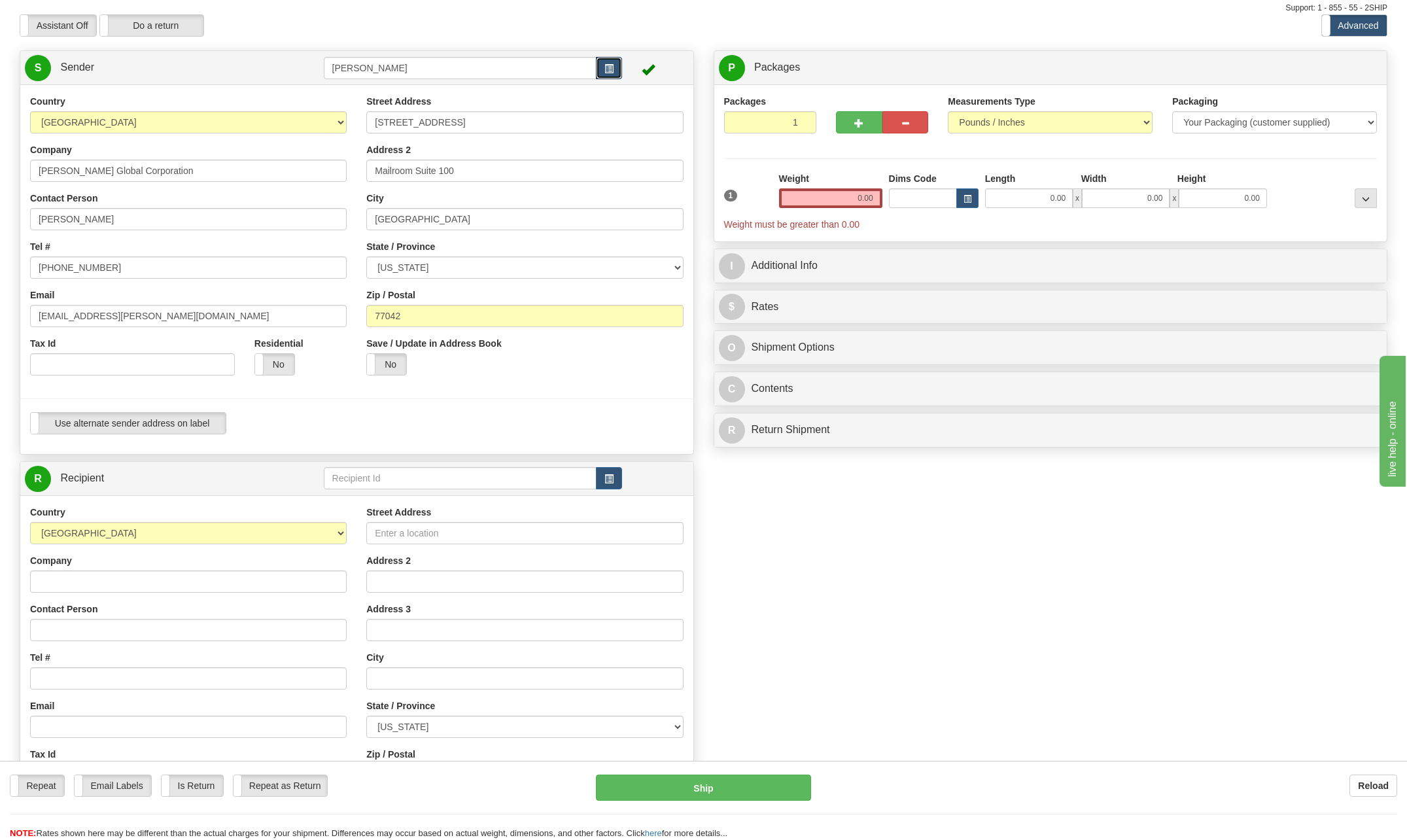
scroll to position [65, 0]
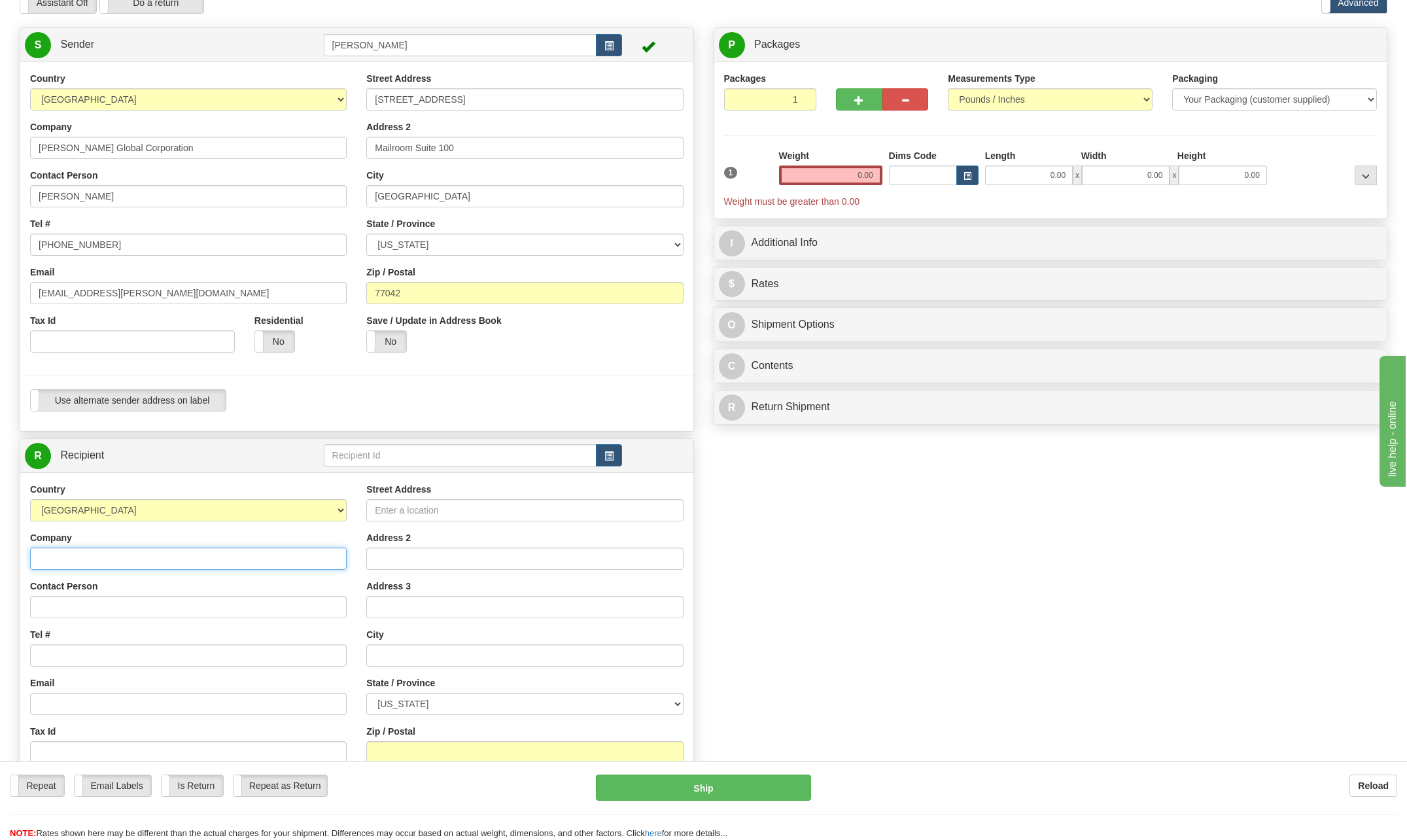
drag, startPoint x: 97, startPoint y: 560, endPoint x: 96, endPoint y: 568, distance: 8.1
click at [96, 568] on input "Company" at bounding box center [188, 559] width 316 height 22
type input "TEAM Industries , Inc."
click at [60, 611] on input "Contact Person" at bounding box center [188, 607] width 316 height 22
type input "[PERSON_NAME] President & CEO"
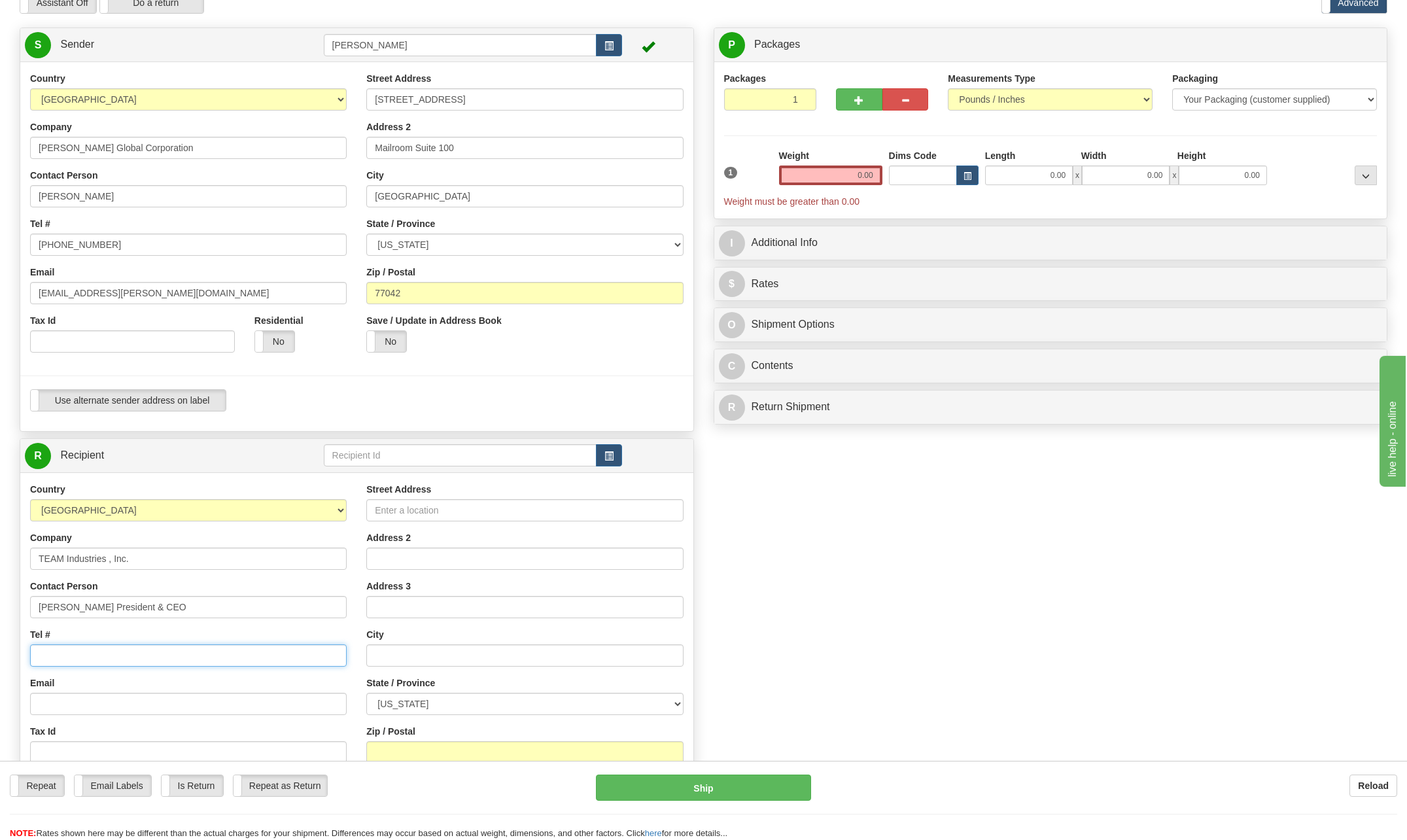
click at [93, 654] on input "Tel #" at bounding box center [188, 656] width 316 height 22
type input "[PHONE_NUMBER]"
click at [457, 505] on input "Street Address" at bounding box center [525, 510] width 316 height 22
type input "[STREET_ADDRESS][PERSON_NAME]"
click at [397, 653] on input "text" at bounding box center [525, 656] width 316 height 22
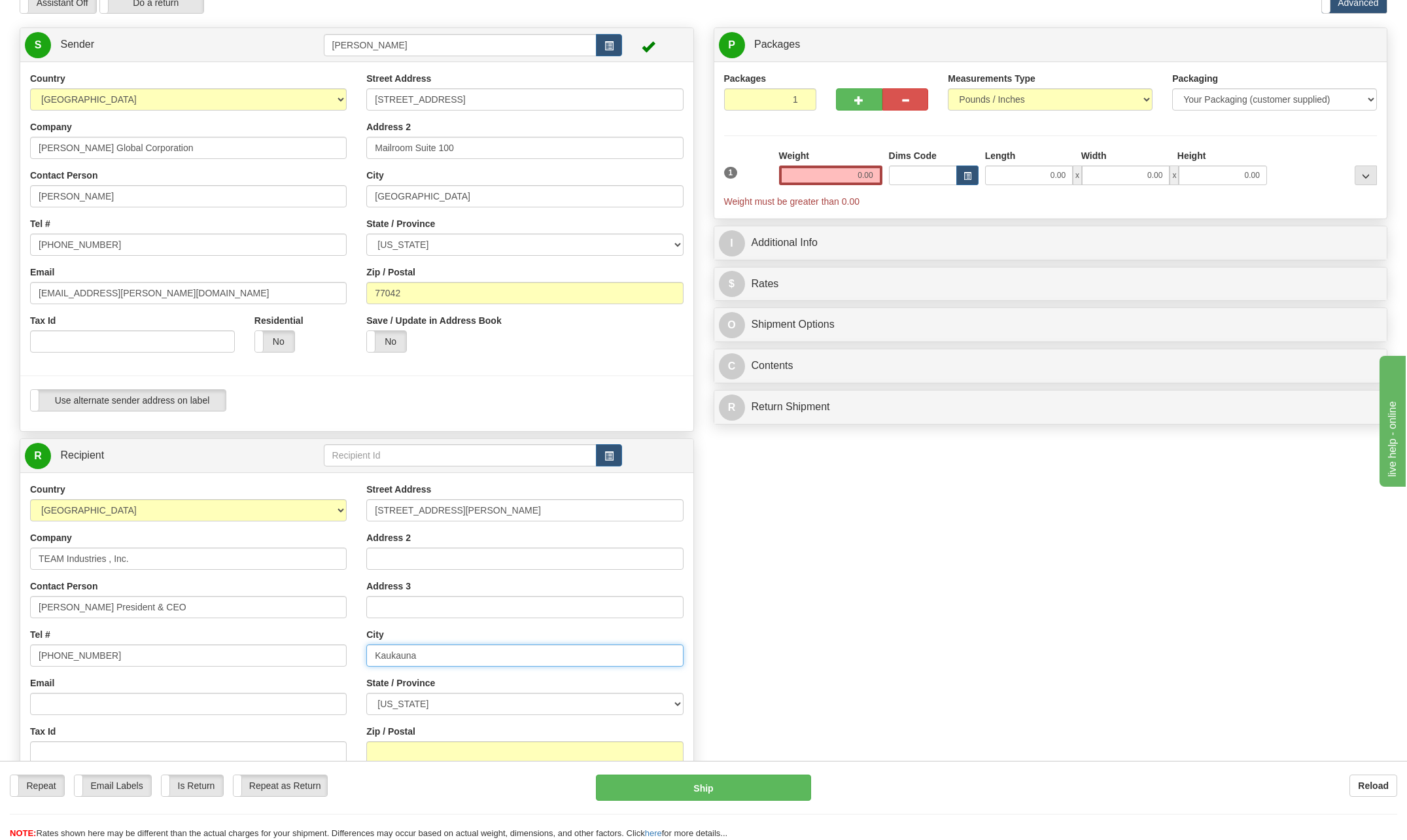
type input "Kaukauna"
click at [676, 700] on select "[US_STATE] [US_STATE] [US_STATE] [US_STATE] Armed Forces America Armed Forces E…" at bounding box center [525, 703] width 316 height 22
select select "WI"
click at [367, 692] on select "[US_STATE] [US_STATE] [US_STATE] [US_STATE] Armed Forces America Armed Forces E…" at bounding box center [525, 703] width 316 height 22
click at [420, 703] on select "[US_STATE] [US_STATE] [US_STATE] [US_STATE] Armed Forces America Armed Forces E…" at bounding box center [525, 703] width 316 height 22
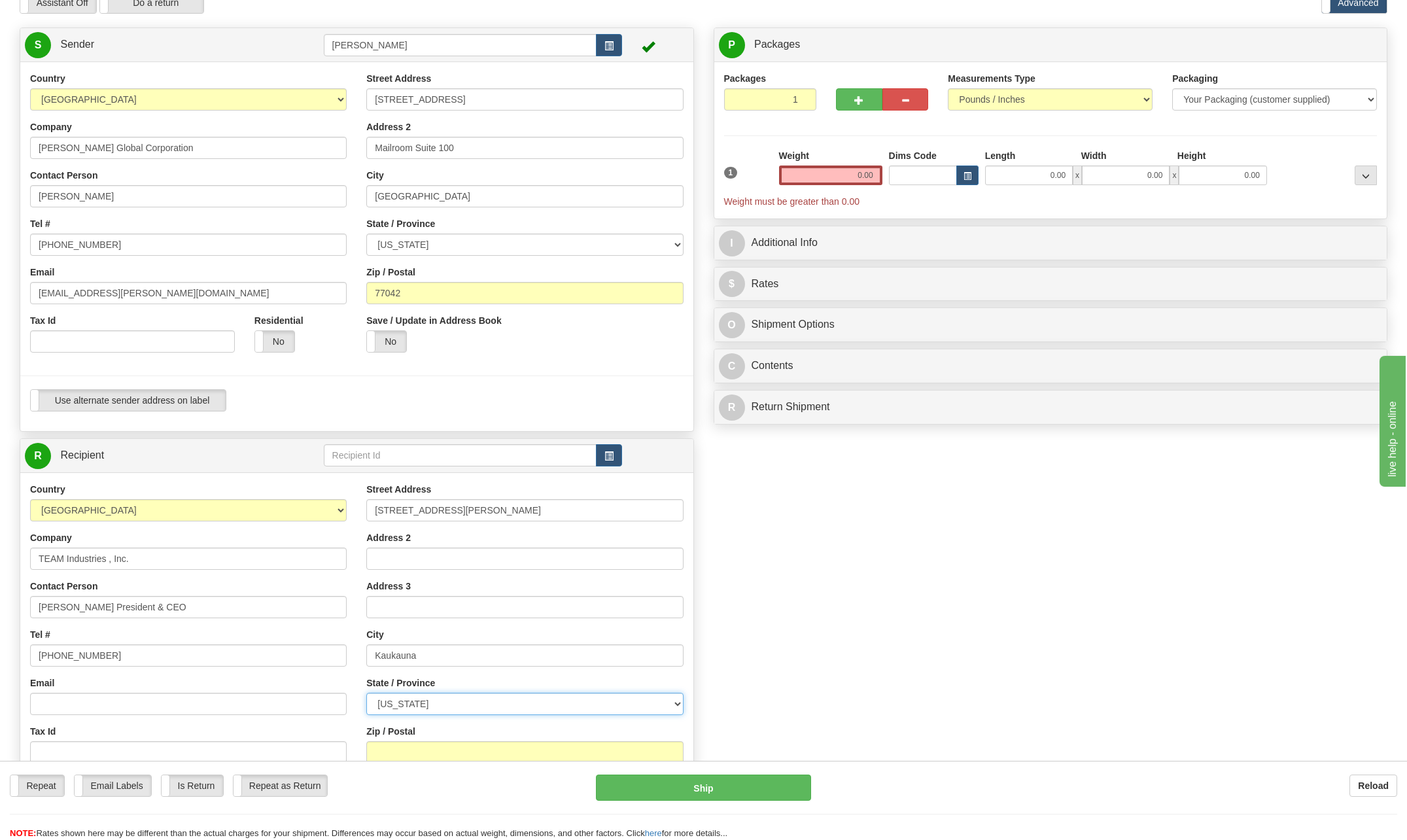
click at [418, 704] on select "[US_STATE] [US_STATE] [US_STATE] [US_STATE] Armed Forces America Armed Forces E…" at bounding box center [525, 703] width 316 height 22
click at [461, 747] on input "Zip / Postal" at bounding box center [525, 752] width 316 height 22
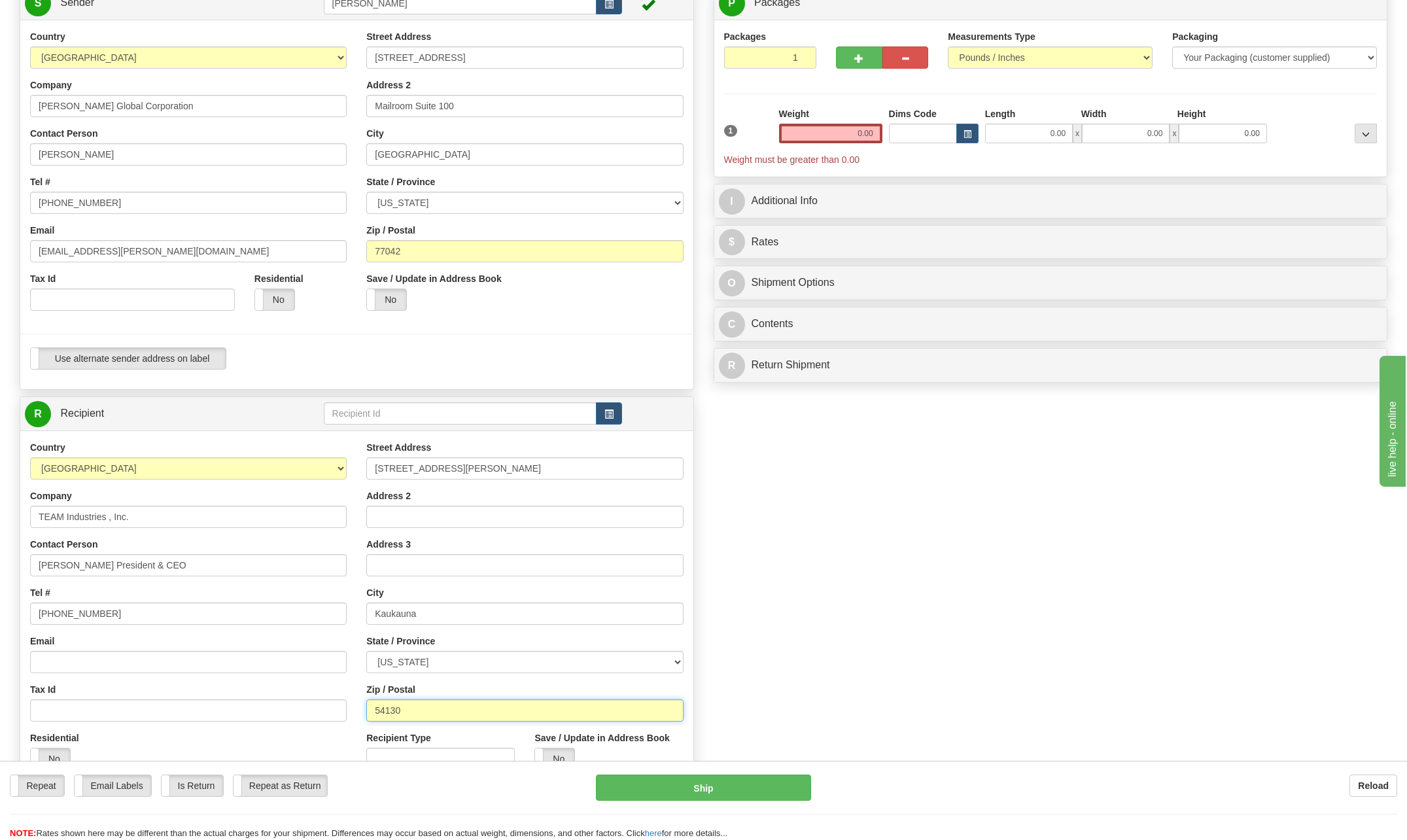
scroll to position [131, 0]
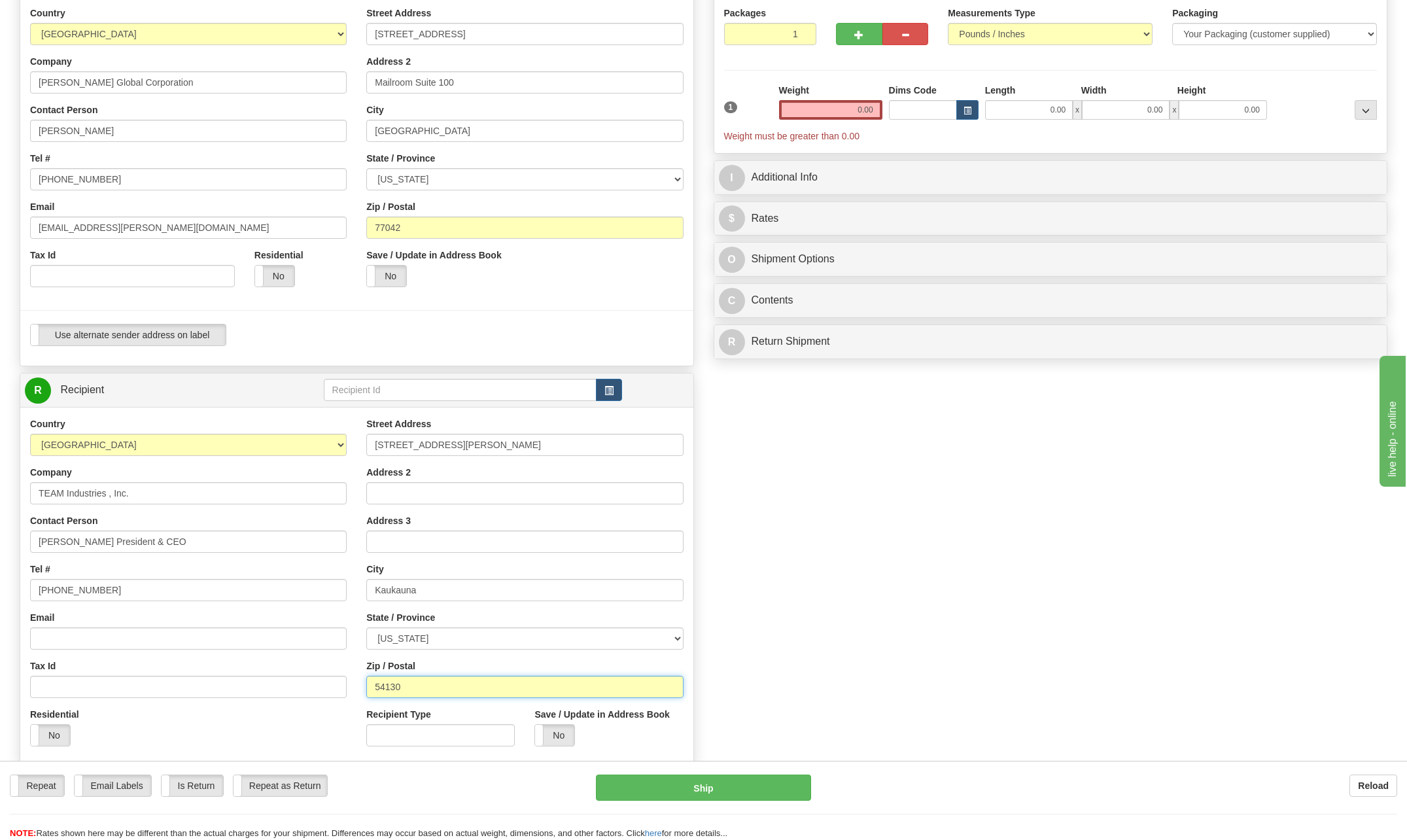
type input "54130"
drag, startPoint x: 855, startPoint y: 105, endPoint x: 1036, endPoint y: 115, distance: 181.3
click at [1033, 117] on div "1 Weight 0.00 Dims Code 0.00" at bounding box center [1051, 113] width 660 height 59
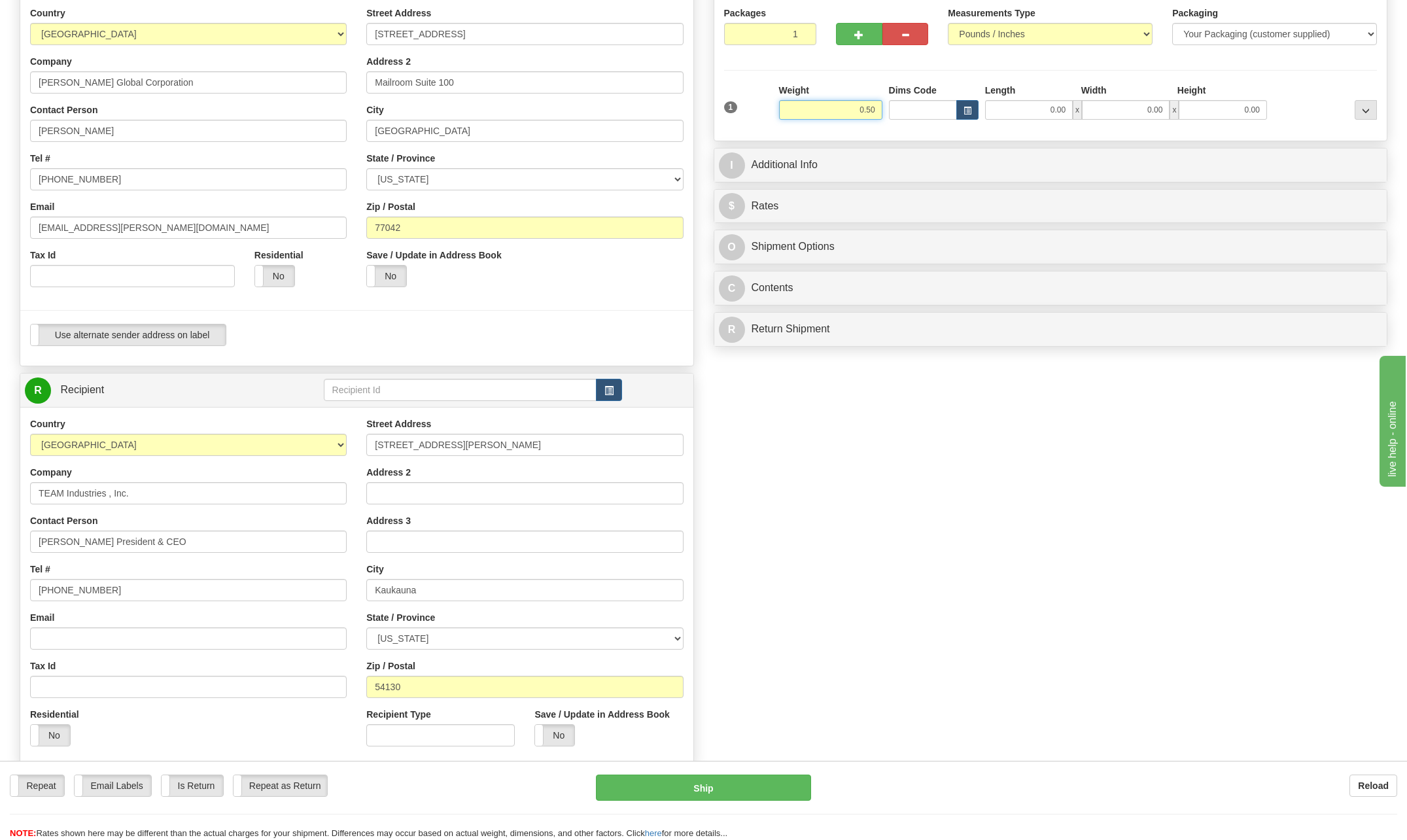
type input "0.50"
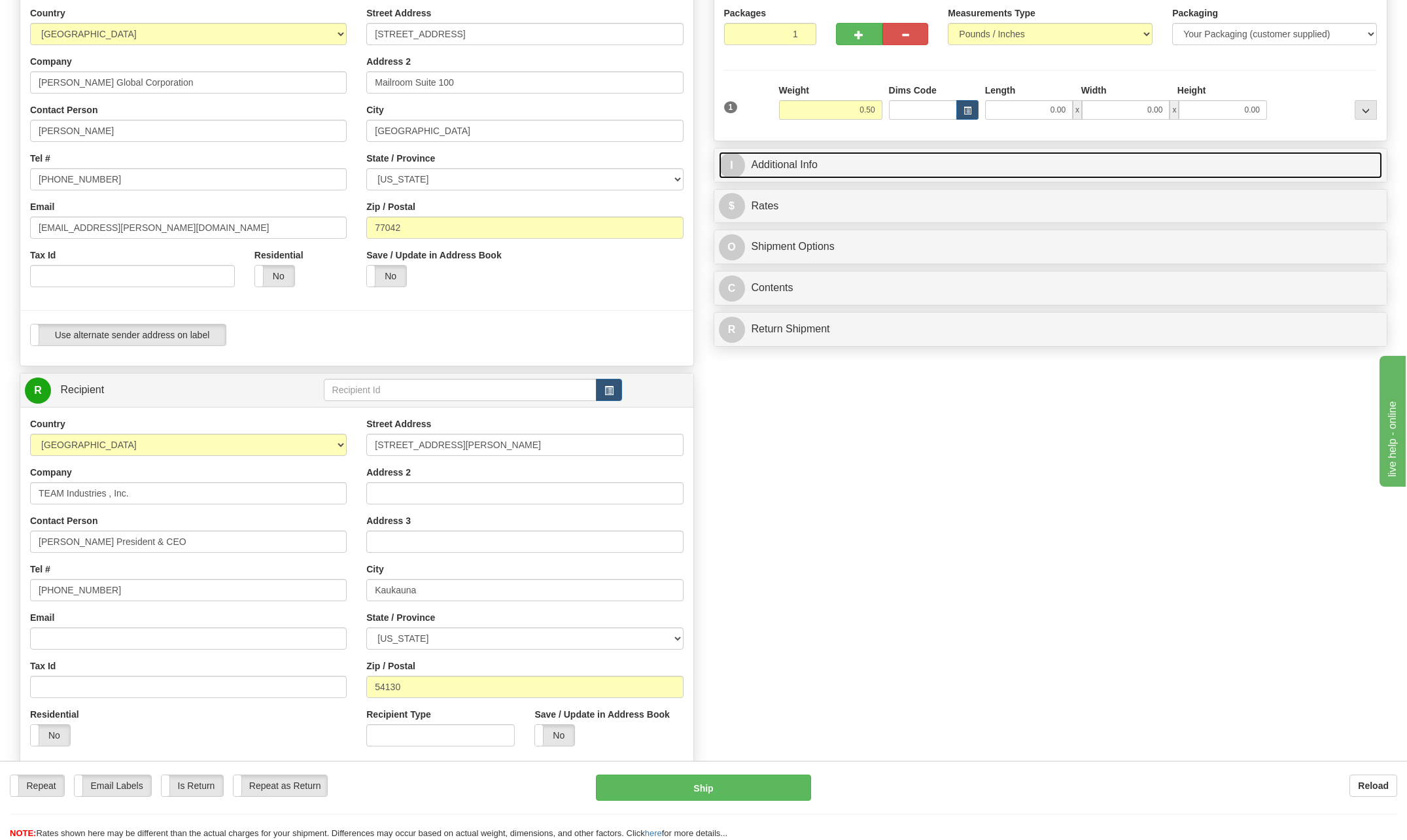
click at [735, 163] on span "I" at bounding box center [731, 165] width 26 height 26
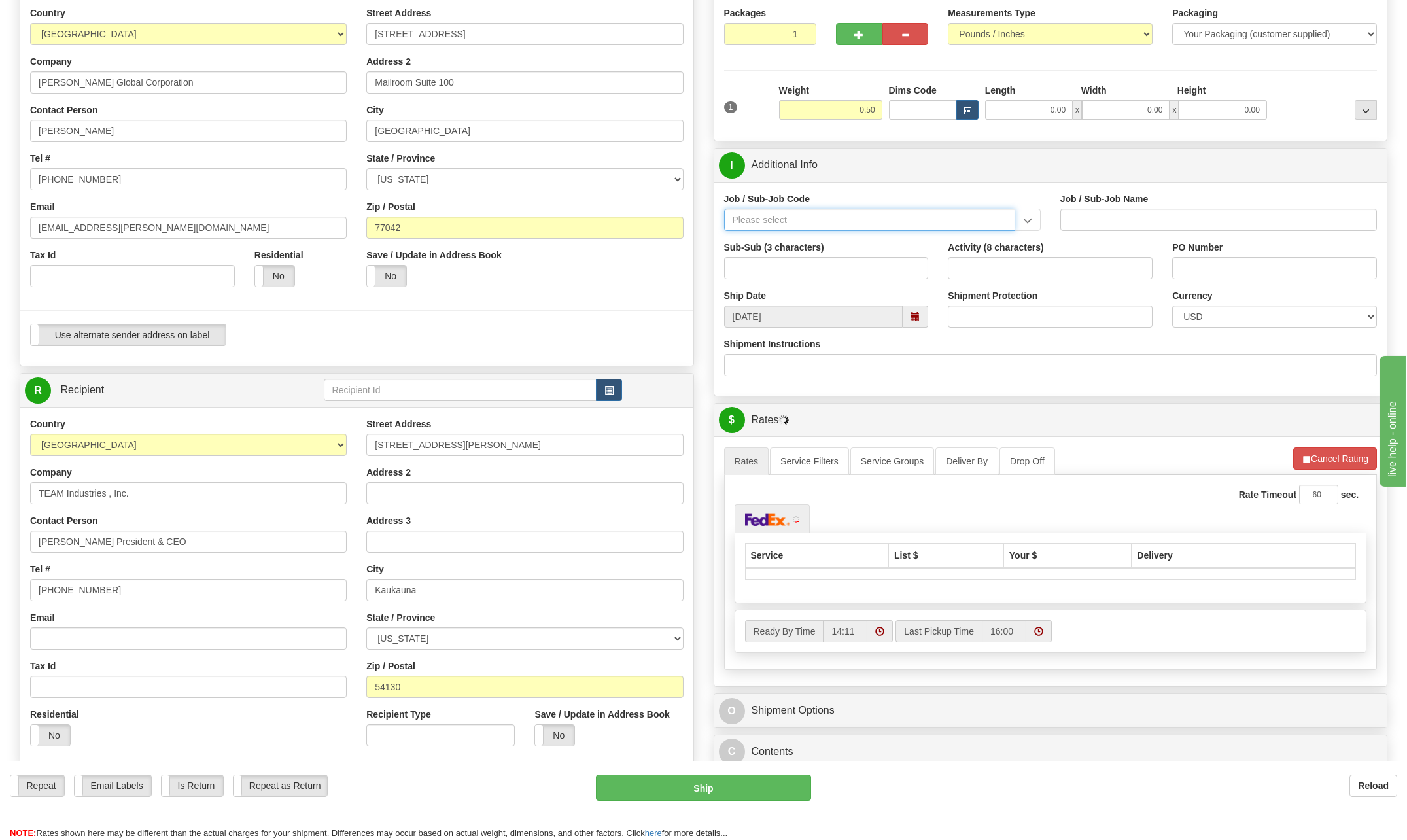
click at [771, 220] on input "Job / Sub-Job Code" at bounding box center [870, 220] width 291 height 22
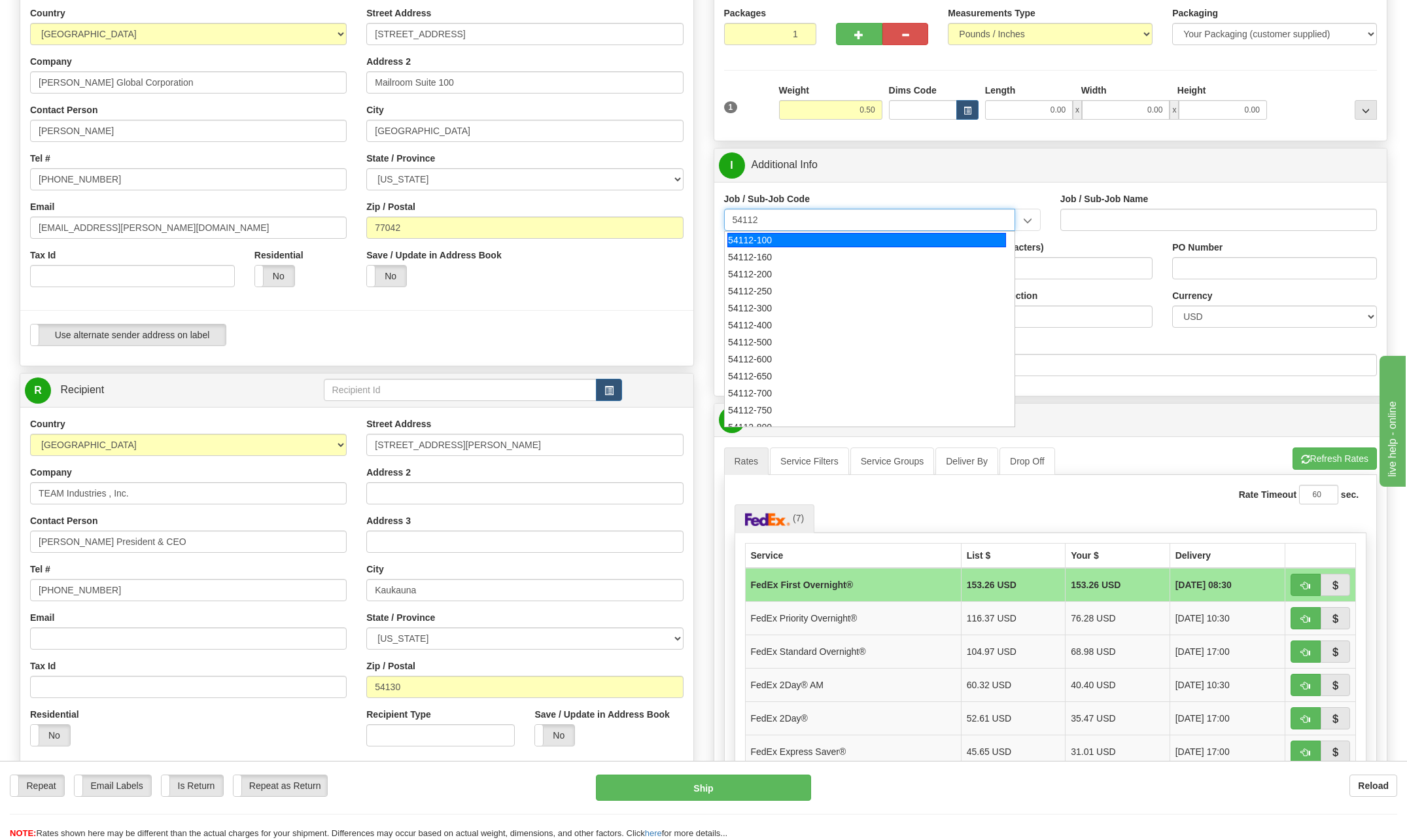
click at [797, 236] on div "54112-100" at bounding box center [866, 240] width 279 height 14
type input "54112-100"
type input "PROC FUNCTIONAL OVERSIGHT - MANAGER OF PROCUREMENT"
type input "54112-100"
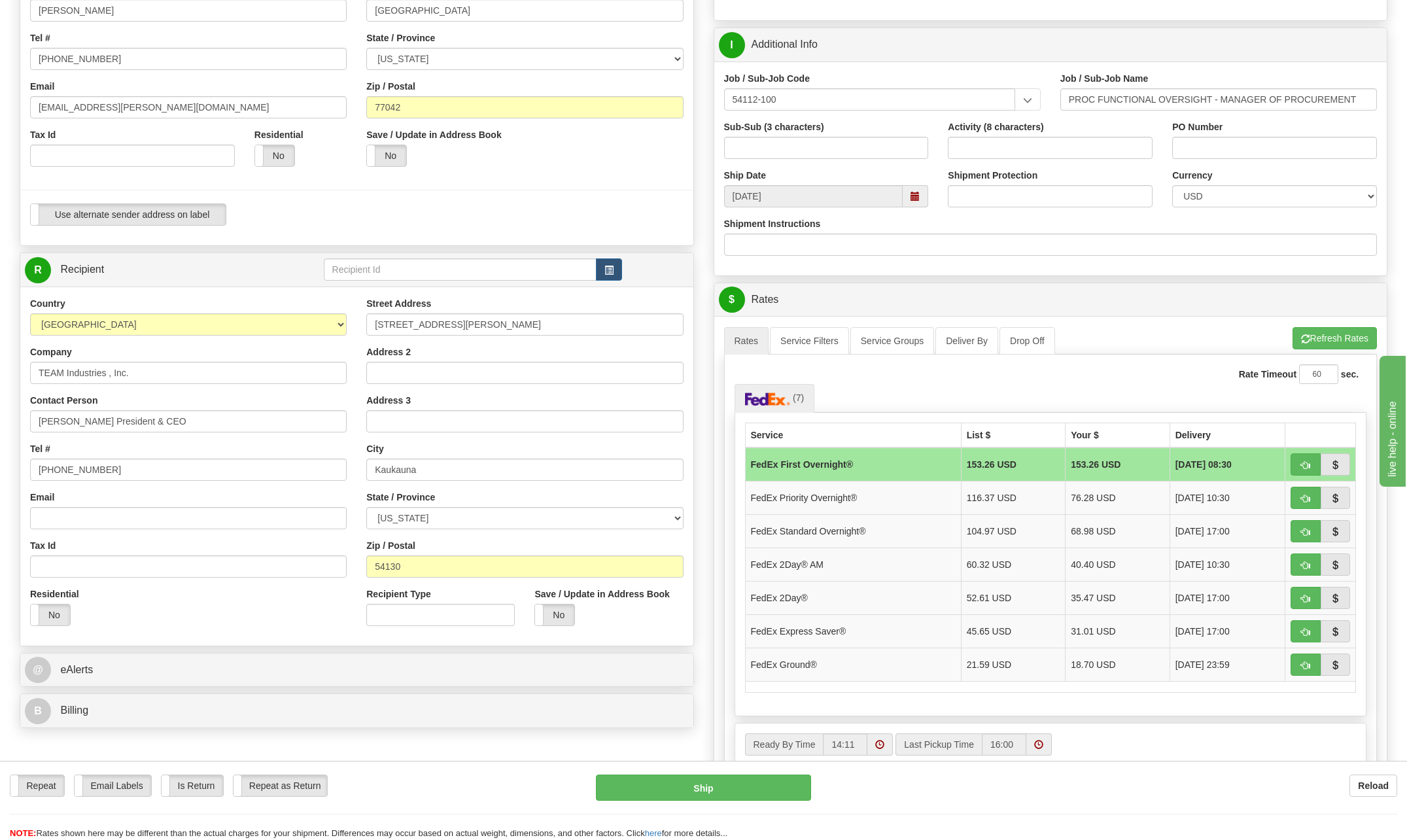
scroll to position [262, 0]
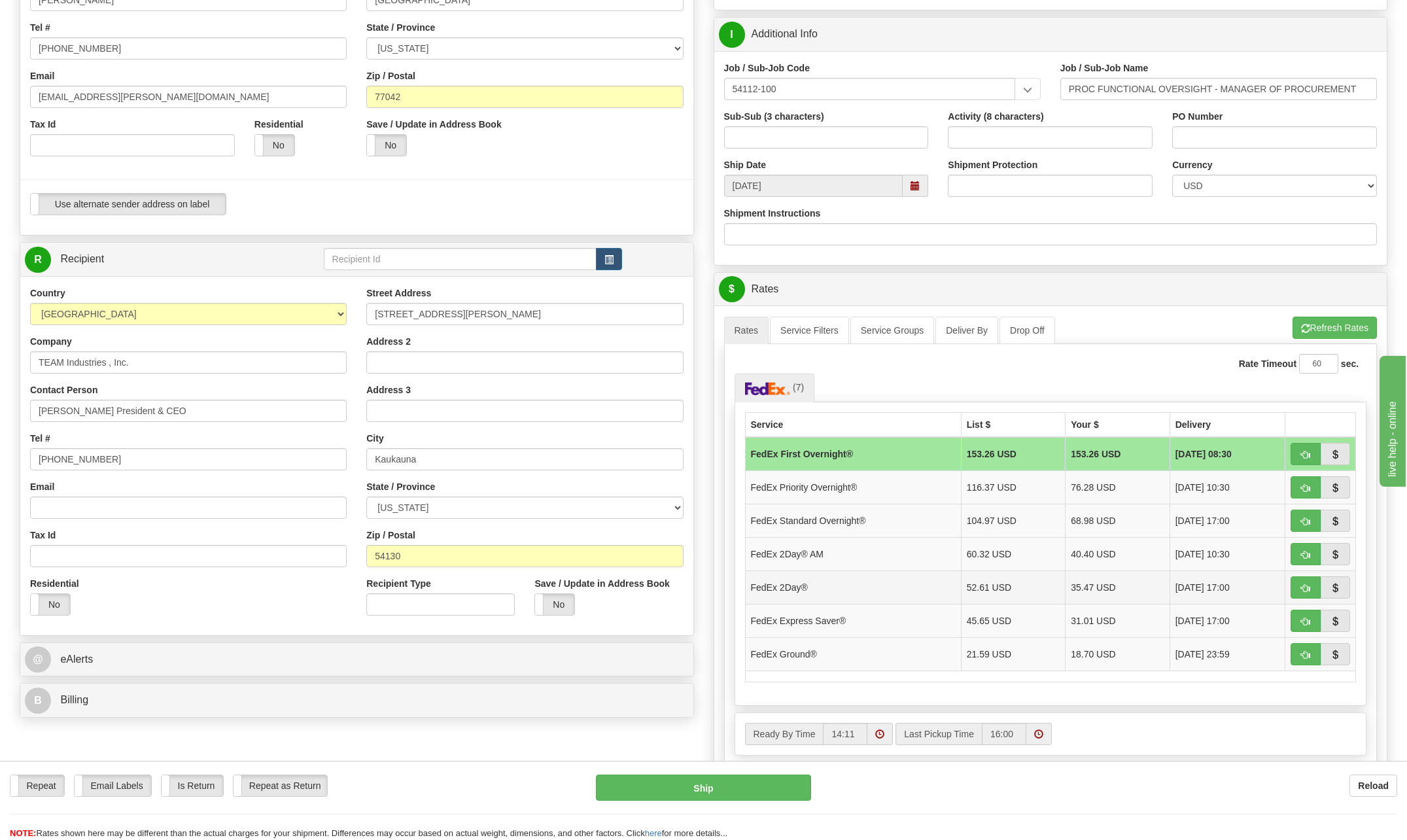
click at [798, 585] on td "FedEx 2Day®" at bounding box center [853, 587] width 216 height 34
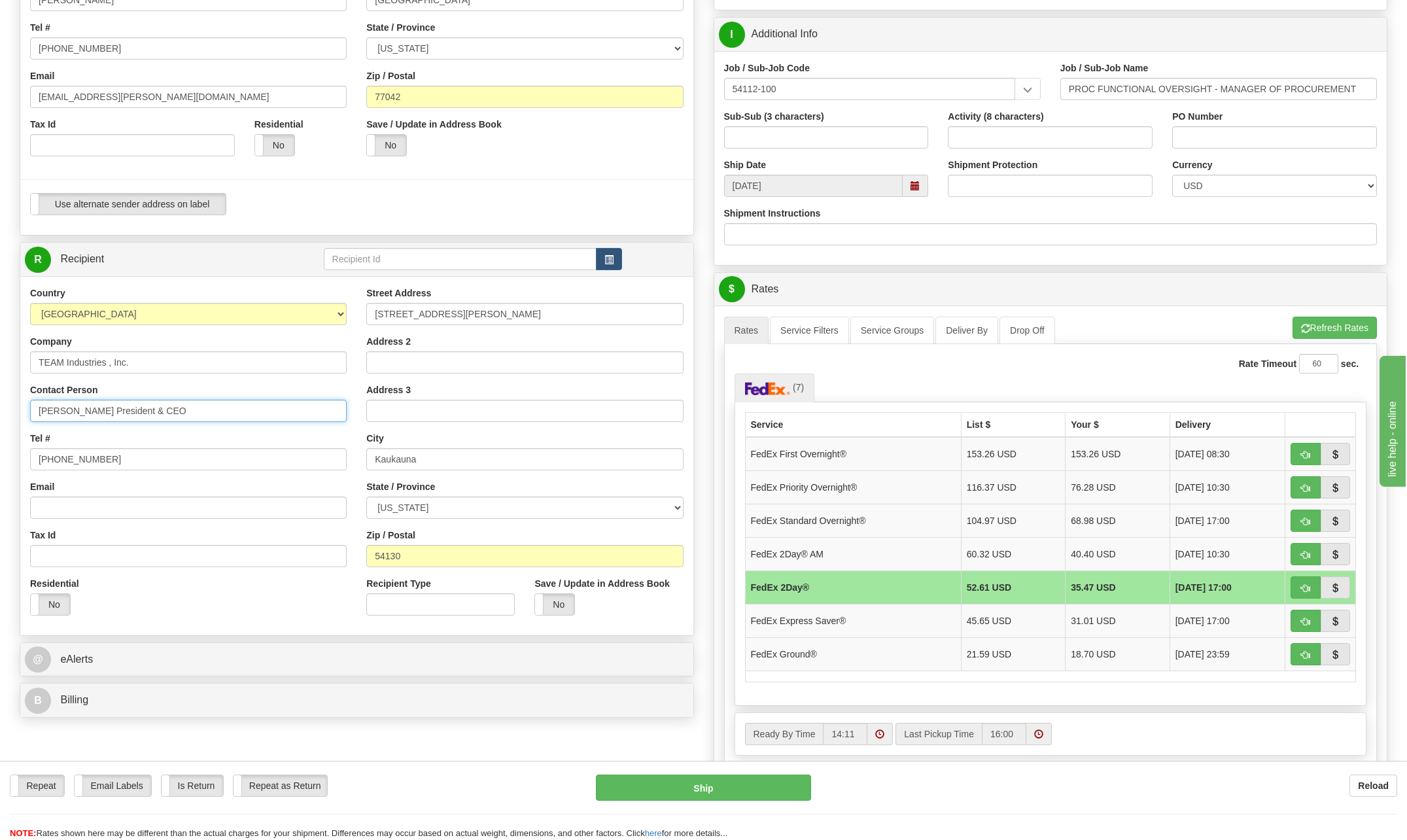
click at [89, 407] on input "[PERSON_NAME] President & CEO" at bounding box center [188, 411] width 316 height 22
type input "[PERSON_NAME]/ President & CEO"
click at [756, 779] on button "Ship" at bounding box center [704, 787] width 216 height 26
type input "03"
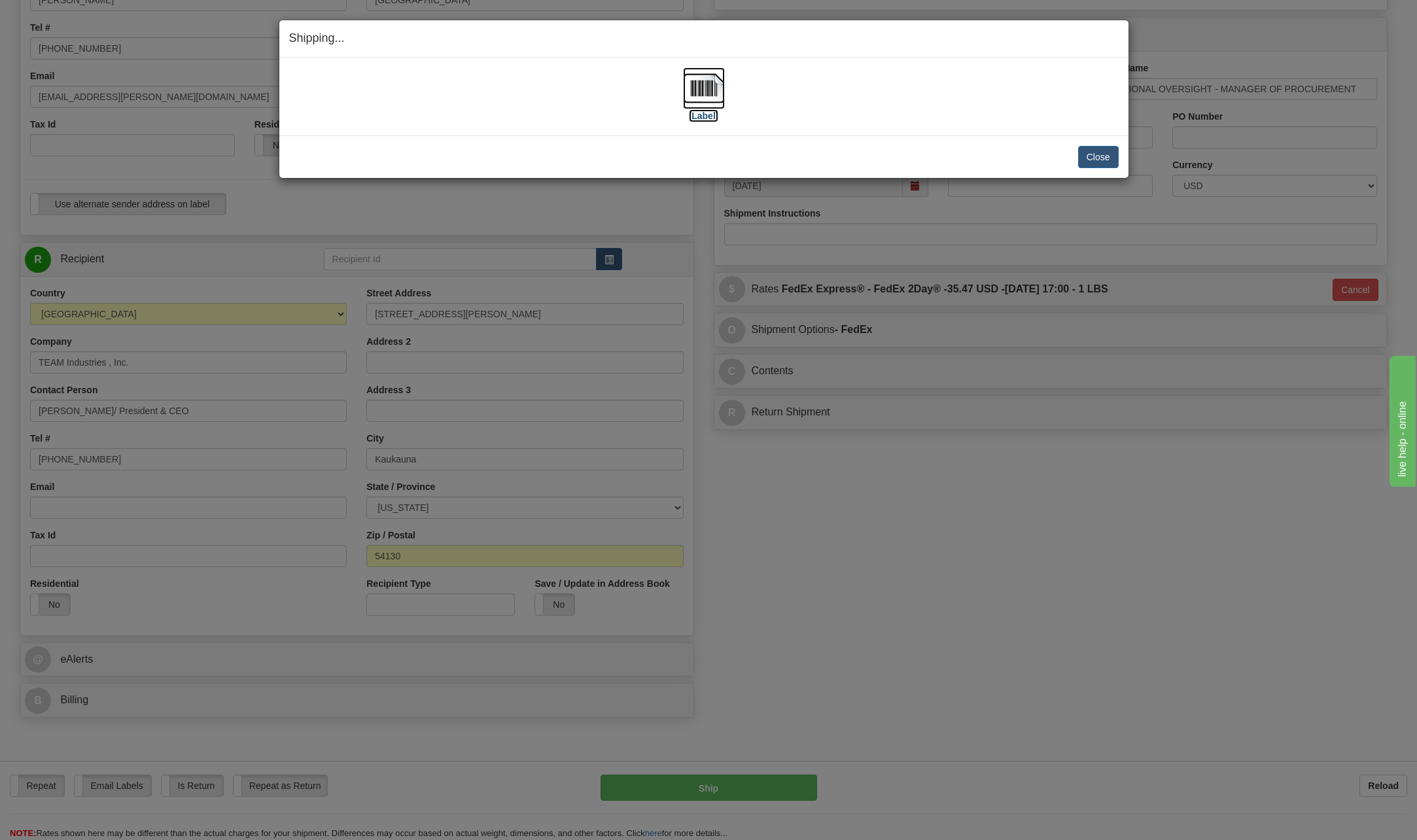
click at [698, 85] on img at bounding box center [704, 88] width 42 height 42
